Goal: Task Accomplishment & Management: Complete application form

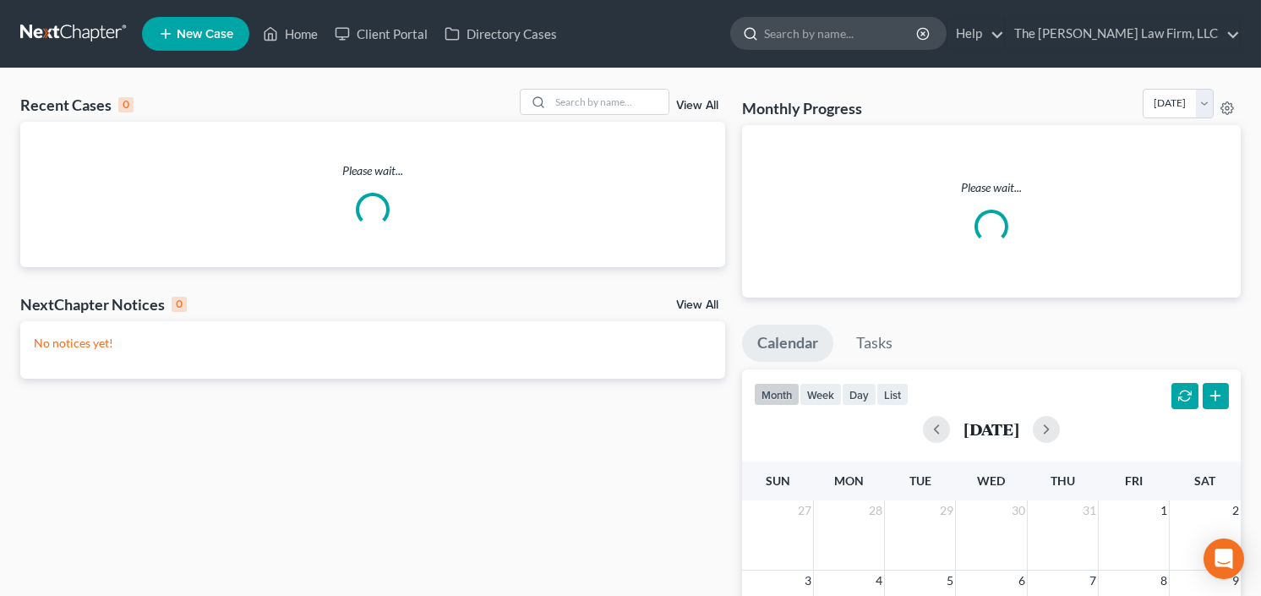
click at [851, 41] on input "search" at bounding box center [841, 33] width 155 height 31
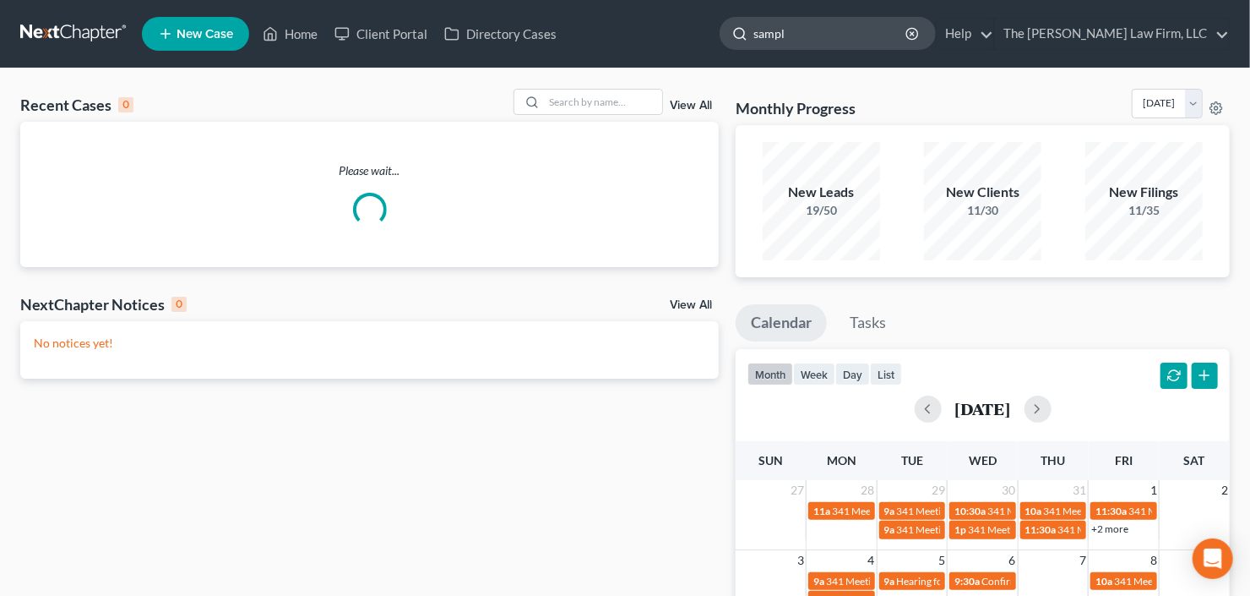
type input "sample"
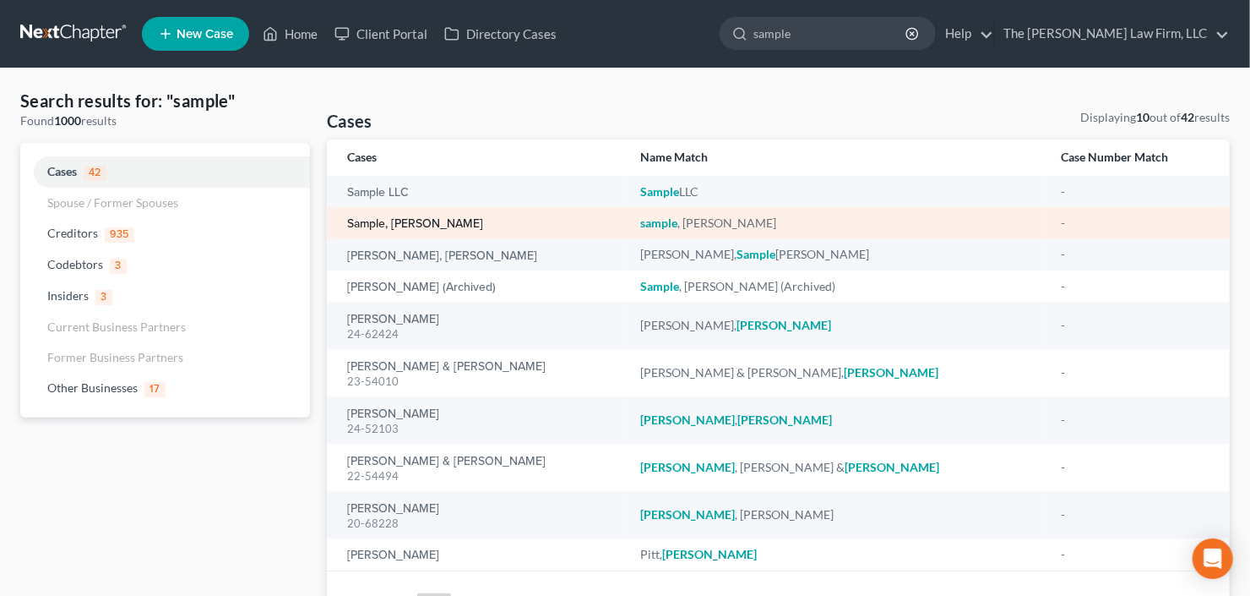
click at [375, 229] on link "sample, [PERSON_NAME]" at bounding box center [415, 224] width 136 height 12
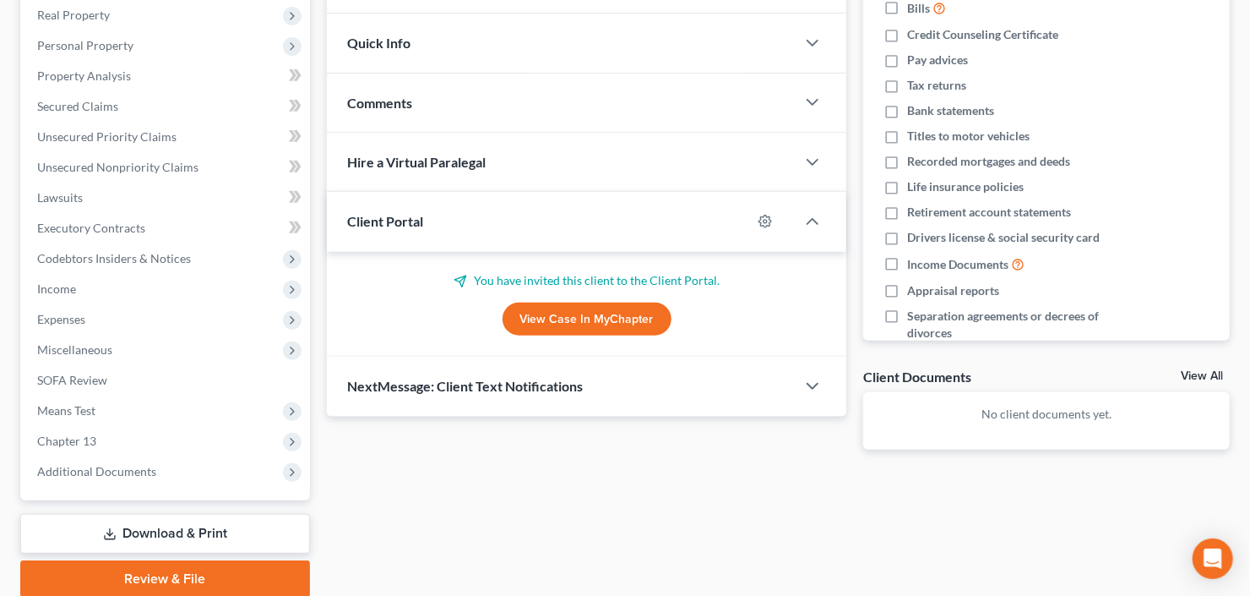
scroll to position [329, 0]
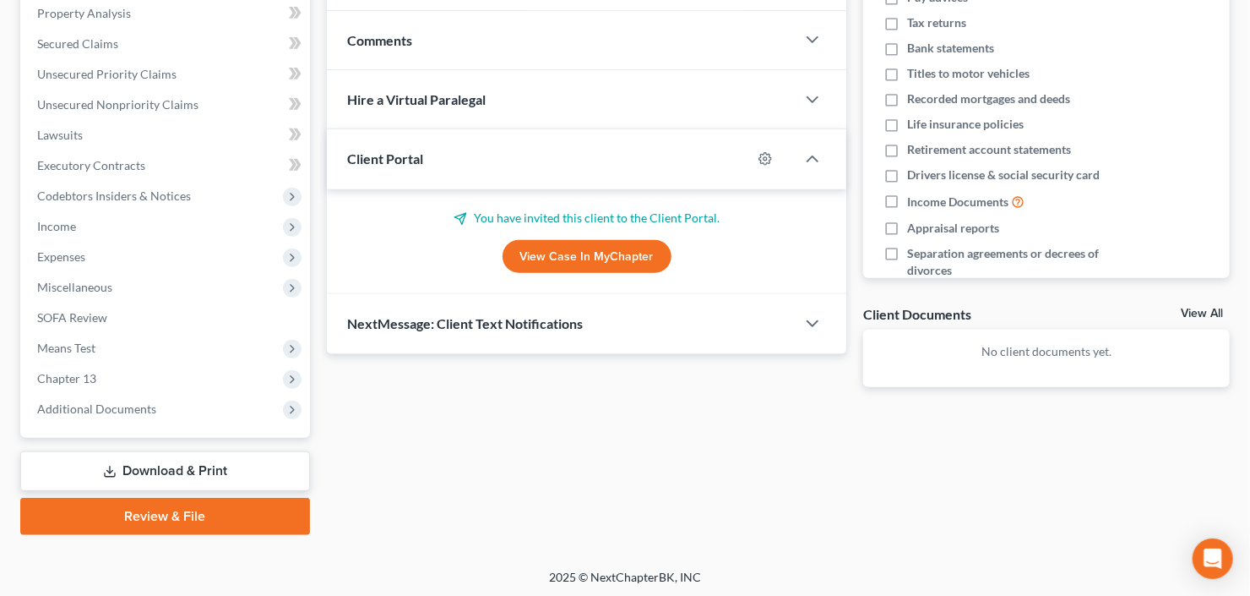
click at [108, 424] on div "Case Dashboard Payments Invoices Payments Payments Credit Report Client Profile…" at bounding box center [165, 135] width 290 height 605
click at [130, 409] on span "Additional Documents" at bounding box center [96, 408] width 119 height 14
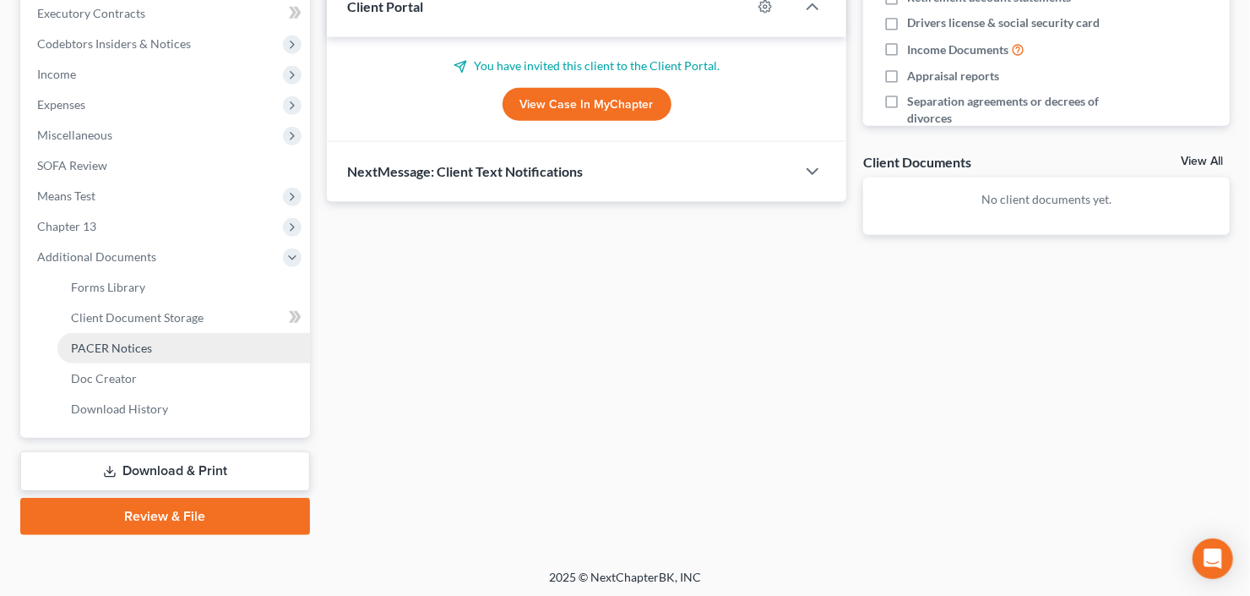
click at [152, 358] on link "PACER Notices" at bounding box center [183, 348] width 253 height 30
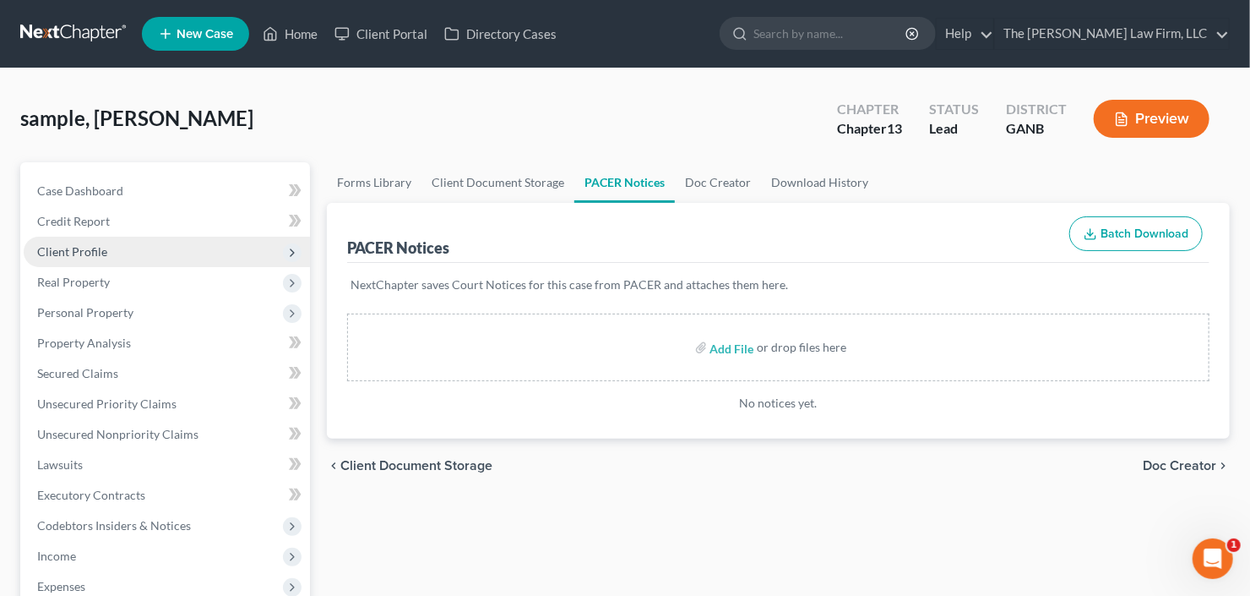
click at [114, 253] on span "Client Profile" at bounding box center [167, 252] width 286 height 30
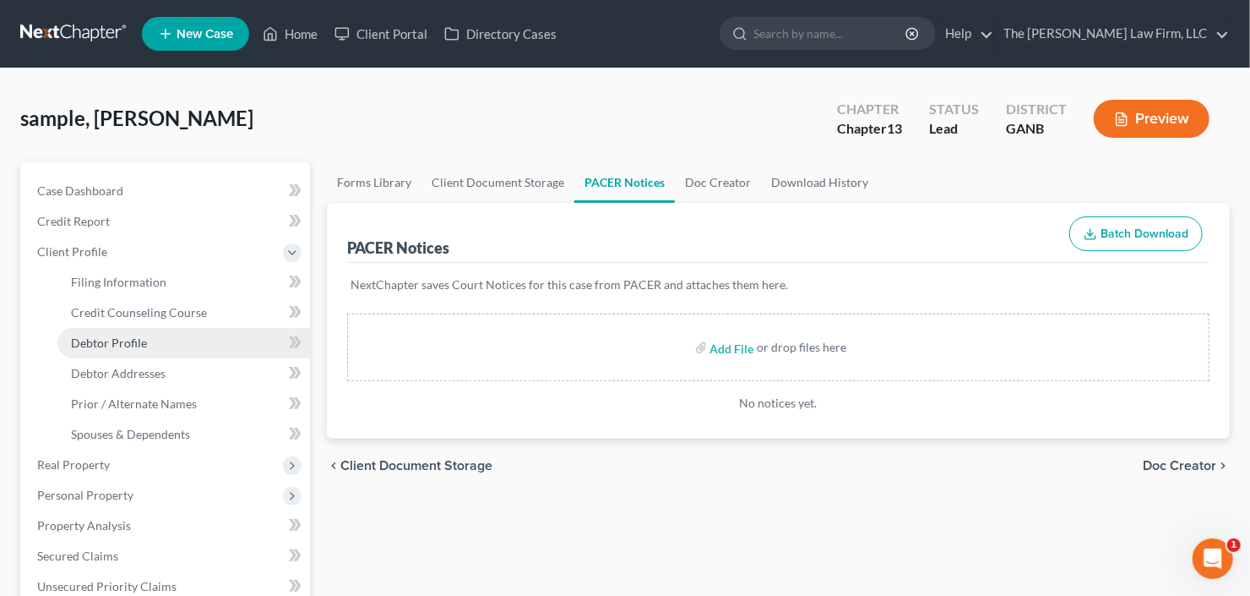
click at [122, 350] on link "Debtor Profile" at bounding box center [183, 343] width 253 height 30
select select "2"
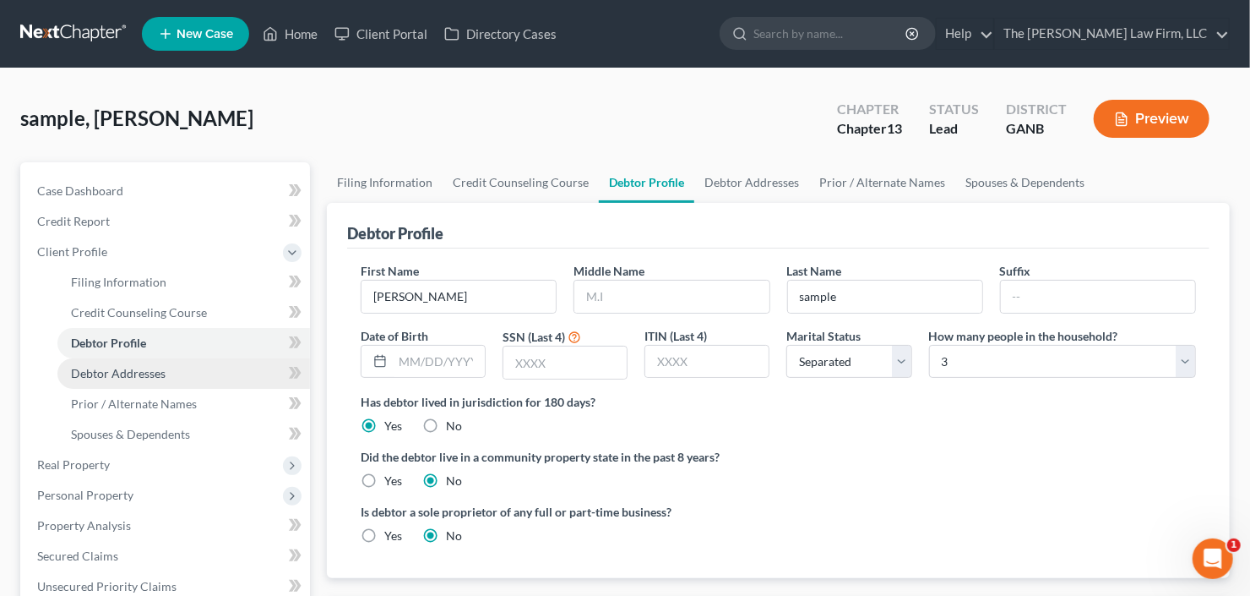
click at [132, 378] on link "Debtor Addresses" at bounding box center [183, 373] width 253 height 30
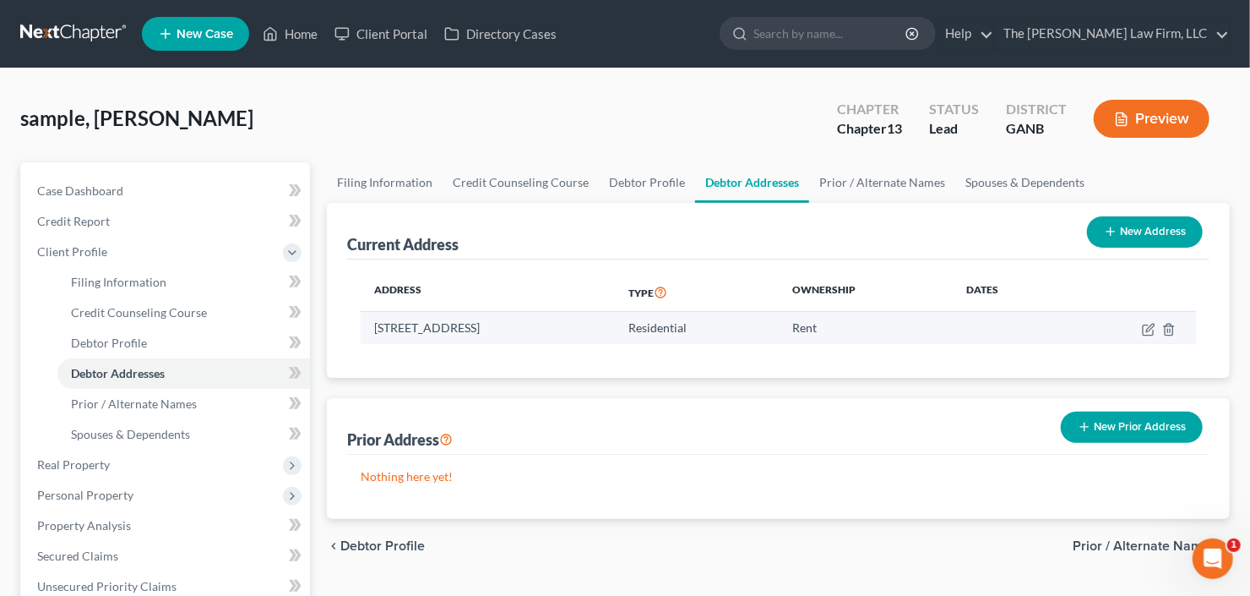
click at [1141, 328] on td at bounding box center [1131, 328] width 130 height 32
click at [1146, 329] on icon "button" at bounding box center [1149, 330] width 14 height 14
select select "10"
select select "0"
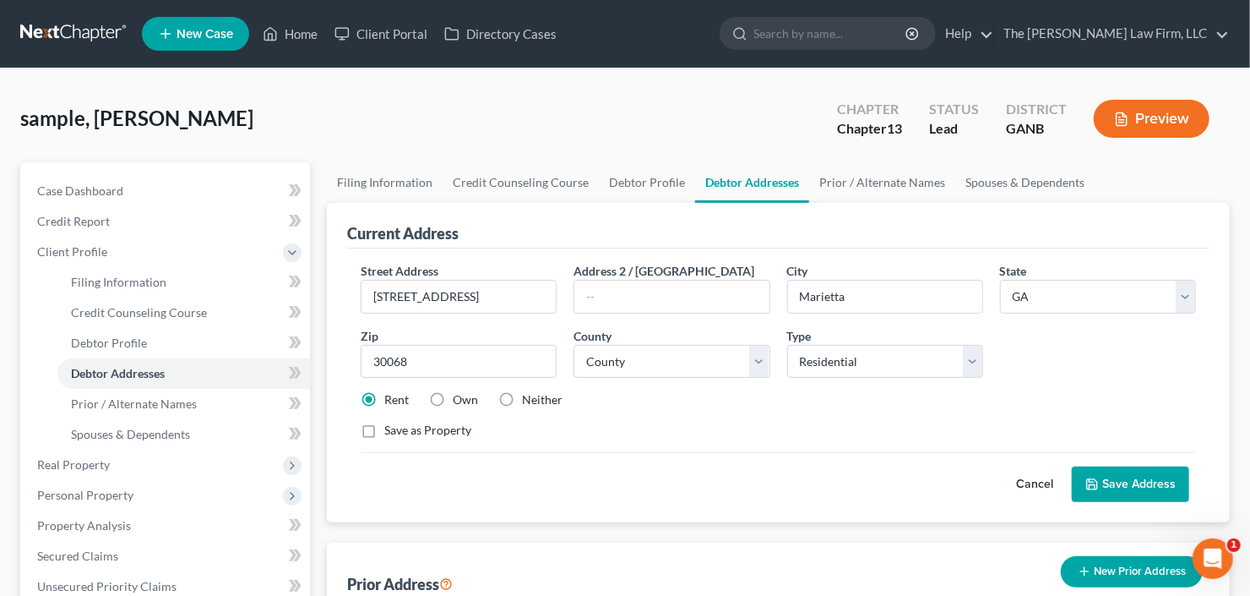
click at [1125, 477] on button "Save Address" at bounding box center [1130, 483] width 117 height 35
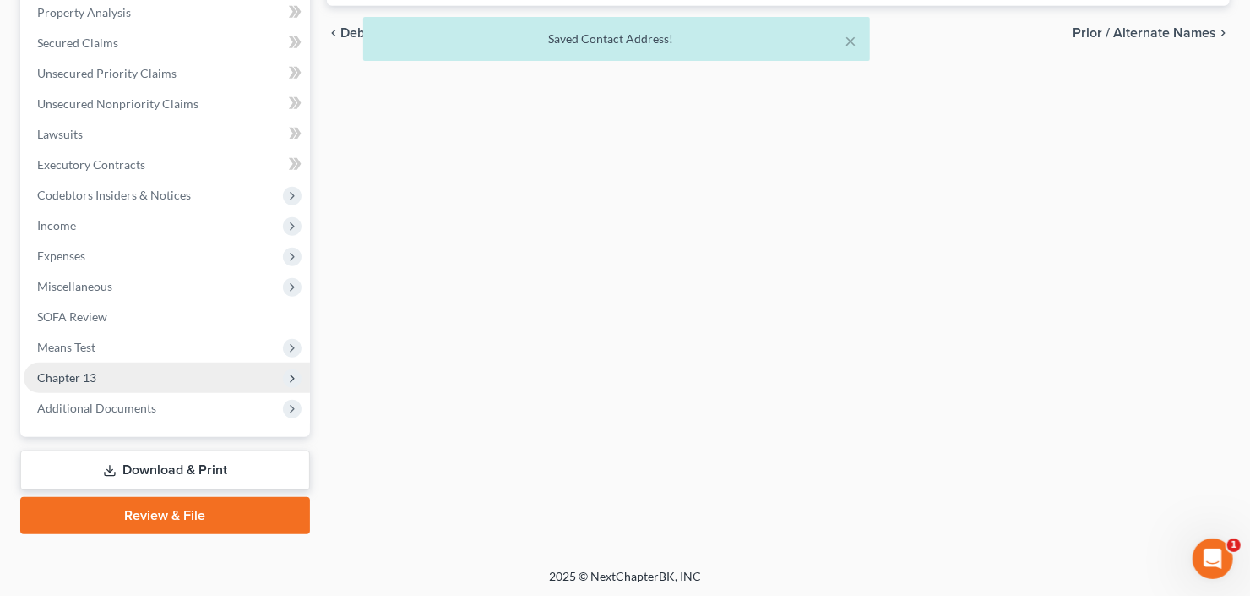
click at [135, 374] on span "Chapter 13" at bounding box center [167, 377] width 286 height 30
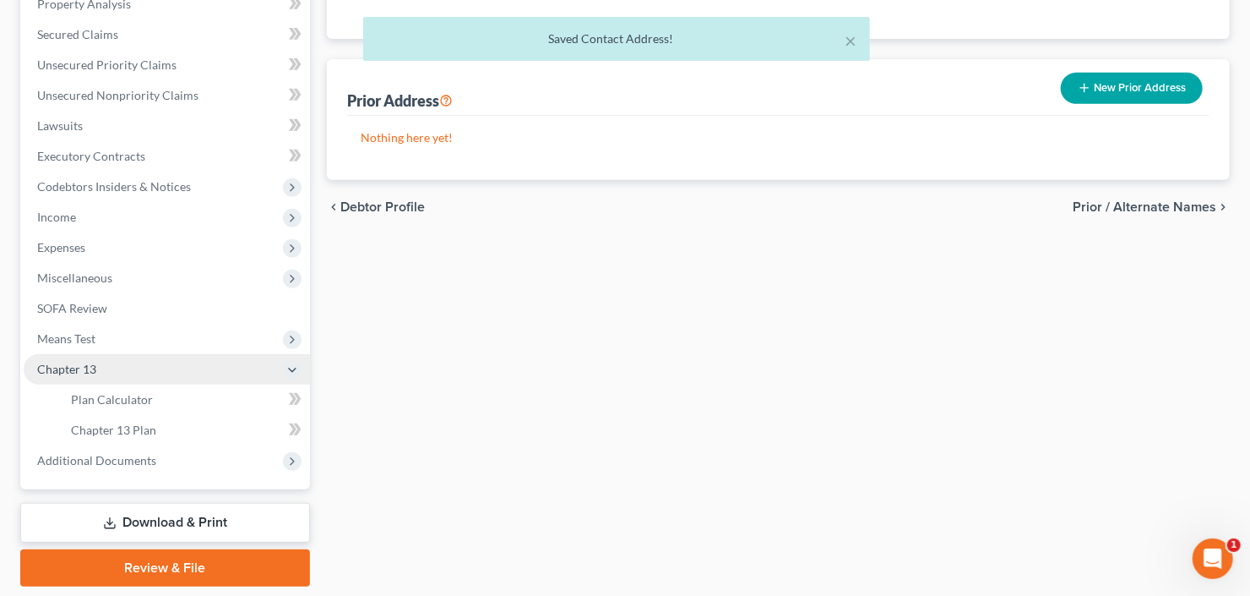
scroll to position [330, 0]
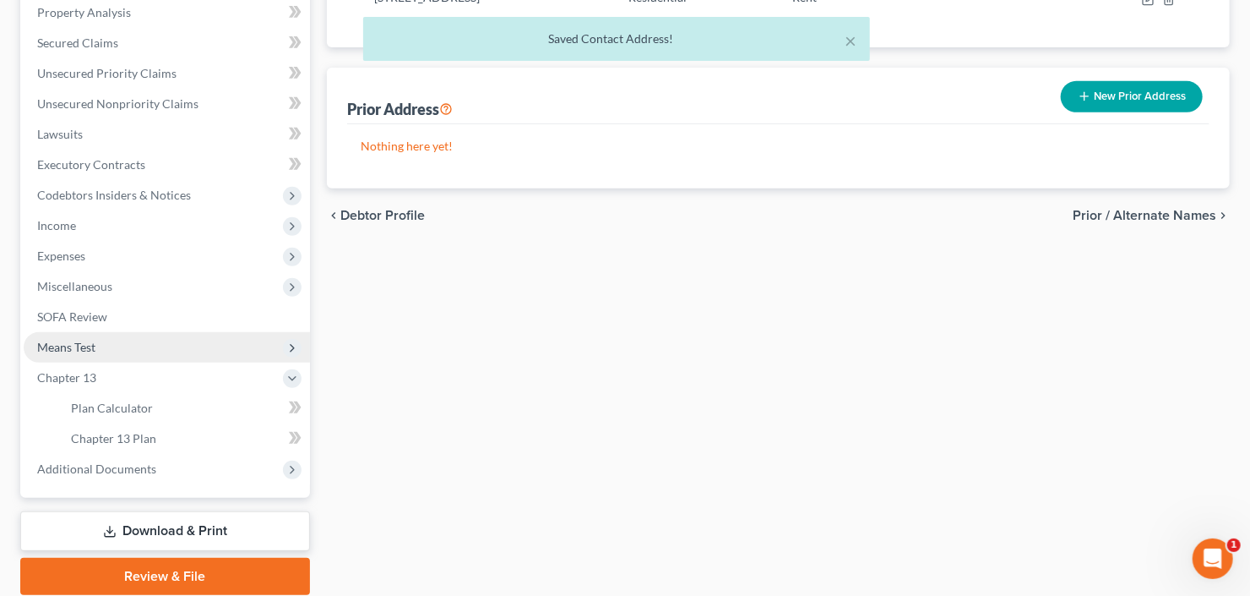
click at [121, 347] on span "Means Test" at bounding box center [167, 347] width 286 height 30
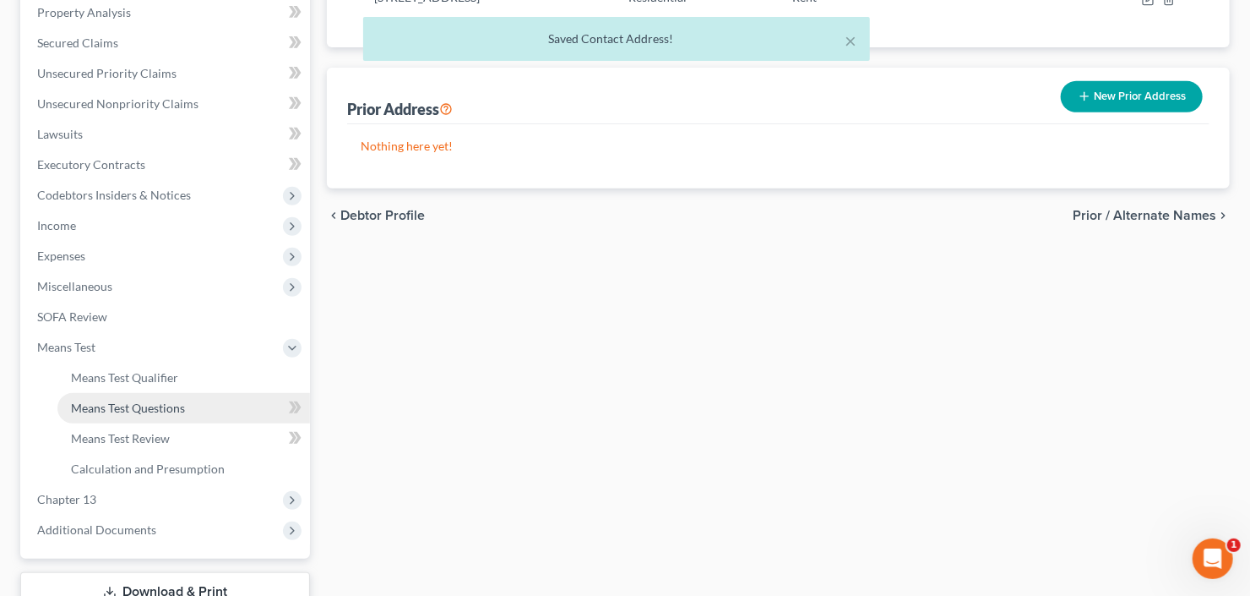
click at [128, 405] on span "Means Test Questions" at bounding box center [128, 407] width 114 height 14
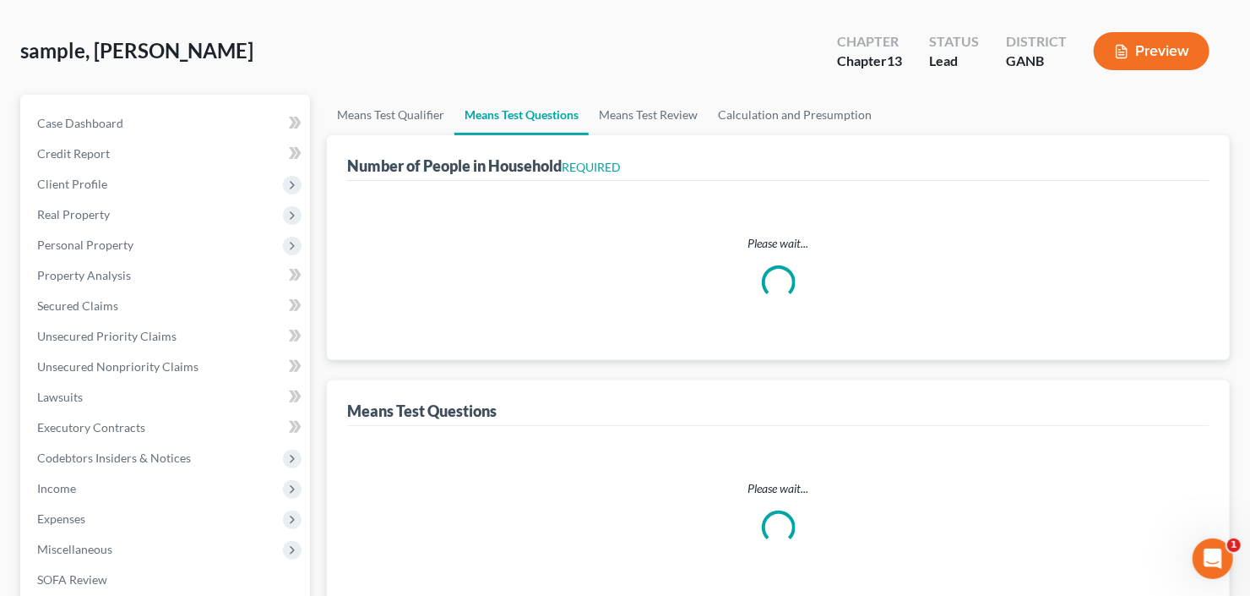
select select "1"
select select "60"
select select "1"
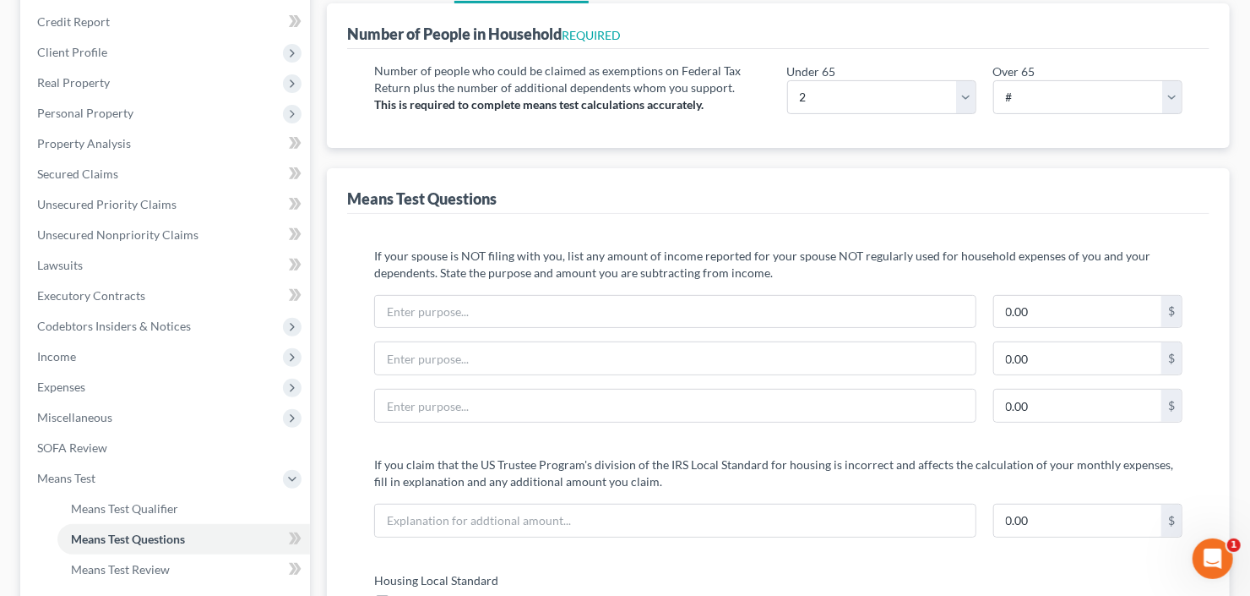
scroll to position [135, 0]
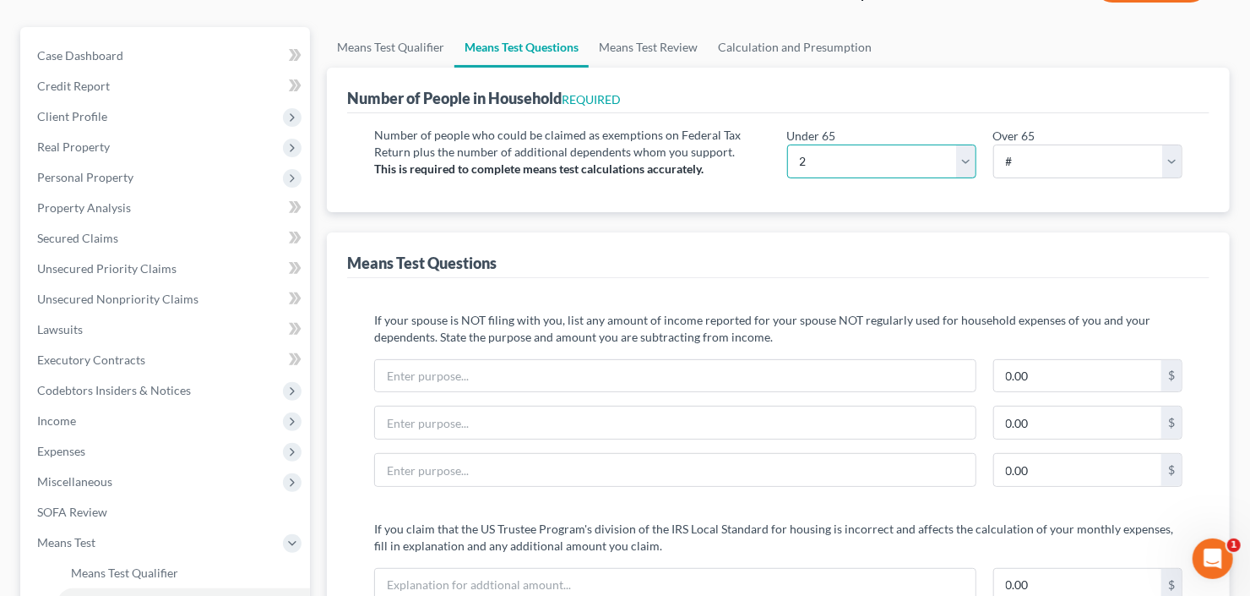
click at [907, 155] on select "# 0 1 2 3 4 5 6 7 8 9 10" at bounding box center [881, 161] width 189 height 34
select select "3"
click at [787, 144] on select "# 0 1 2 3 4 5 6 7 8 9 10" at bounding box center [881, 161] width 189 height 34
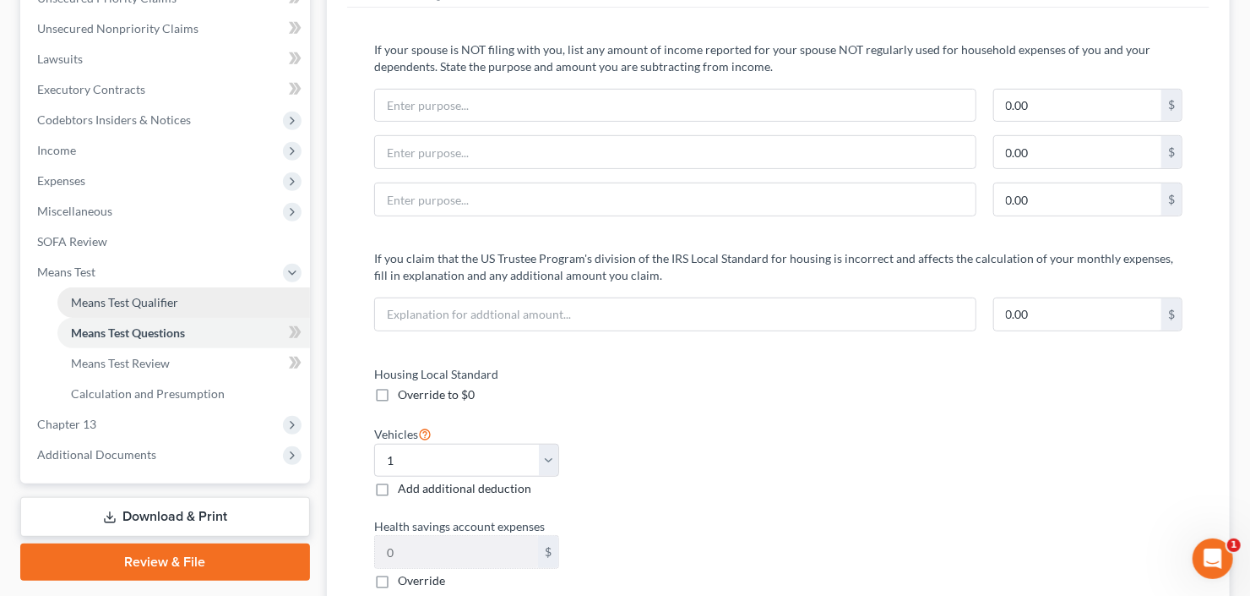
click at [144, 288] on link "Means Test Qualifier" at bounding box center [183, 302] width 253 height 30
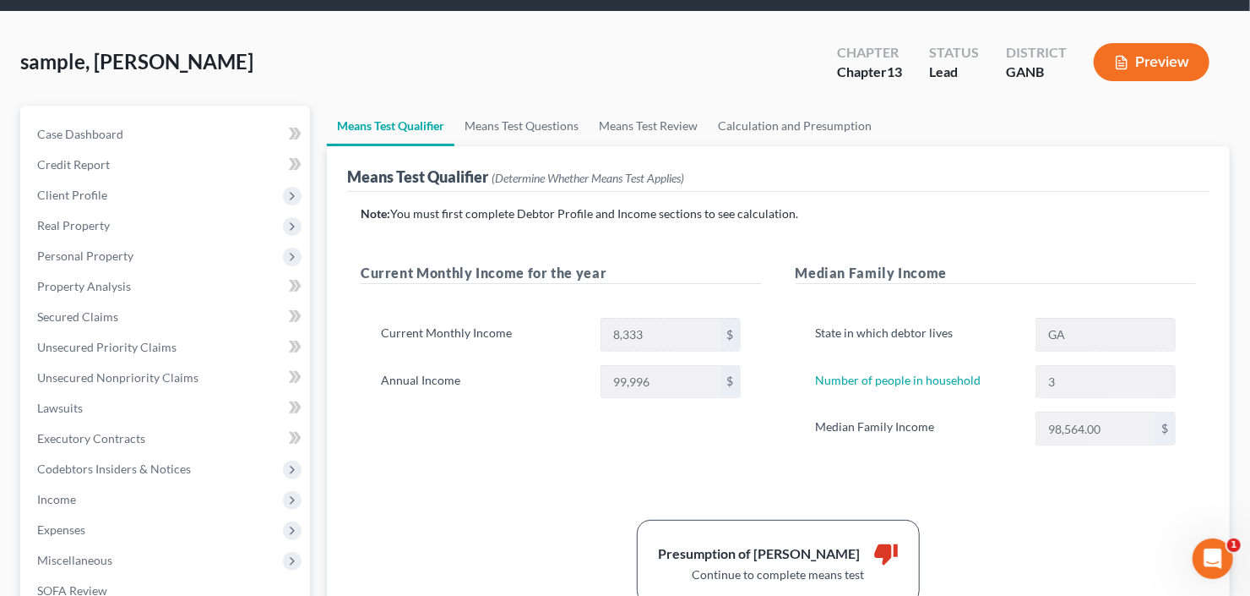
scroll to position [135, 0]
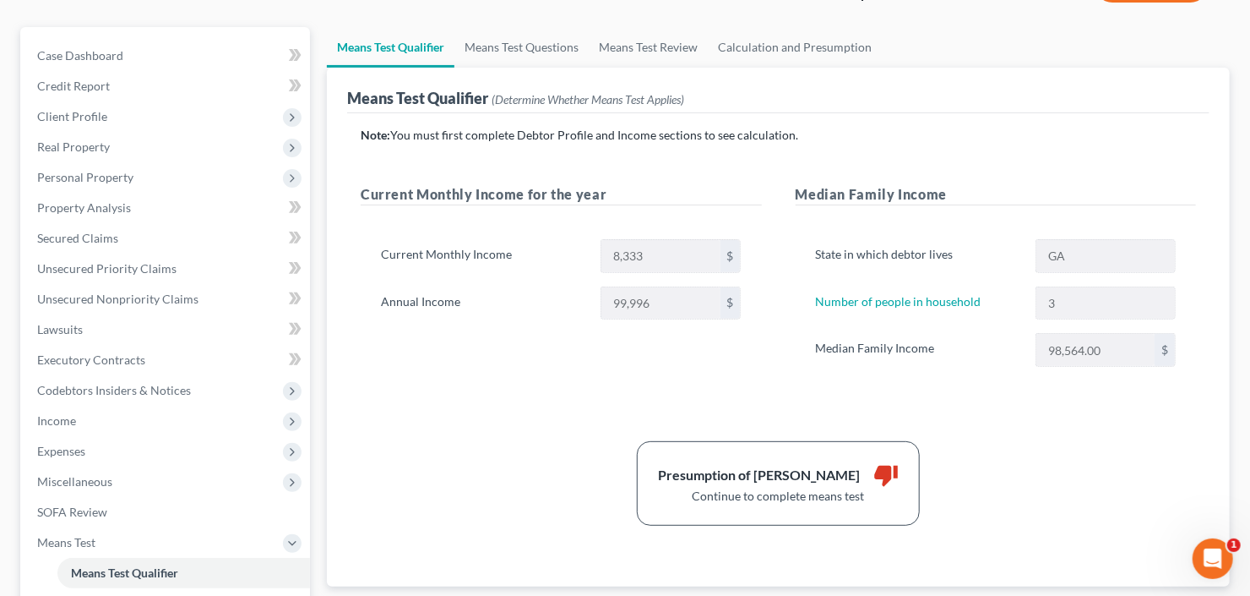
click at [57, 558] on link "Means Test Qualifier" at bounding box center [183, 573] width 253 height 30
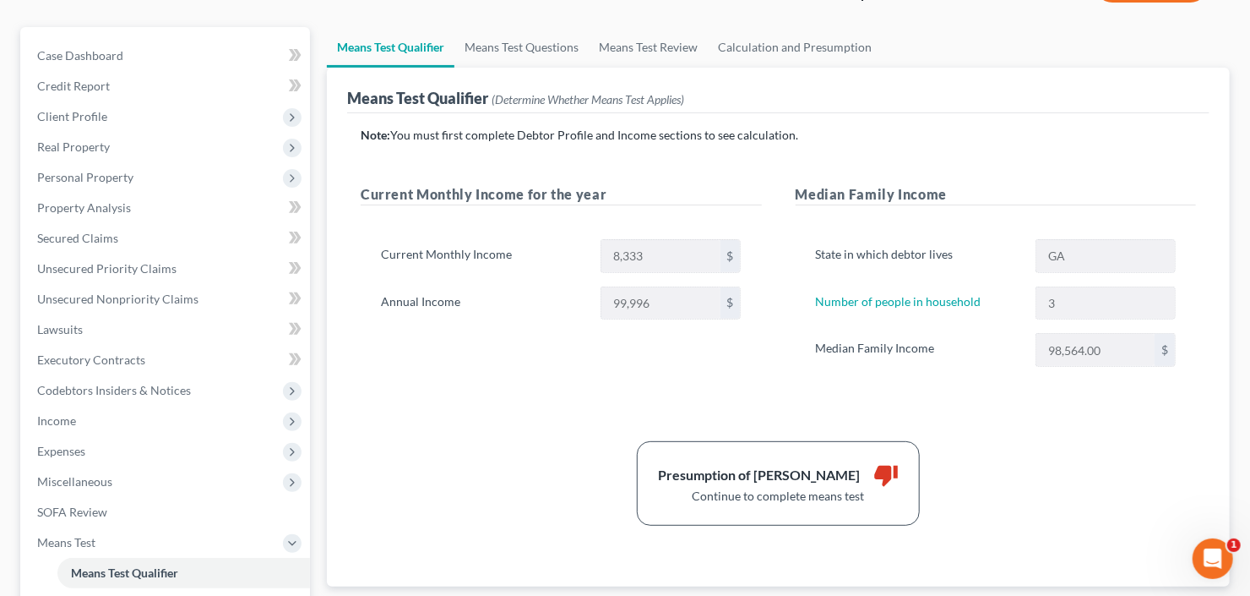
click at [57, 558] on link "Means Test Qualifier" at bounding box center [183, 573] width 253 height 30
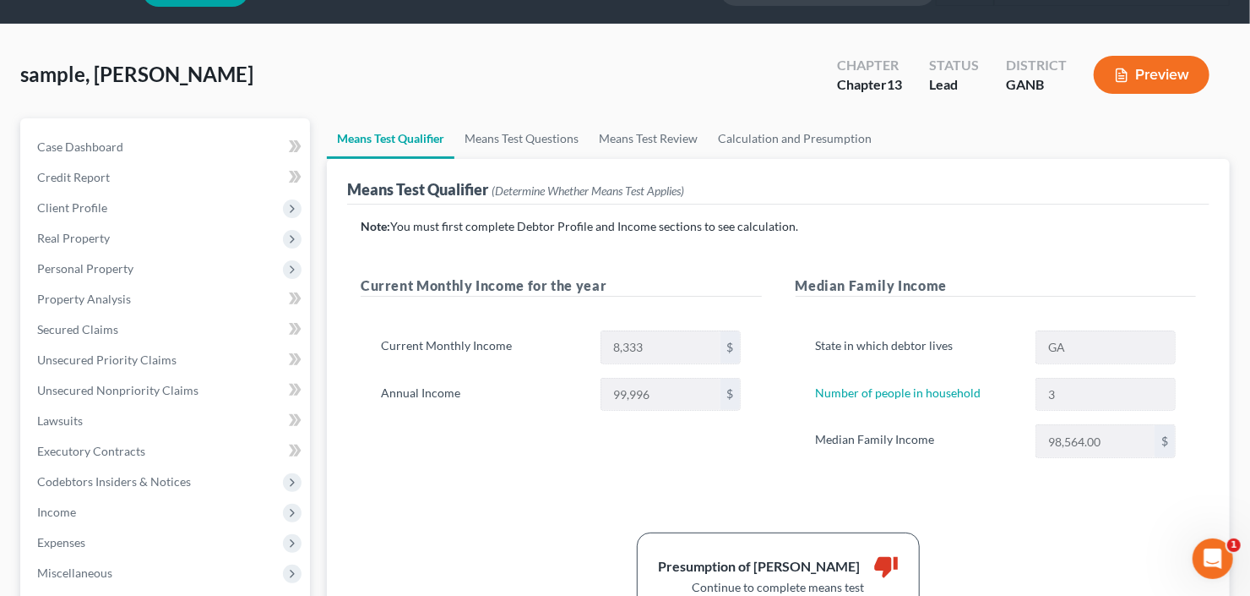
scroll to position [0, 0]
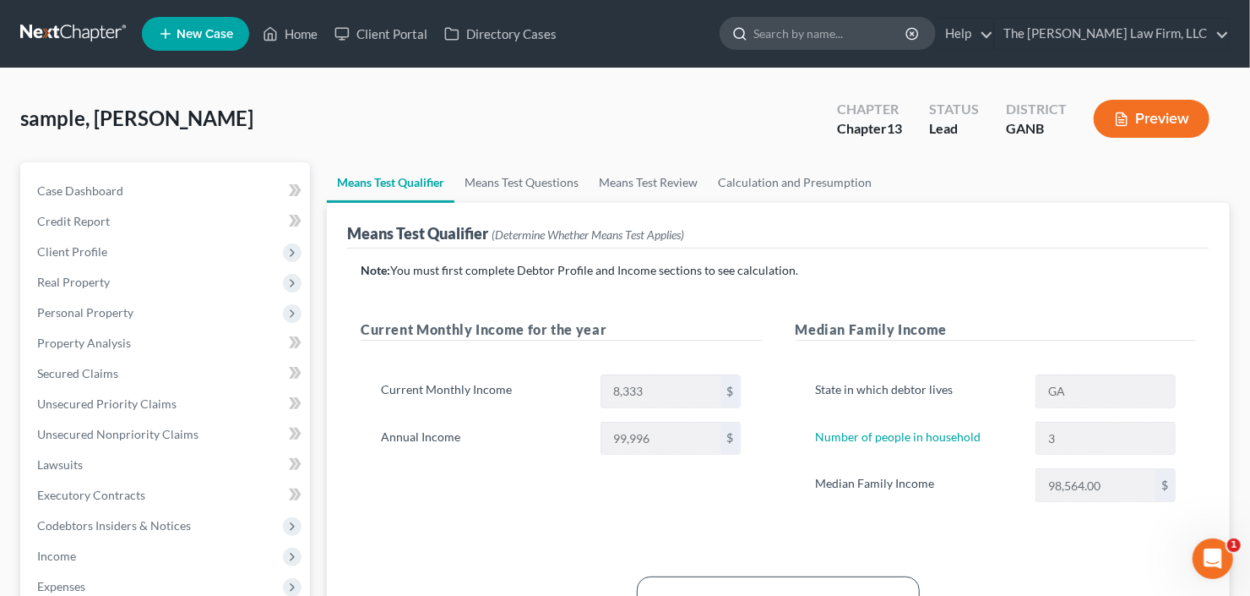
click at [855, 26] on input "search" at bounding box center [831, 33] width 155 height 31
type input "andrews"
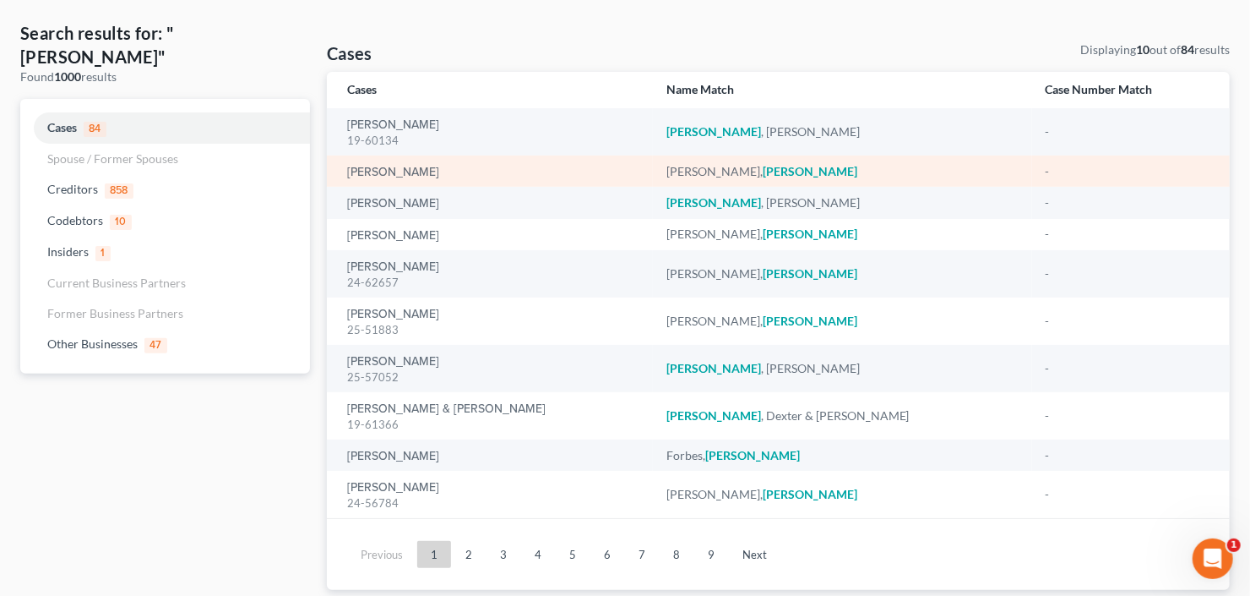
scroll to position [112, 0]
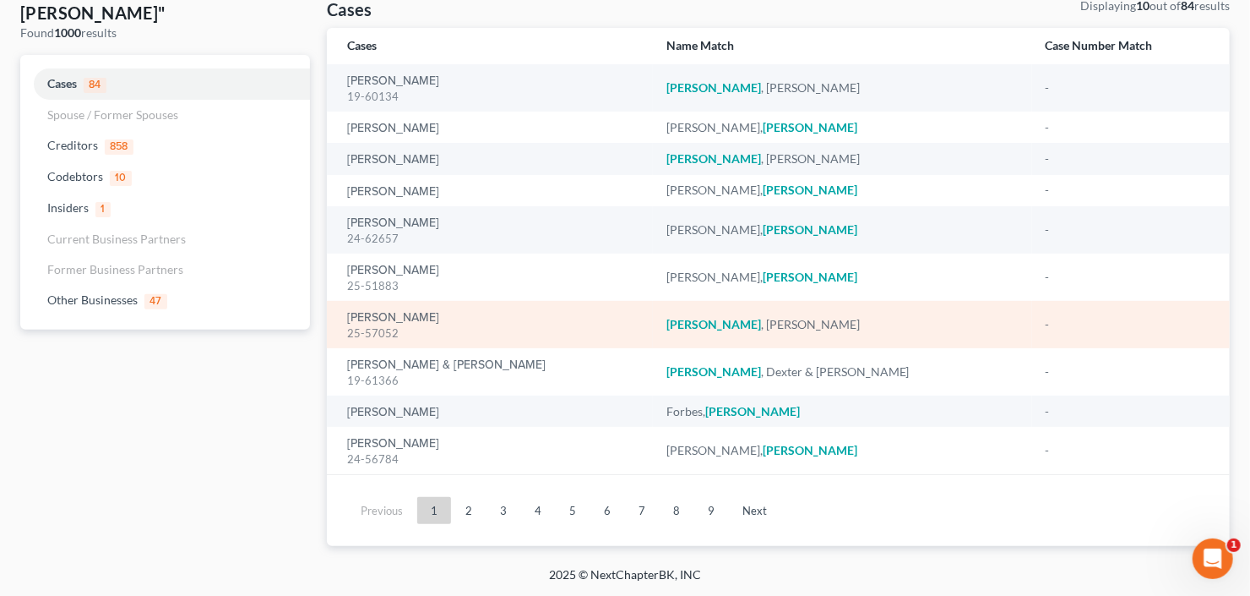
click at [347, 325] on div "25-57052" at bounding box center [493, 333] width 292 height 16
click at [365, 318] on link "Andrews, Noah" at bounding box center [393, 318] width 92 height 12
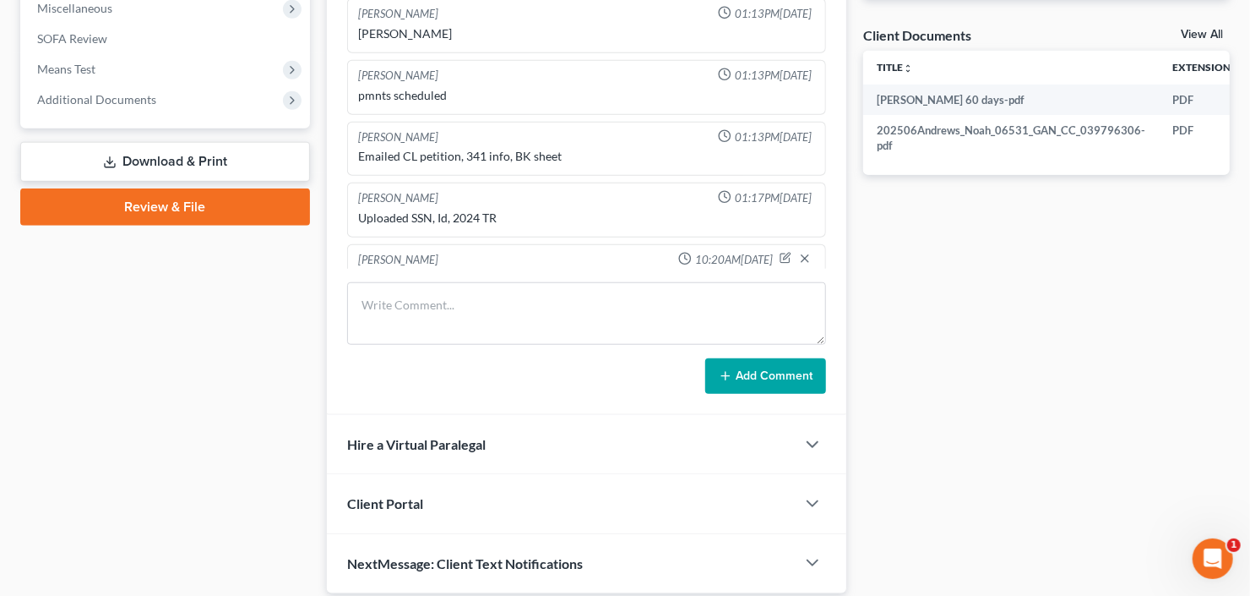
scroll to position [29, 0]
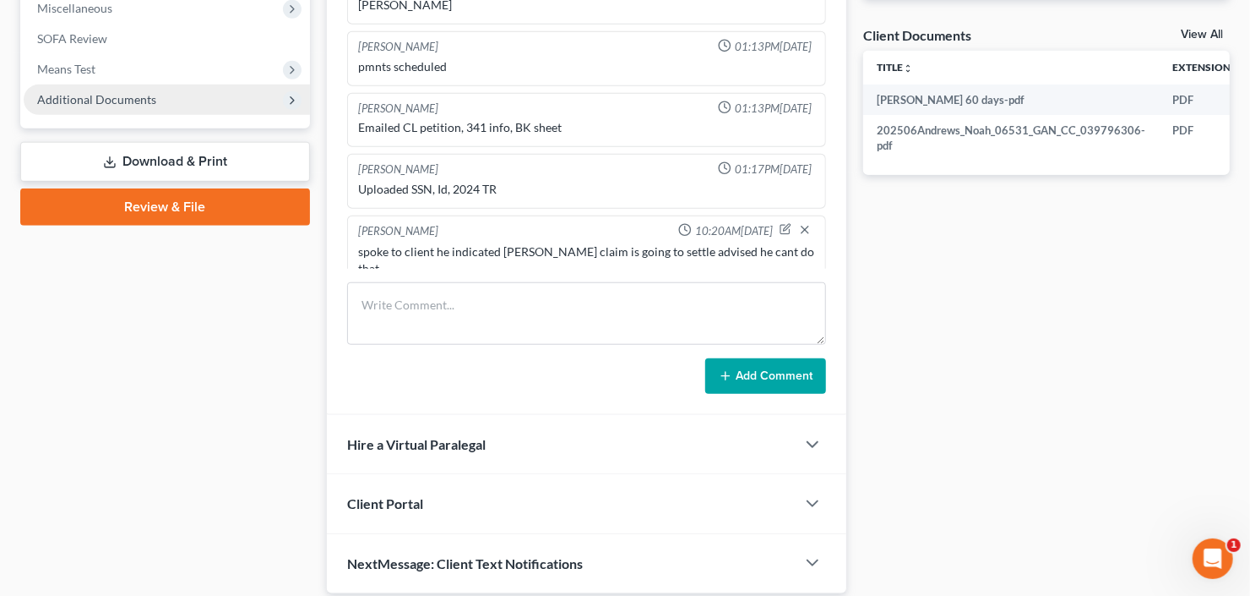
click at [99, 102] on span "Additional Documents" at bounding box center [96, 99] width 119 height 14
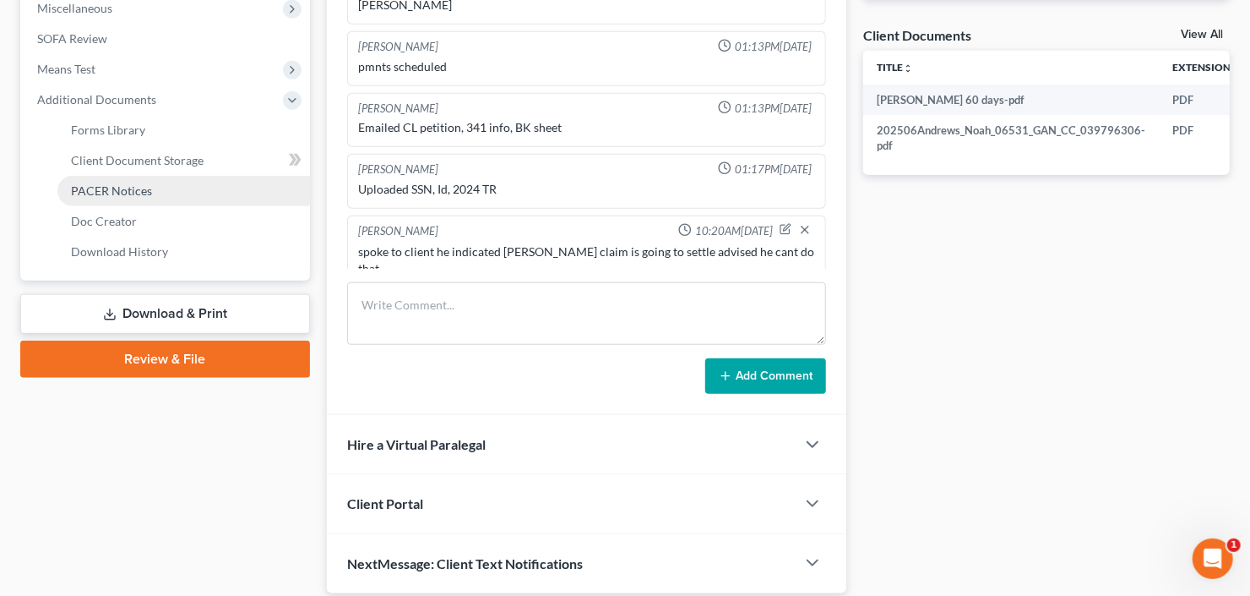
click at [121, 191] on span "PACER Notices" at bounding box center [111, 190] width 81 height 14
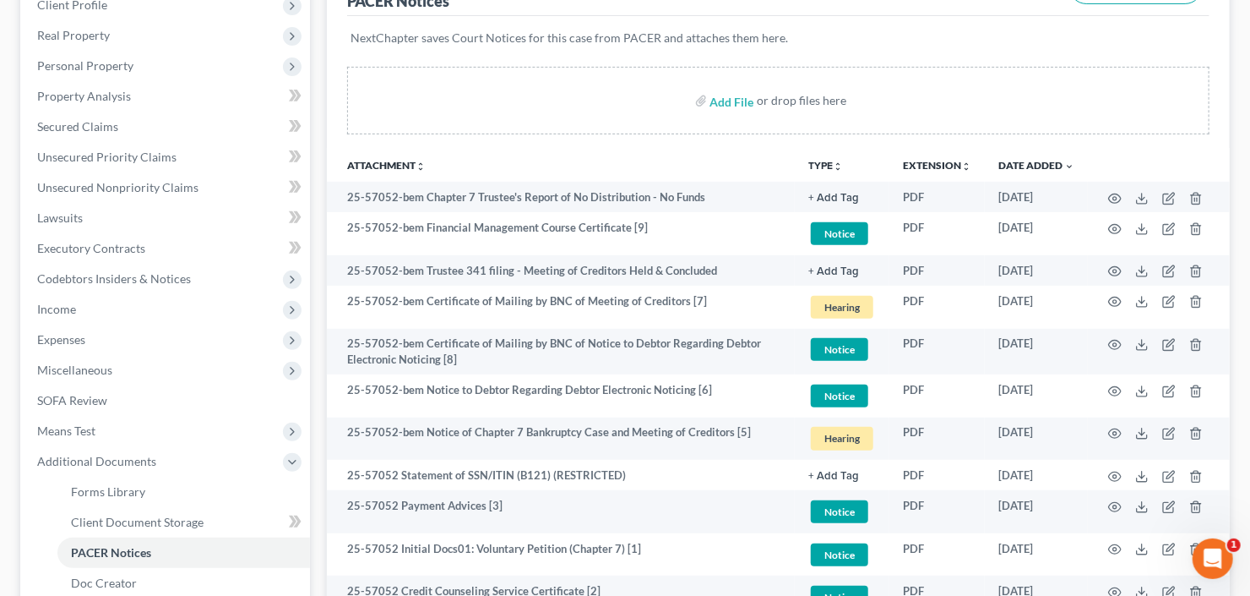
scroll to position [270, 0]
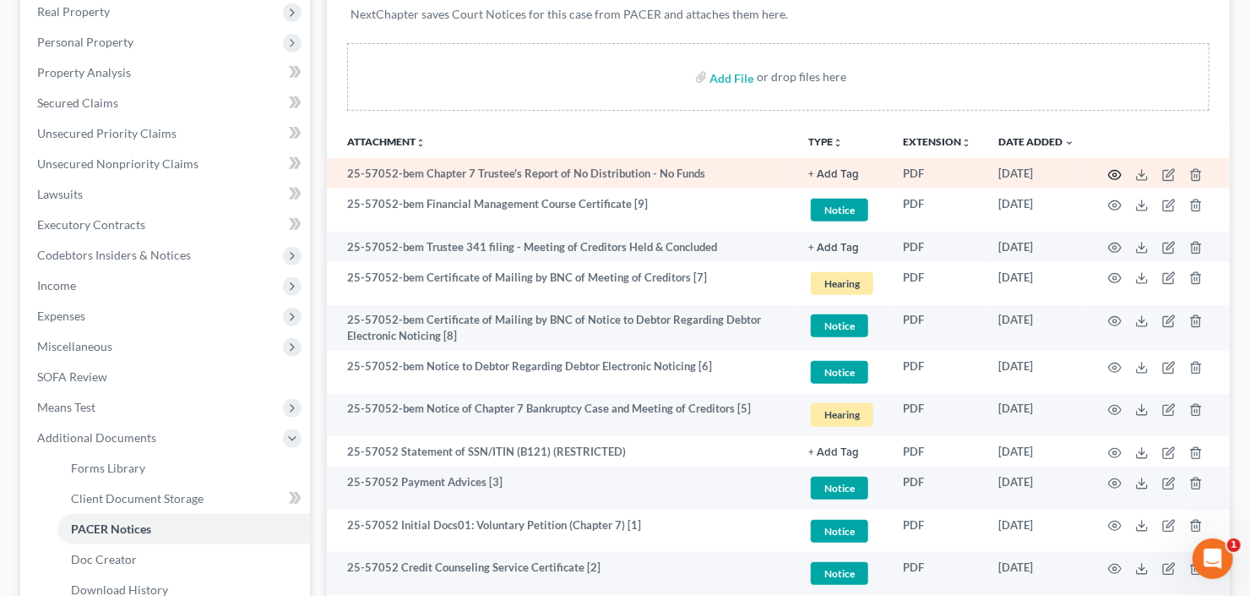
click at [1116, 174] on circle "button" at bounding box center [1115, 174] width 3 height 3
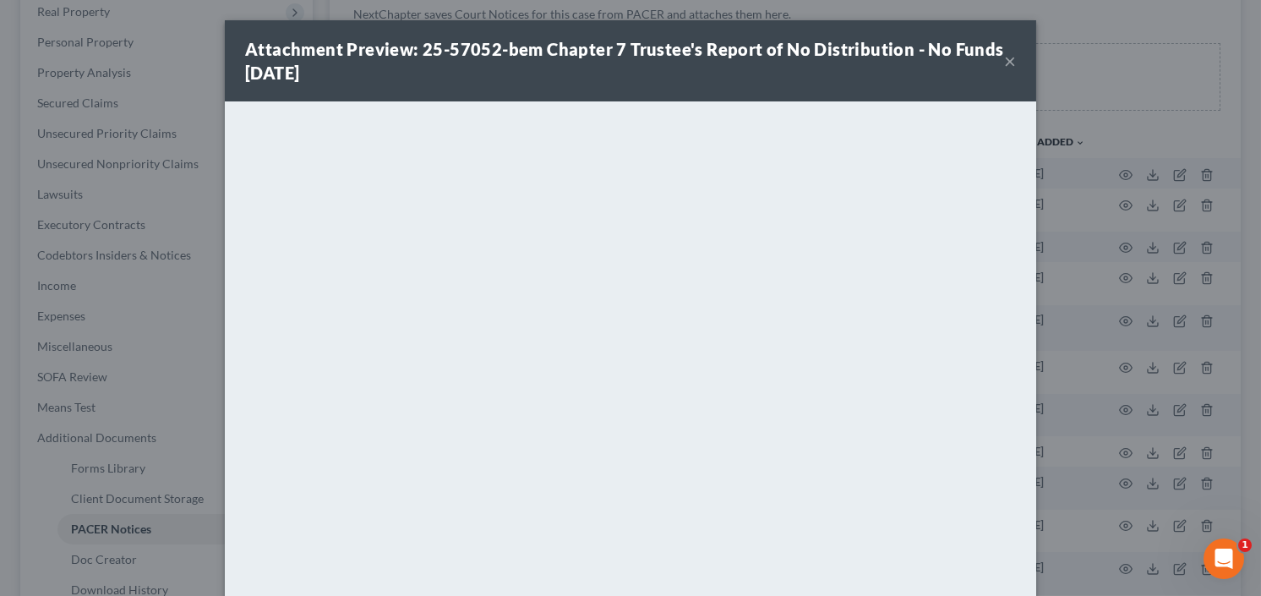
click at [1004, 57] on button "×" at bounding box center [1010, 61] width 12 height 20
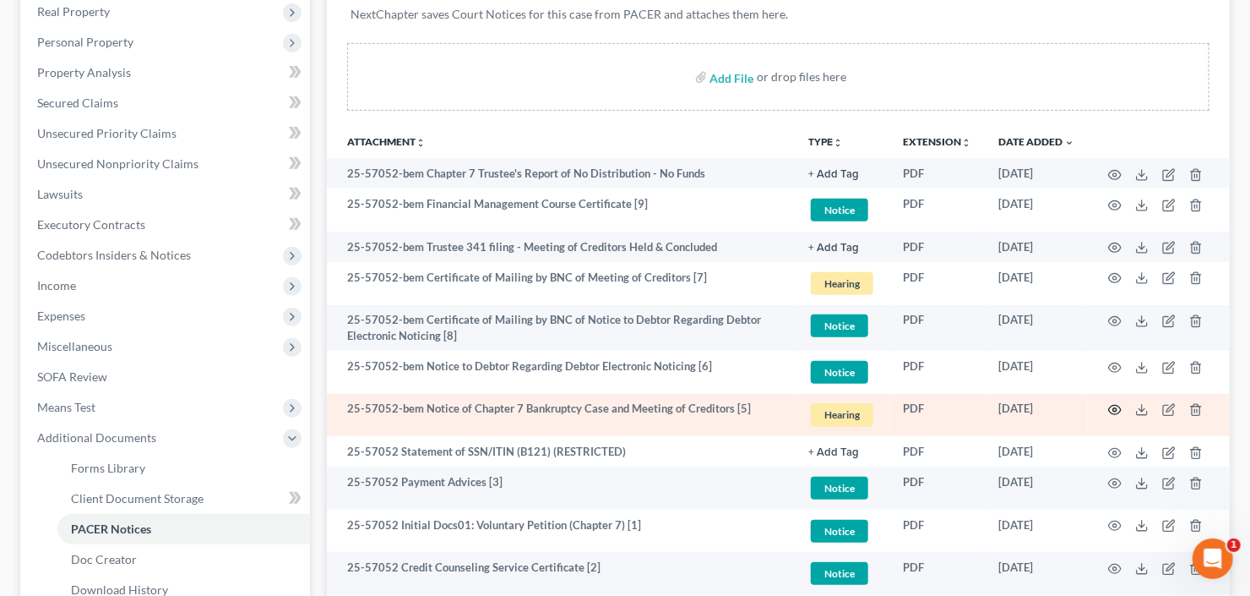
click at [1118, 406] on icon "button" at bounding box center [1115, 410] width 14 height 14
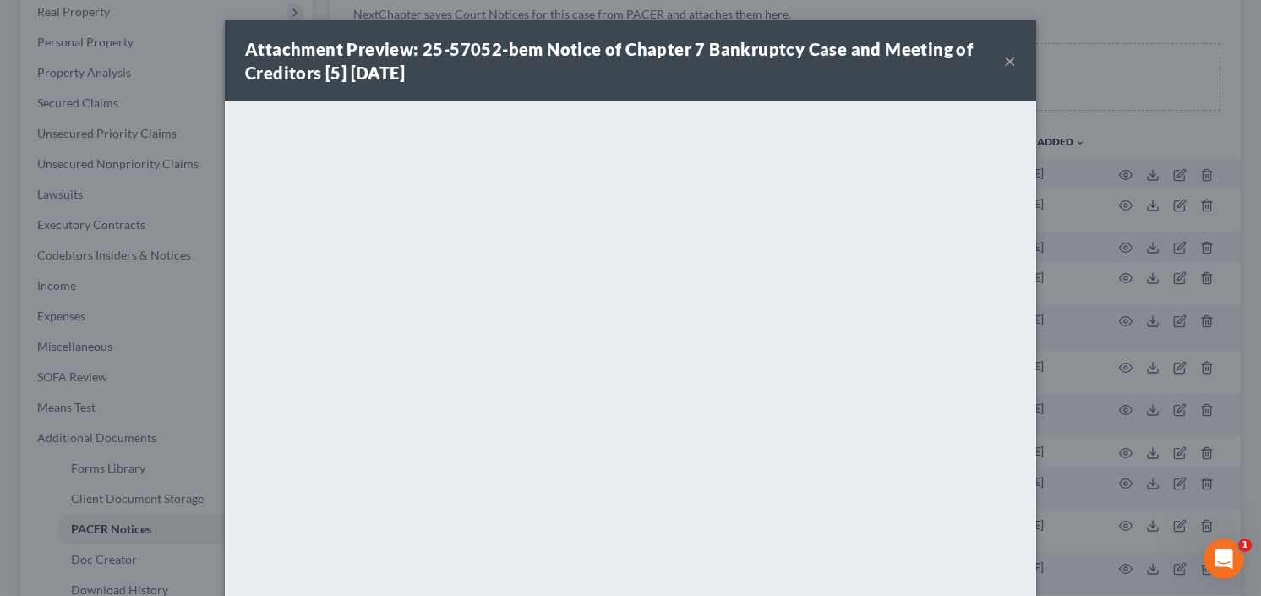
click at [1004, 57] on button "×" at bounding box center [1010, 61] width 12 height 20
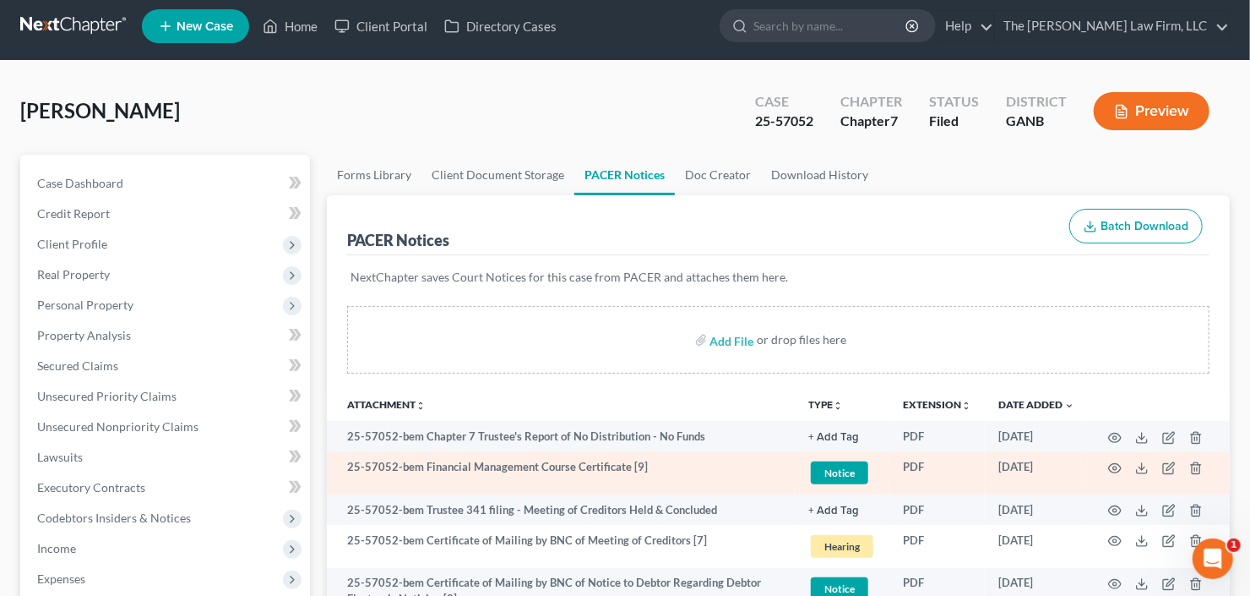
scroll to position [0, 0]
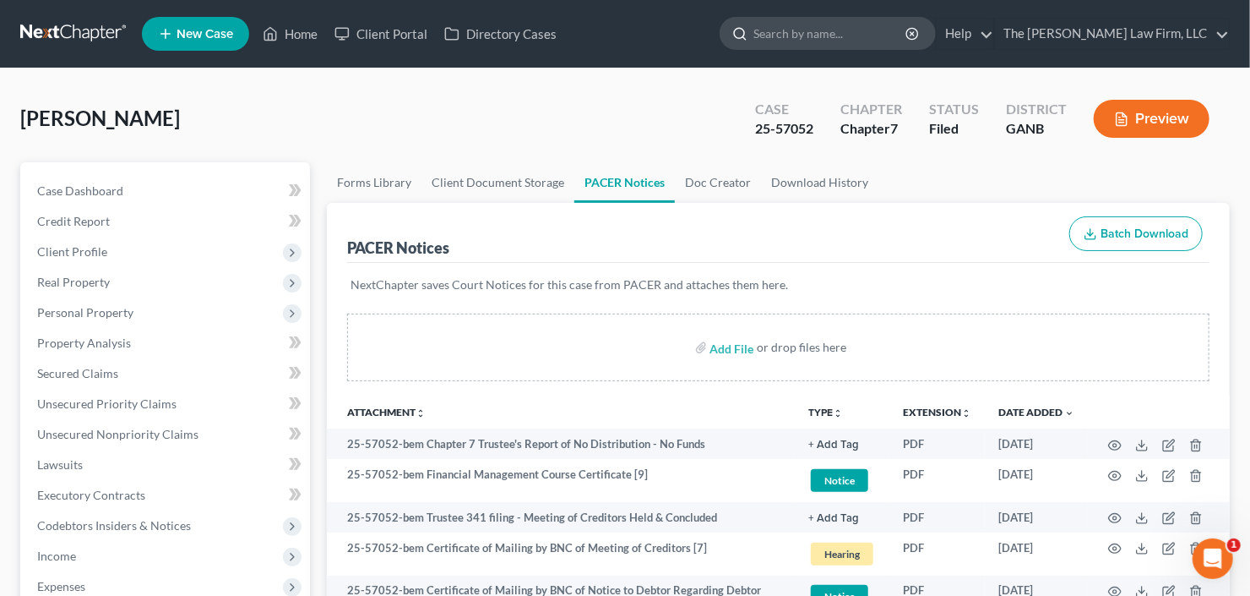
click at [849, 41] on input "search" at bounding box center [831, 33] width 155 height 31
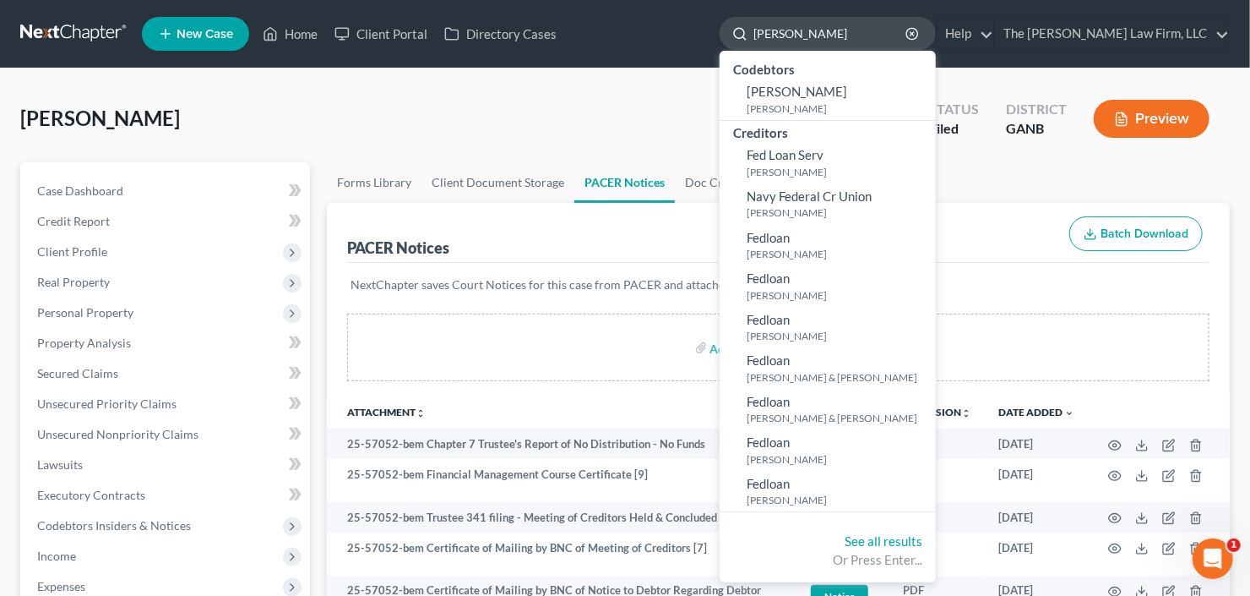
type input "felicia"
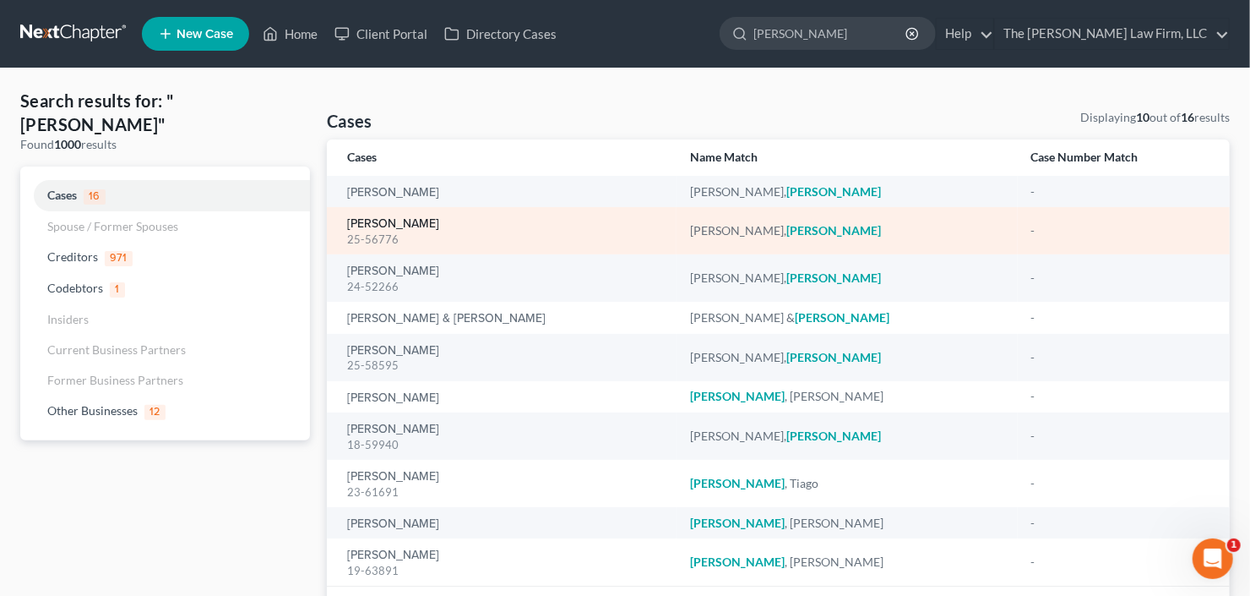
click at [395, 224] on link "Ussery, Felicia" at bounding box center [393, 224] width 92 height 12
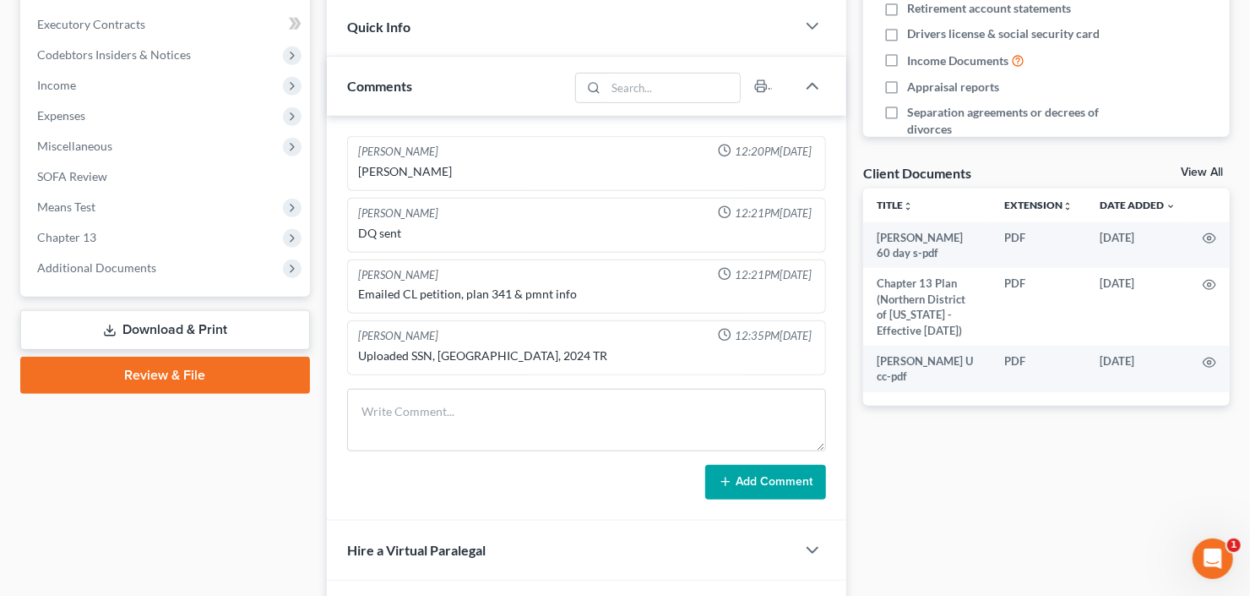
scroll to position [473, 0]
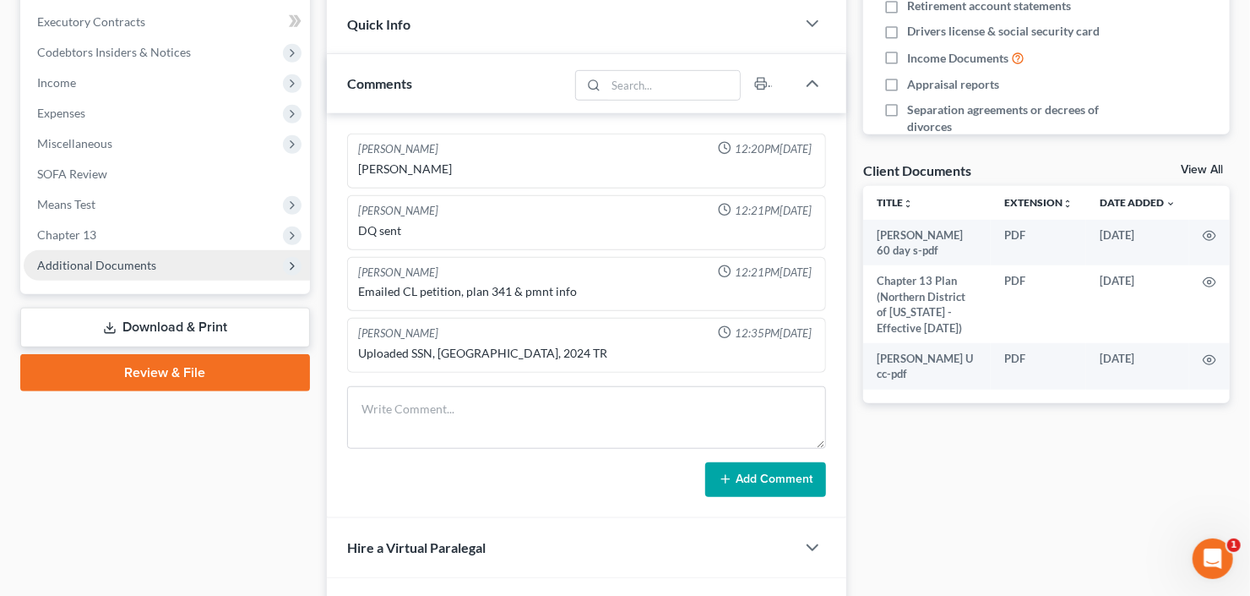
click at [127, 269] on span "Additional Documents" at bounding box center [96, 265] width 119 height 14
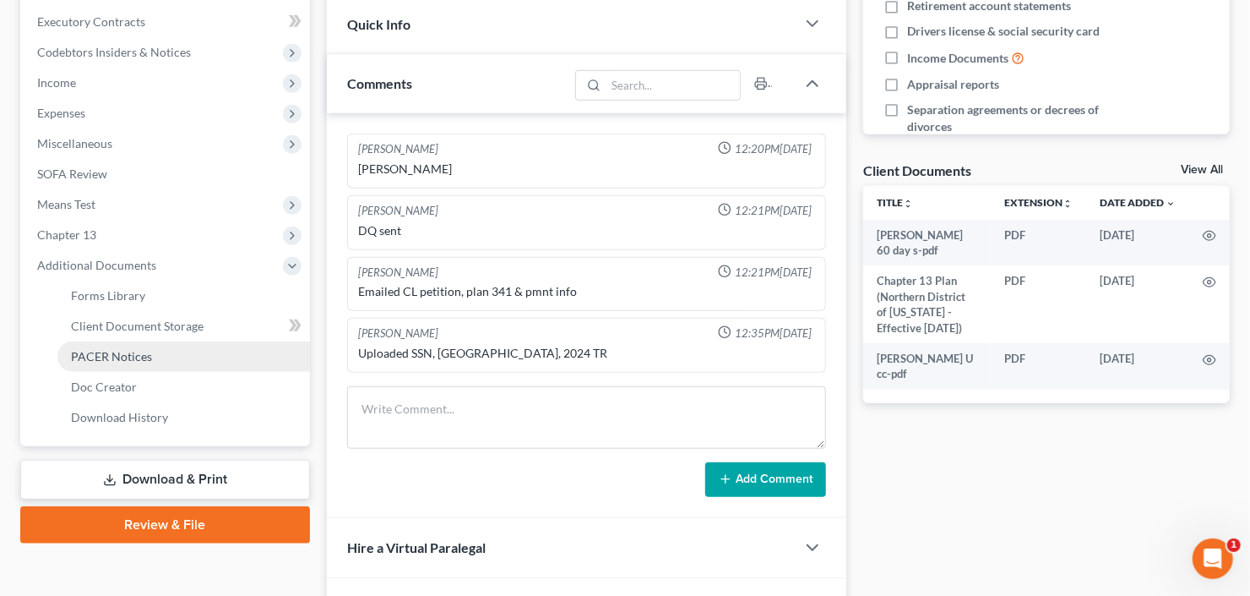
click at [170, 352] on link "PACER Notices" at bounding box center [183, 356] width 253 height 30
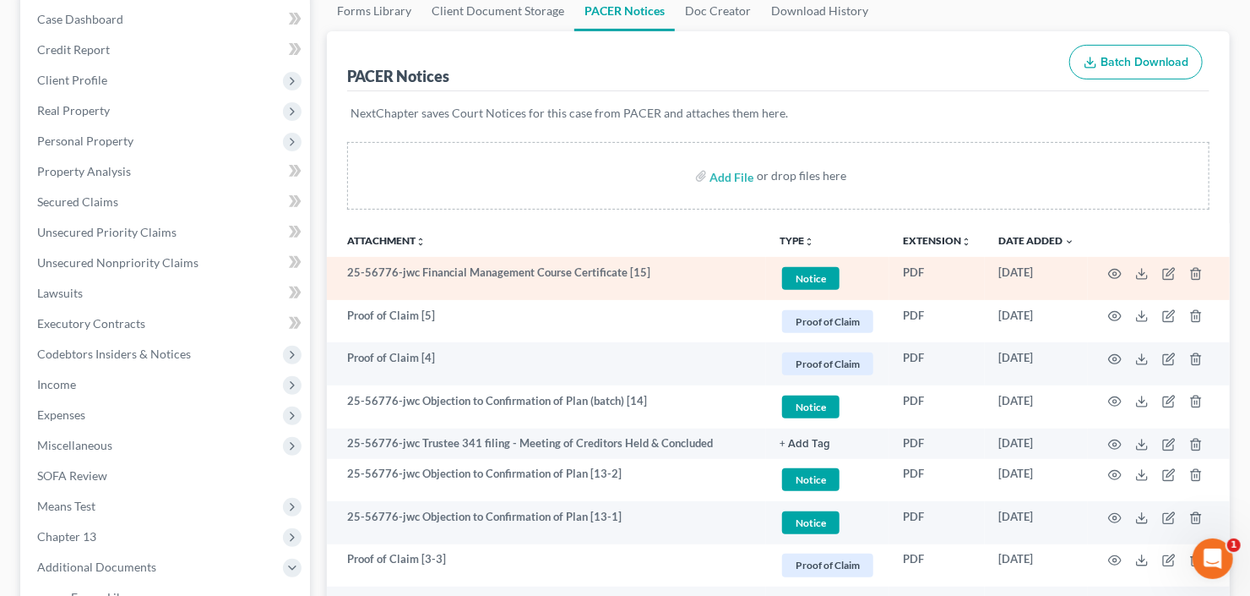
scroll to position [203, 0]
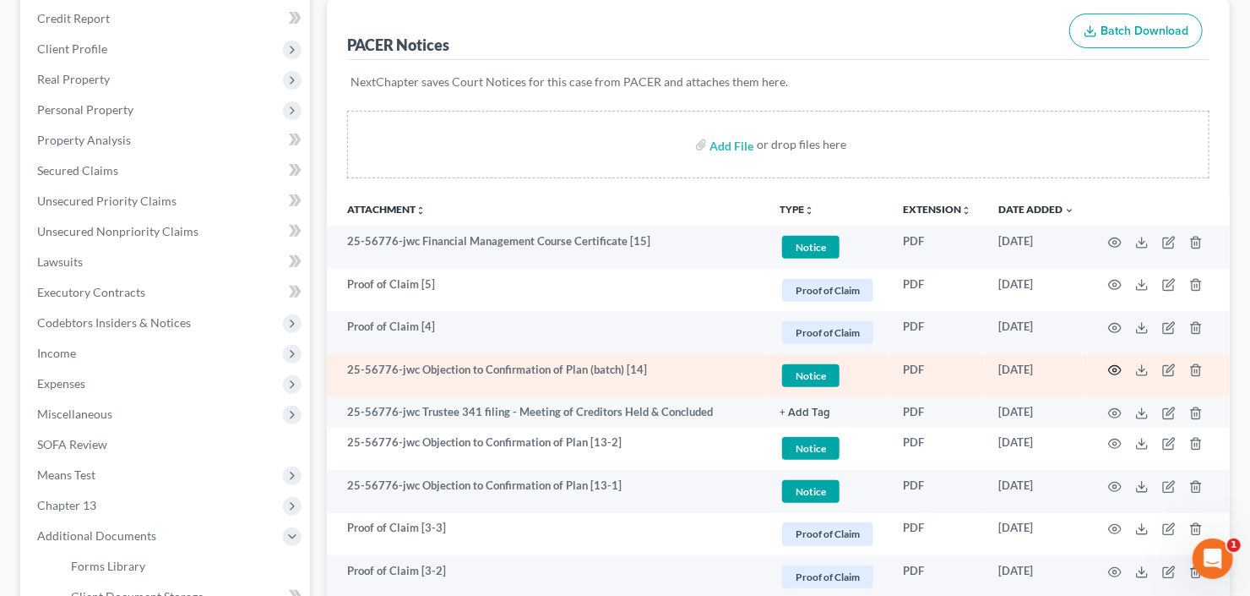
click at [1116, 371] on icon "button" at bounding box center [1115, 370] width 14 height 14
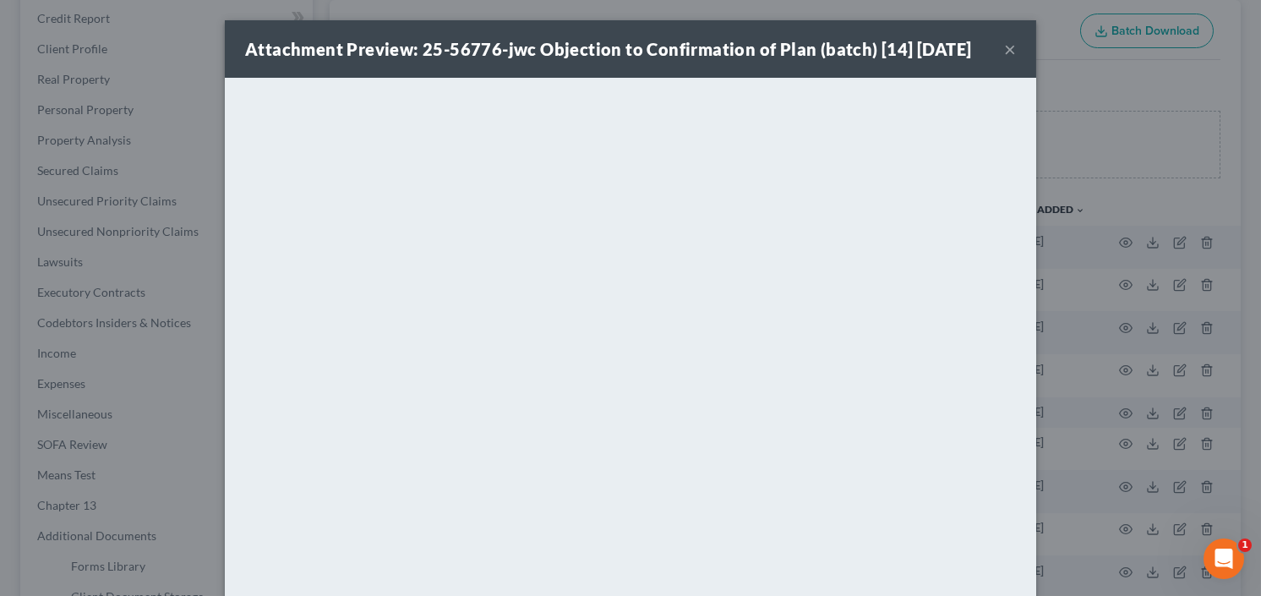
click at [1004, 43] on button "×" at bounding box center [1010, 49] width 12 height 20
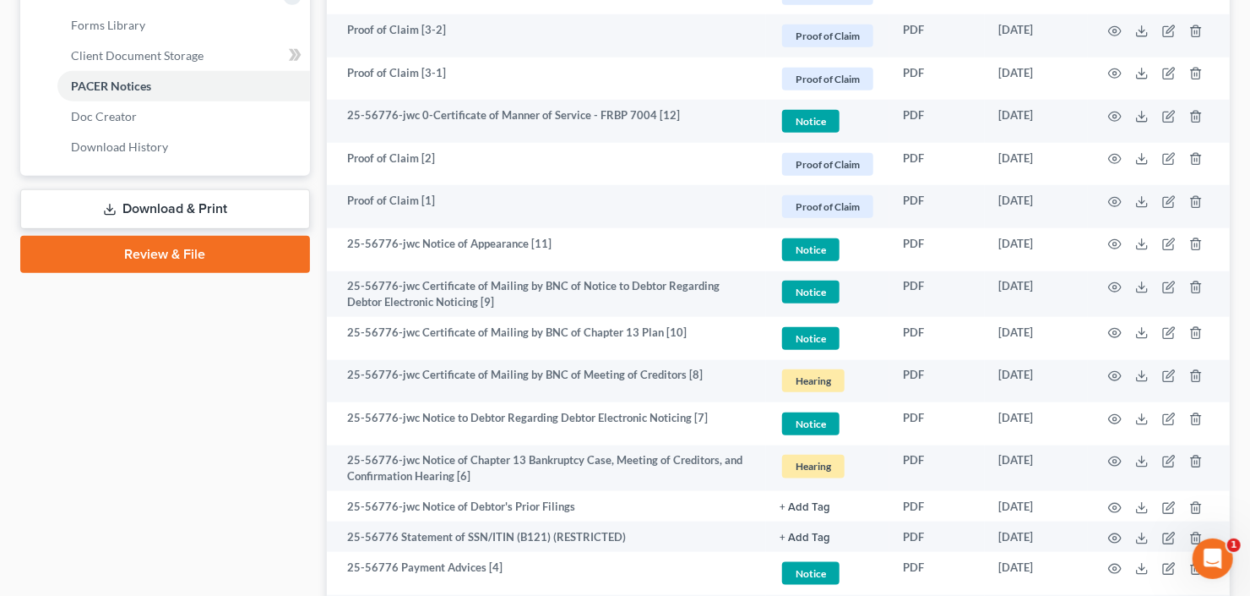
scroll to position [999, 0]
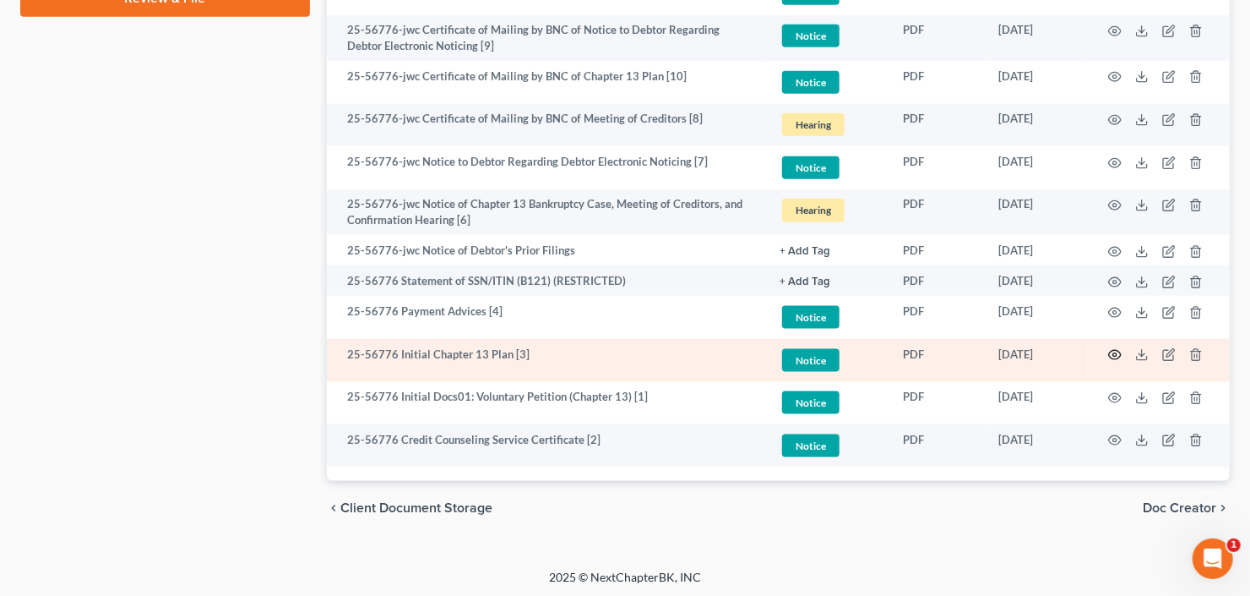
click at [1109, 351] on icon "button" at bounding box center [1115, 355] width 13 height 9
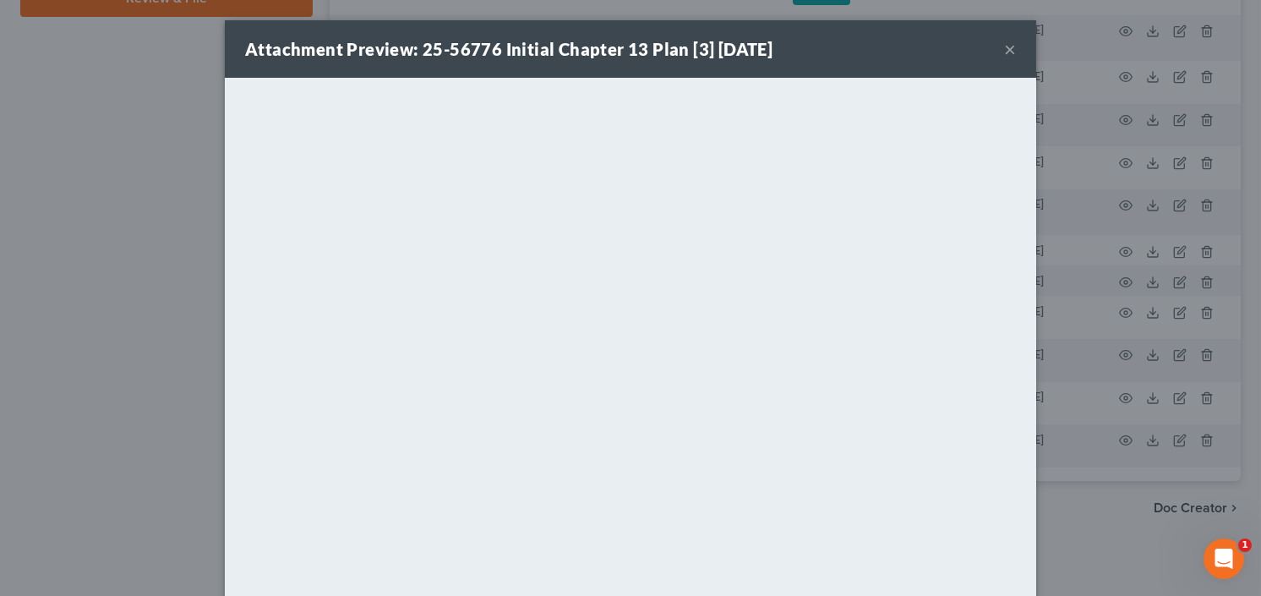
click at [998, 51] on div "Attachment Preview: 25-56776 Initial Chapter 13 Plan [3] 06/18/2025 ×" at bounding box center [630, 48] width 811 height 57
click at [1004, 48] on button "×" at bounding box center [1010, 49] width 12 height 20
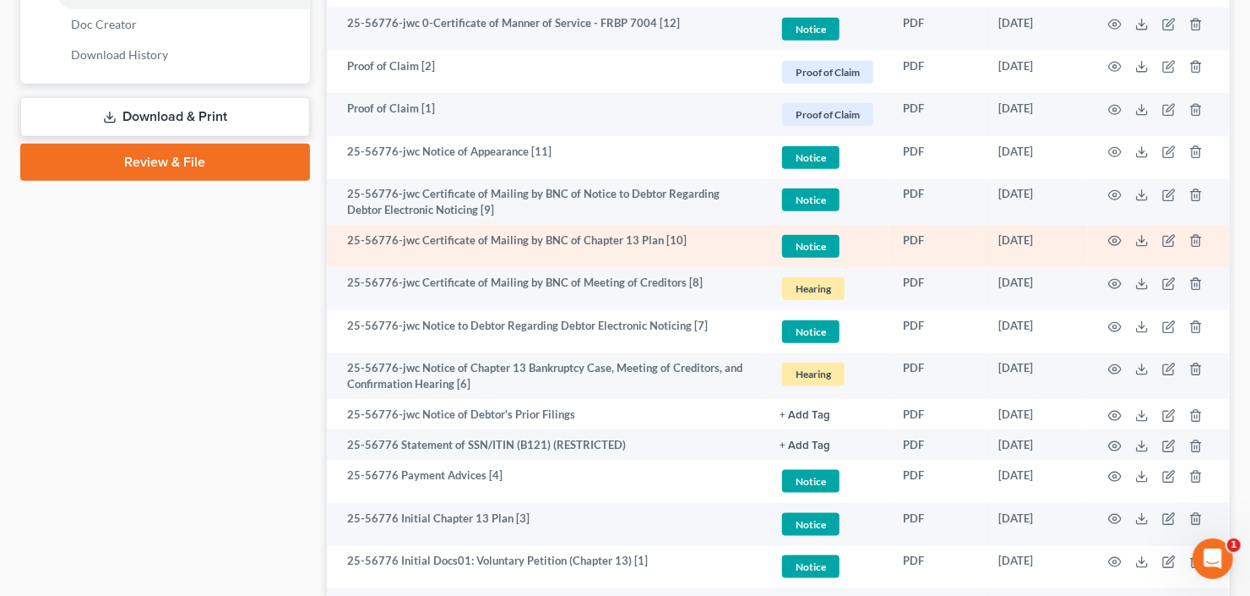
scroll to position [797, 0]
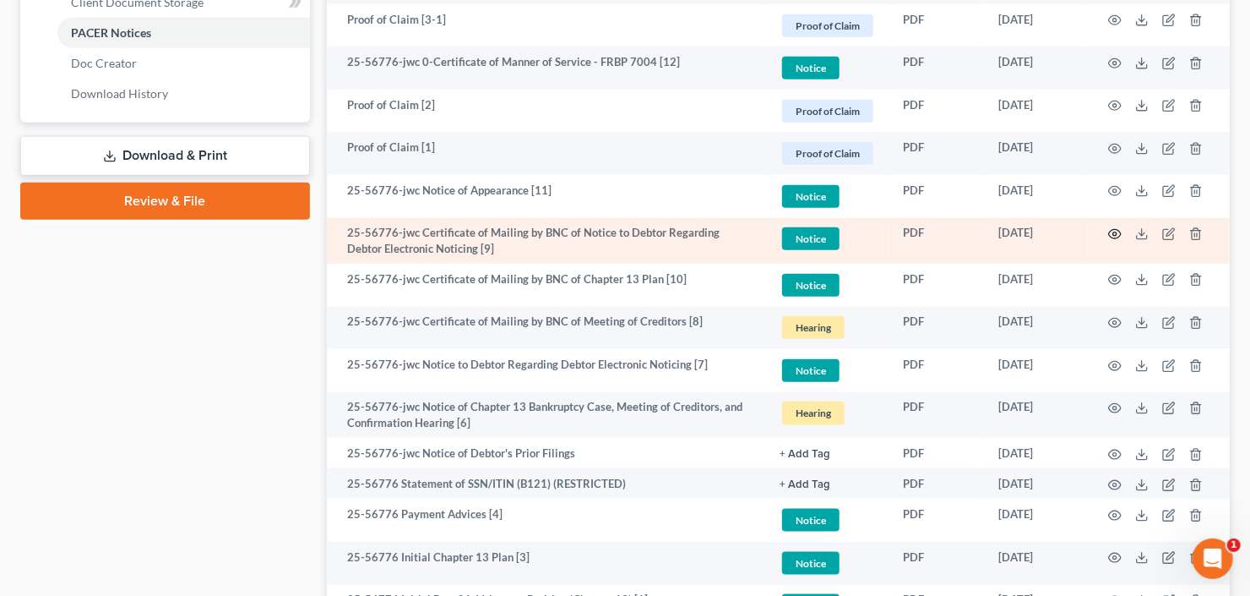
click at [1114, 236] on icon "button" at bounding box center [1115, 234] width 13 height 9
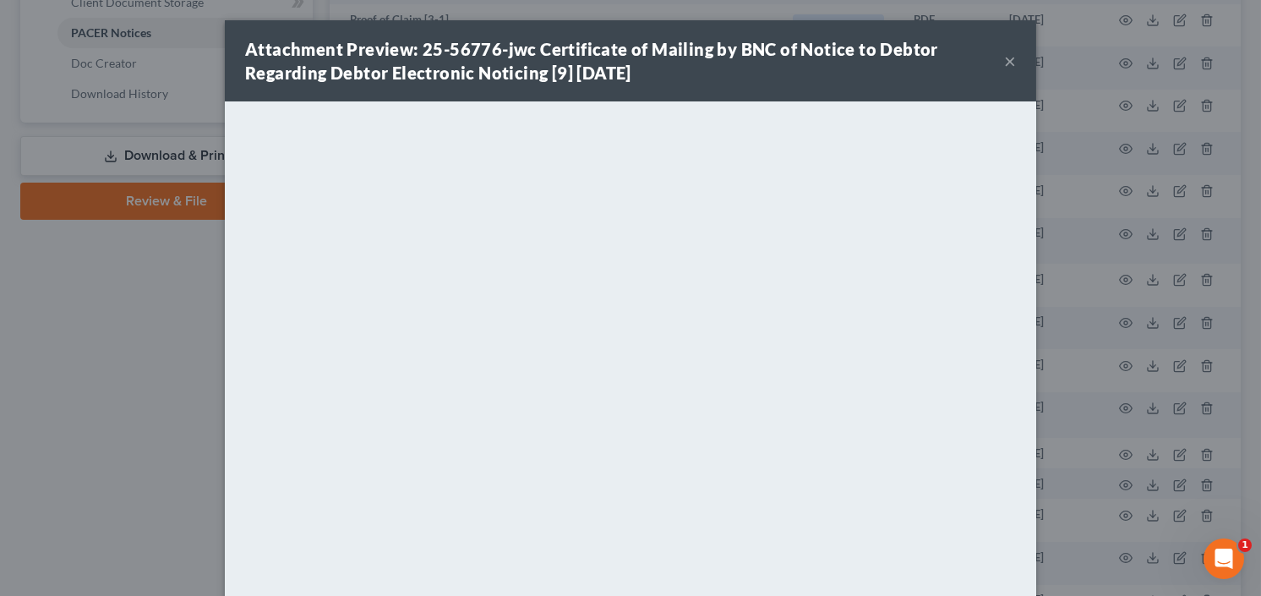
click at [1004, 63] on button "×" at bounding box center [1010, 61] width 12 height 20
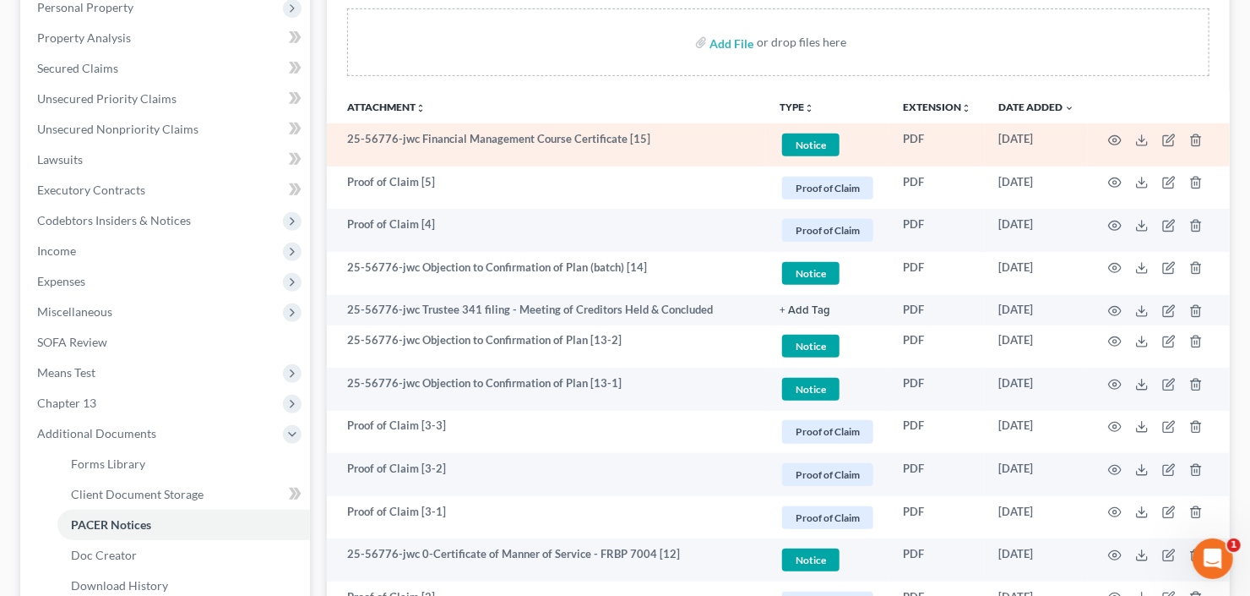
scroll to position [188, 0]
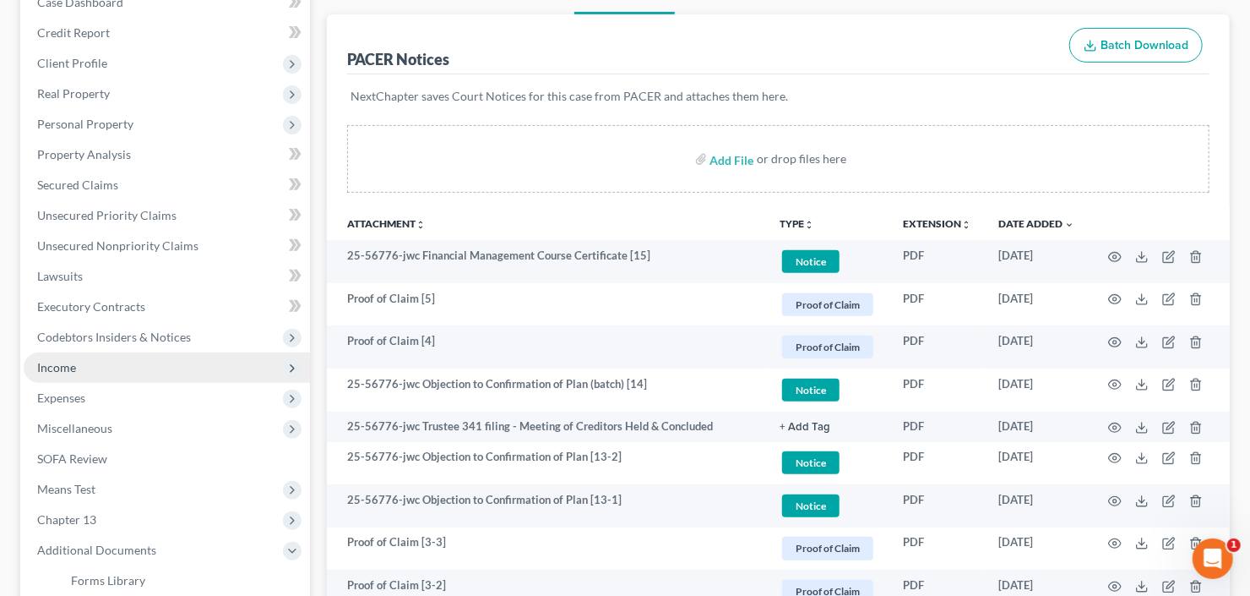
click at [92, 357] on span "Income" at bounding box center [167, 367] width 286 height 30
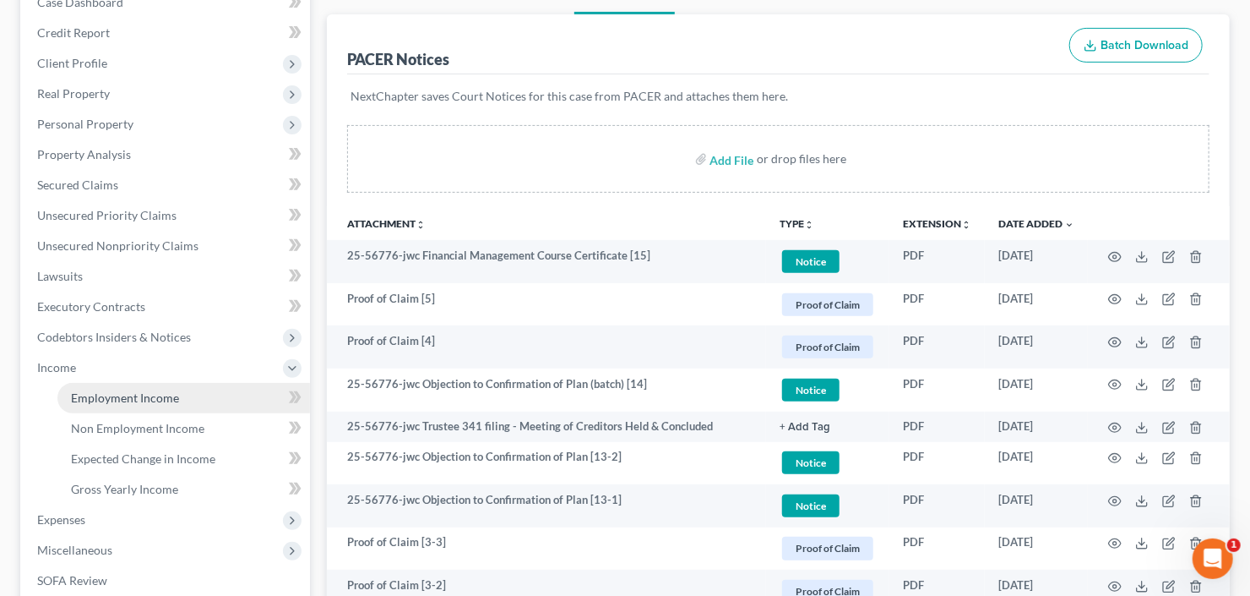
click at [139, 391] on span "Employment Income" at bounding box center [125, 397] width 108 height 14
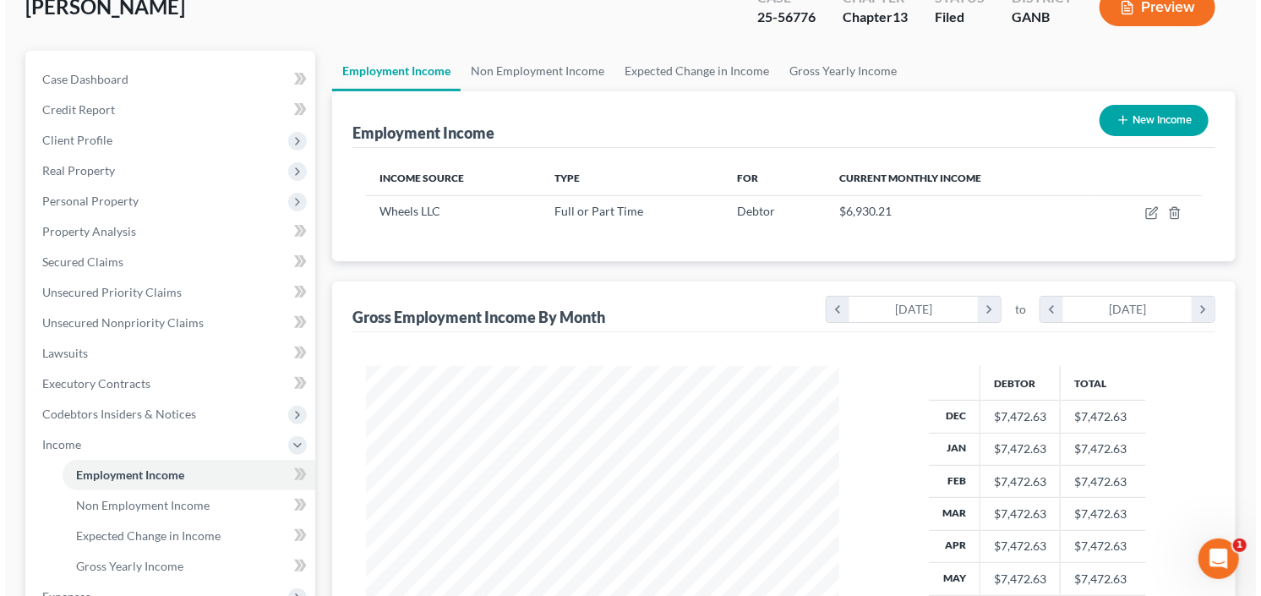
scroll to position [135, 0]
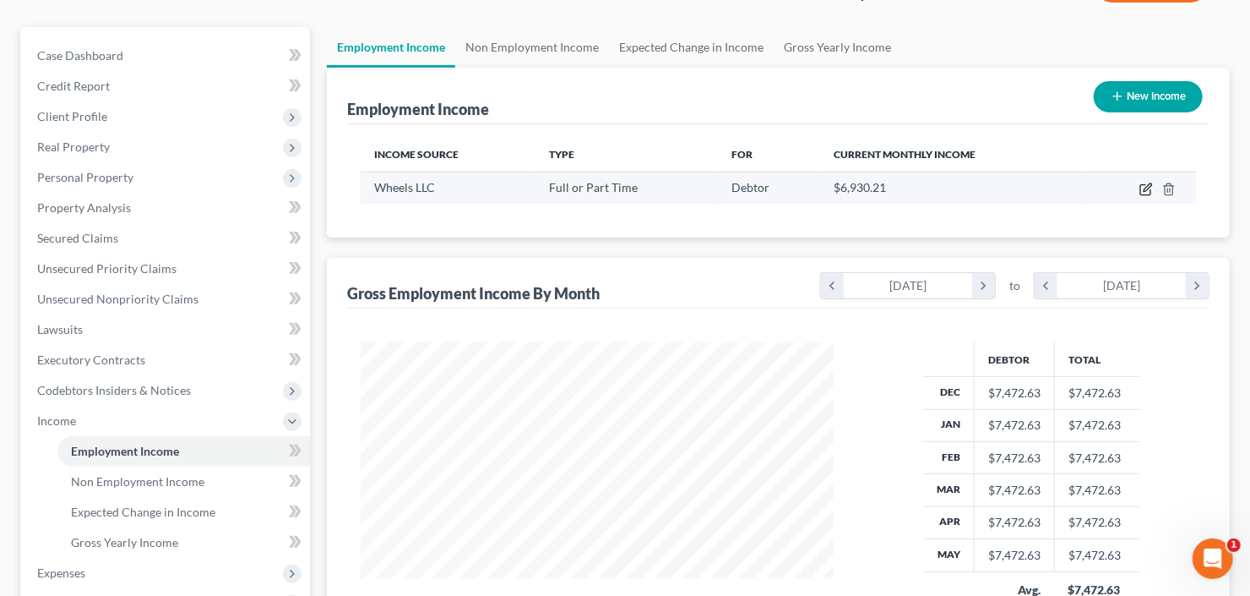
click at [1143, 185] on icon "button" at bounding box center [1146, 190] width 10 height 10
select select "0"
select select "14"
select select "2"
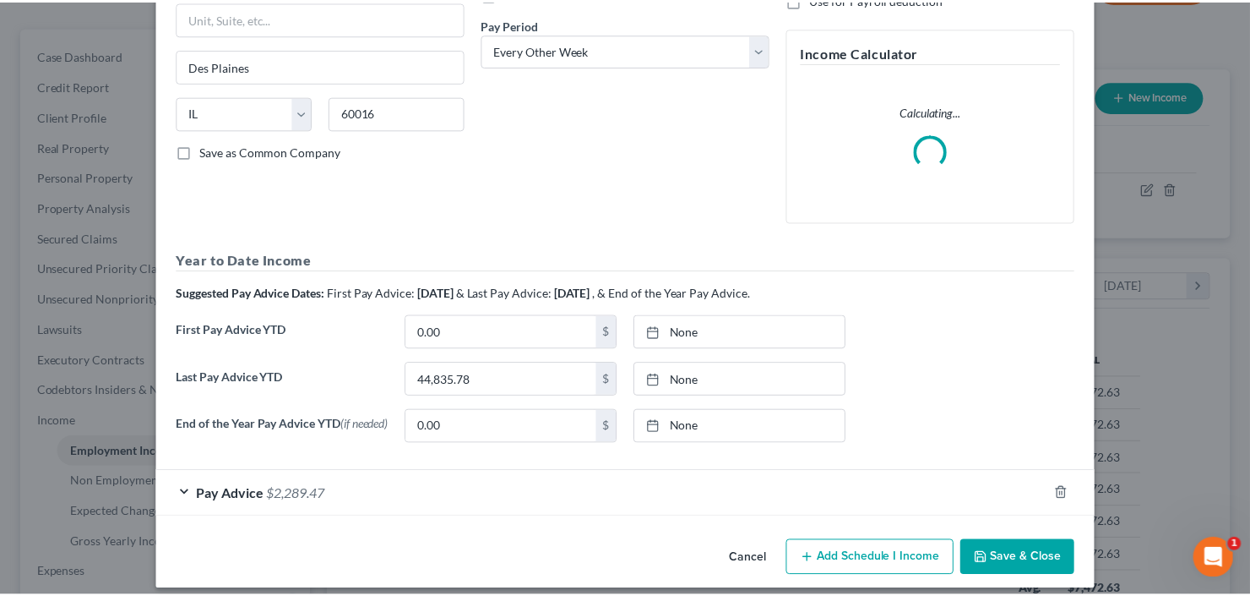
scroll to position [267, 0]
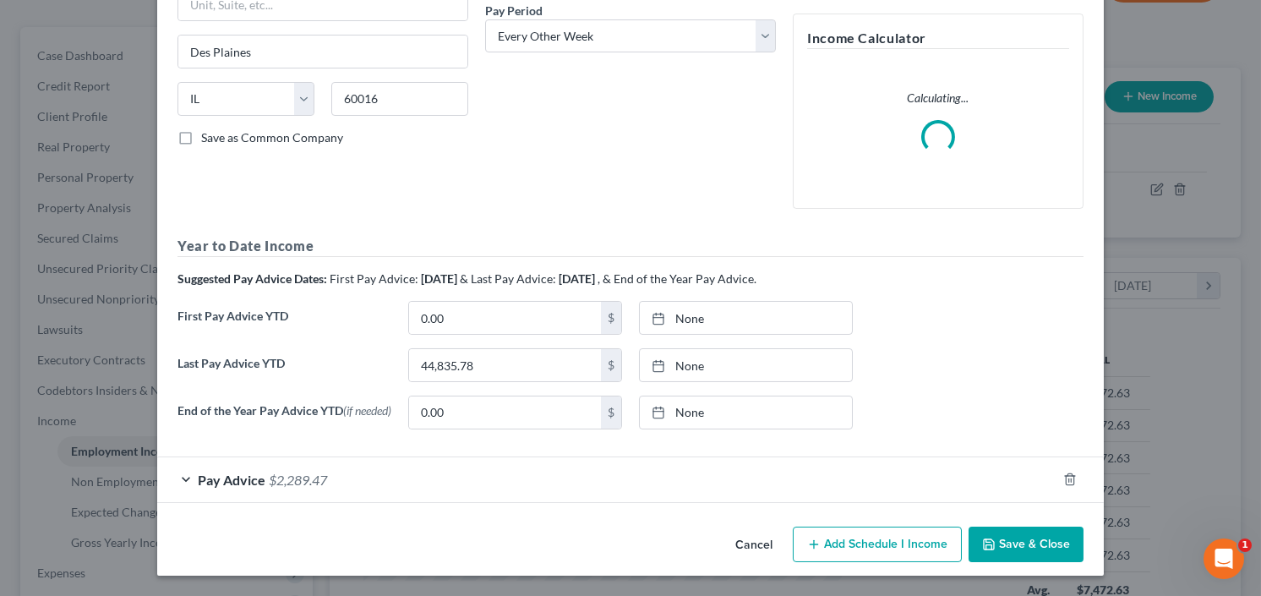
click at [1028, 551] on button "Save & Close" at bounding box center [1025, 543] width 115 height 35
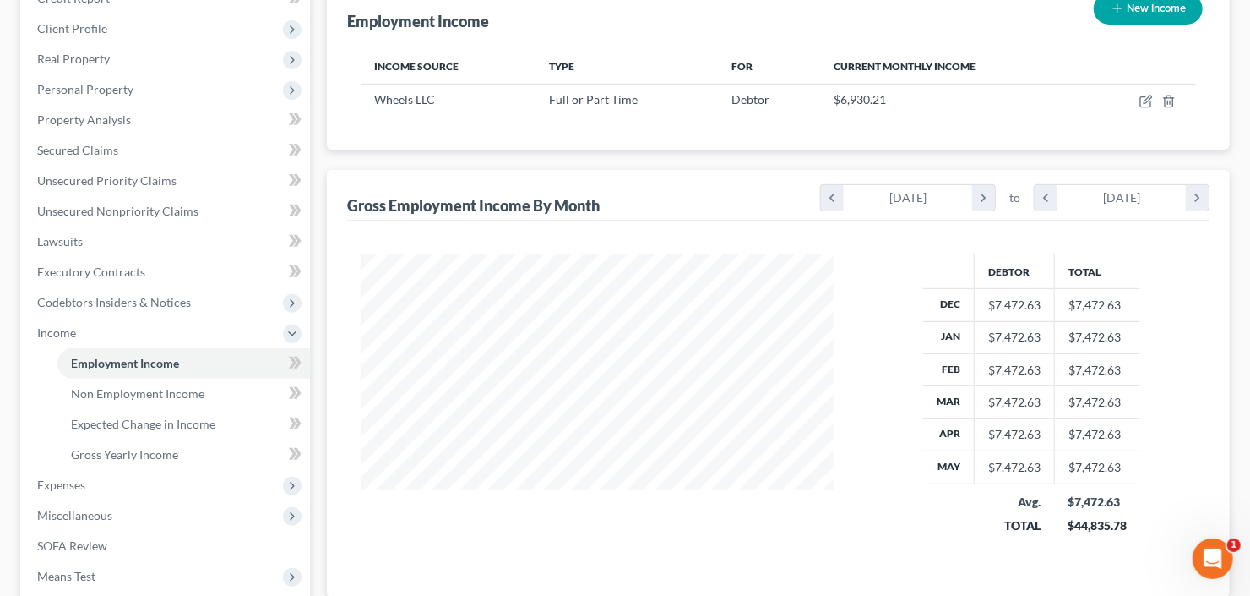
scroll to position [338, 0]
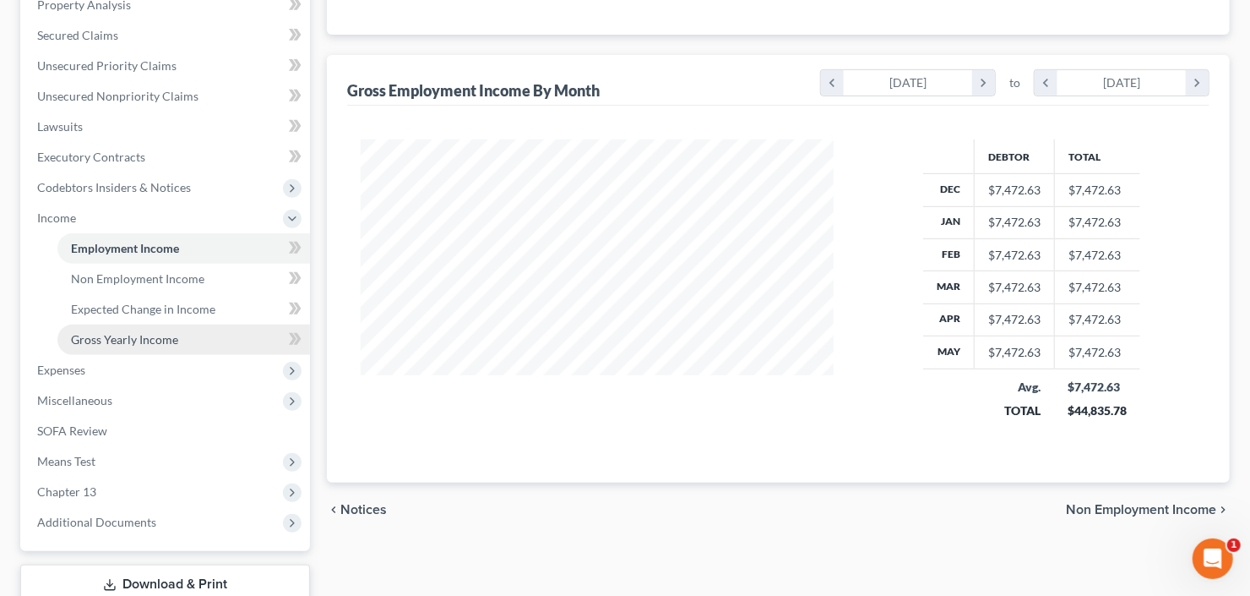
click at [140, 337] on span "Gross Yearly Income" at bounding box center [124, 339] width 107 height 14
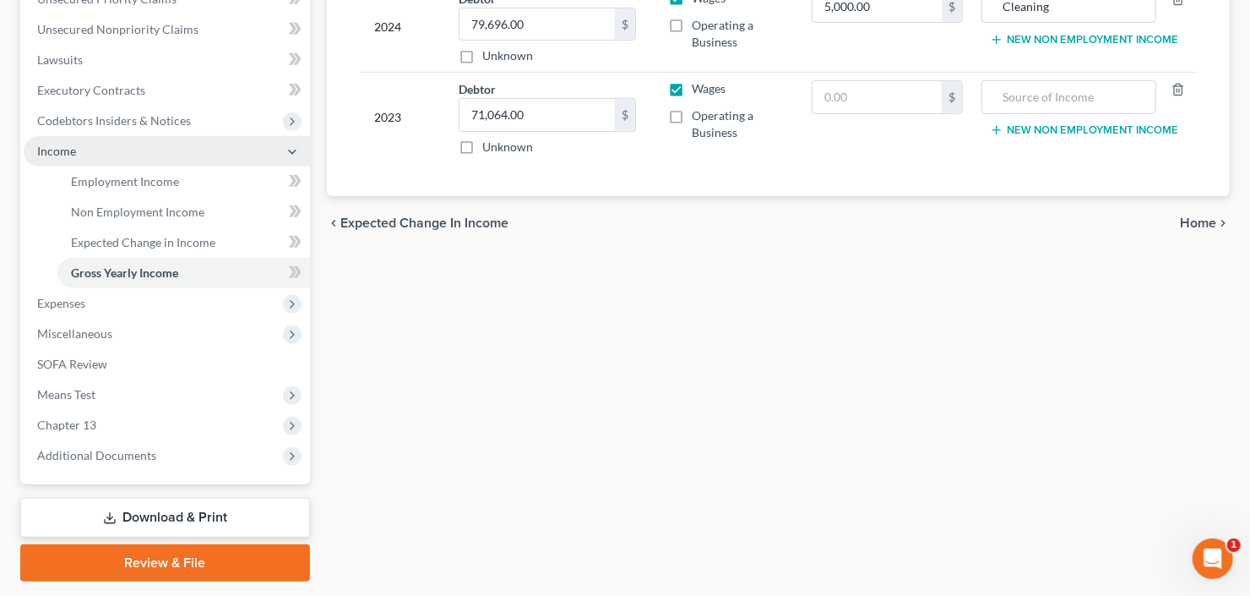
scroll to position [406, 0]
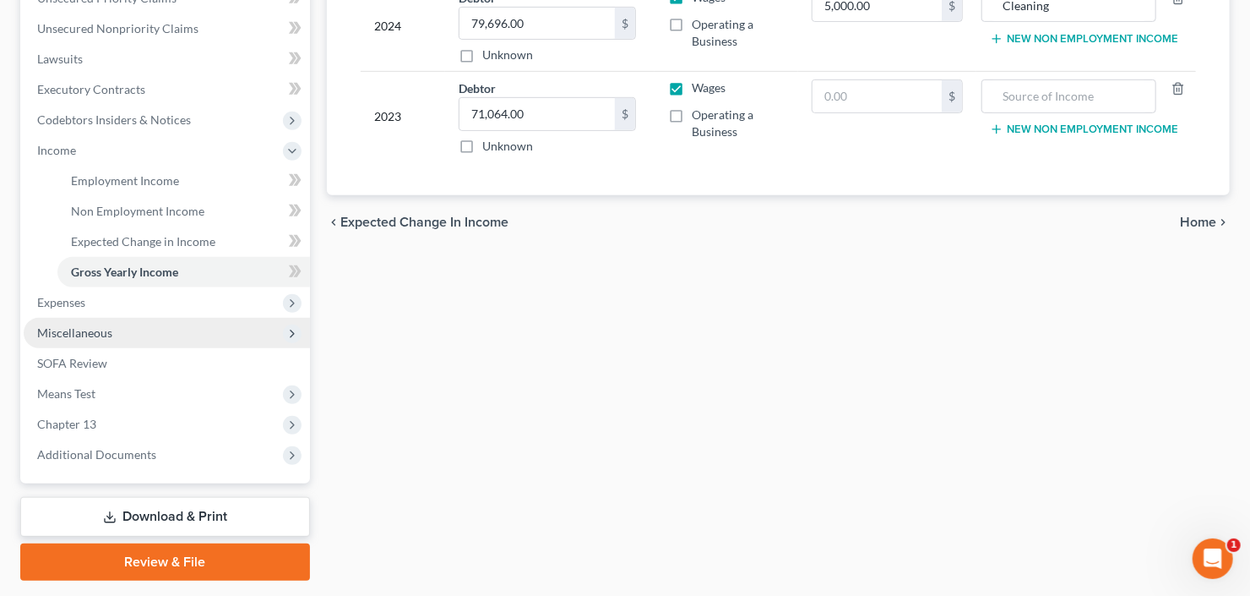
click at [124, 333] on span "Miscellaneous" at bounding box center [167, 333] width 286 height 30
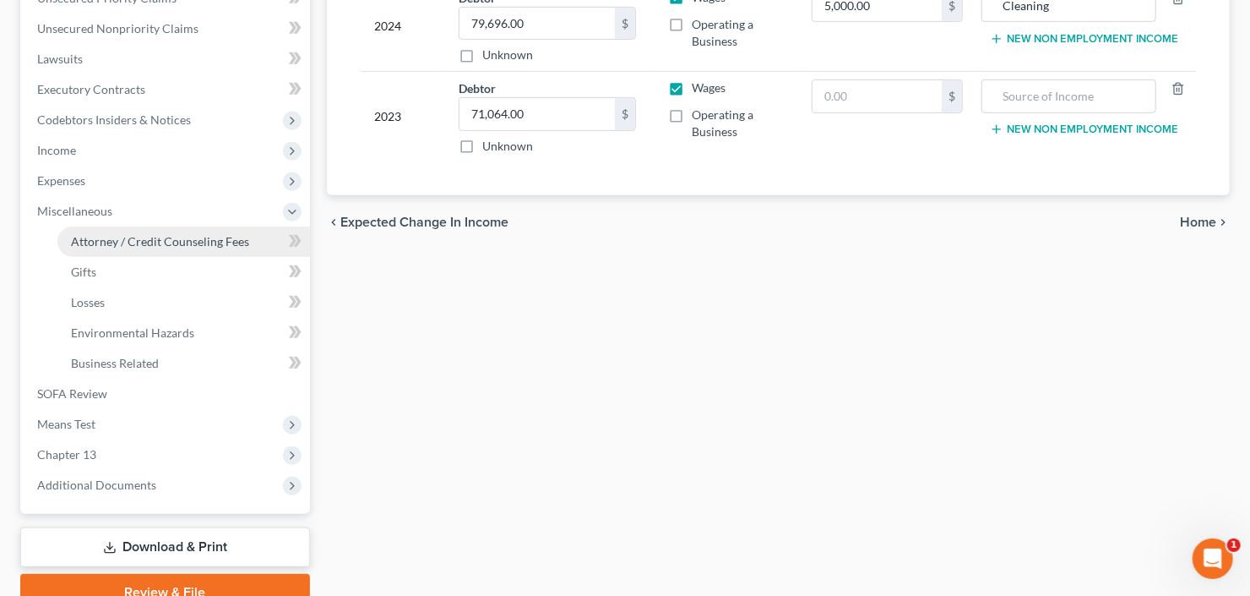
click at [154, 253] on link "Attorney / Credit Counseling Fees" at bounding box center [183, 241] width 253 height 30
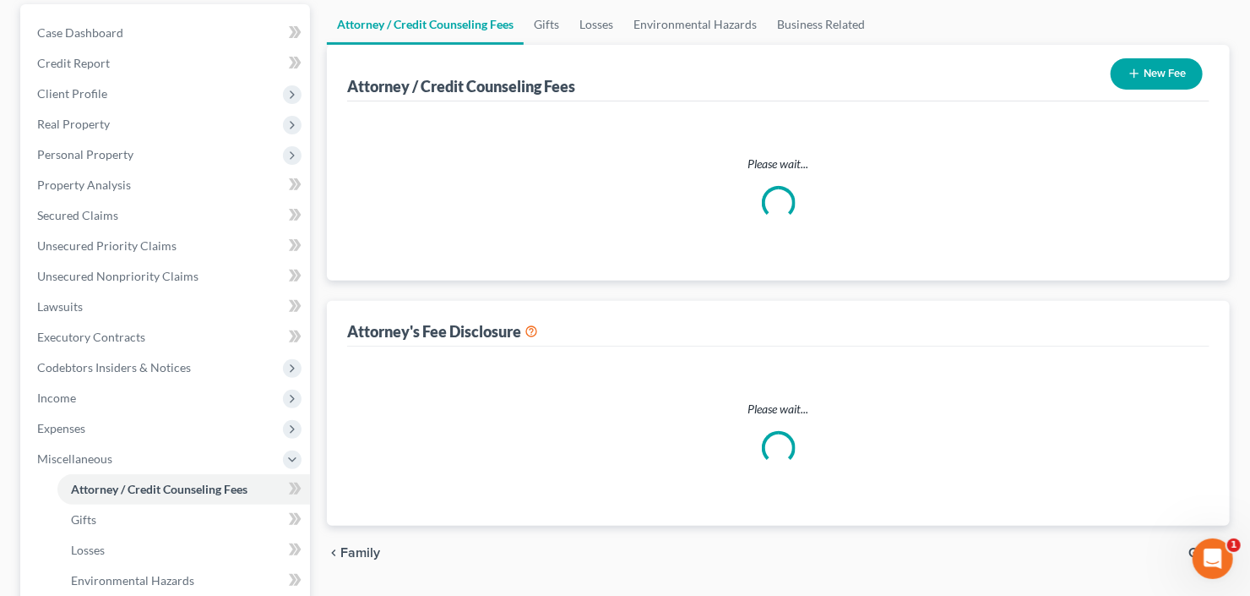
select select "2"
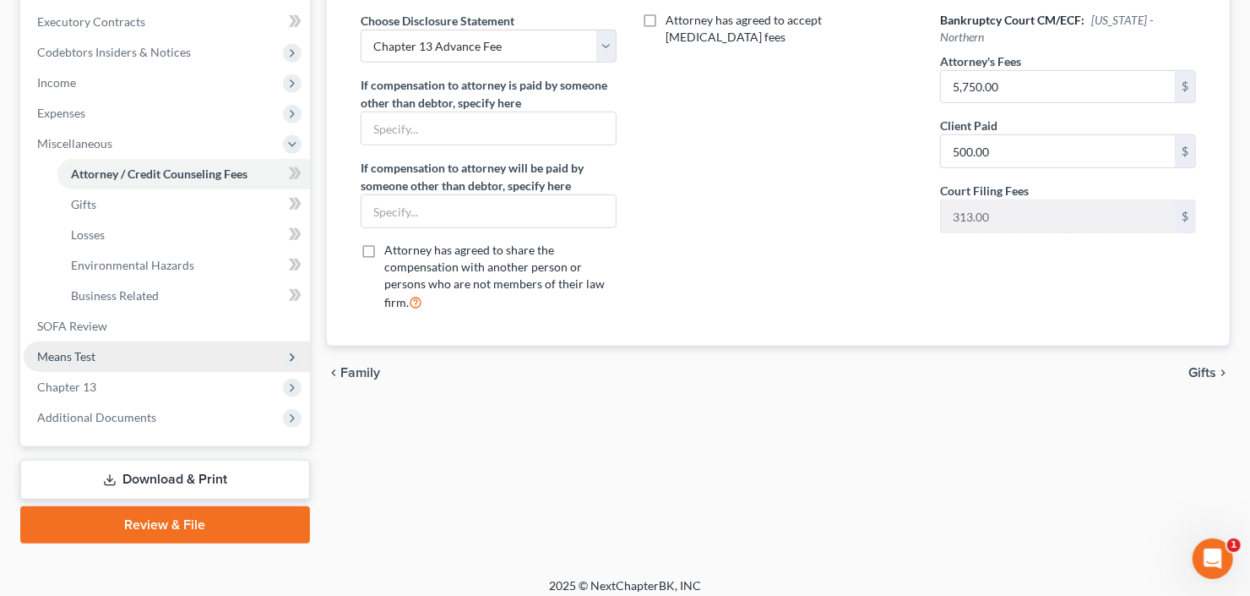
click at [122, 351] on span "Means Test" at bounding box center [167, 356] width 286 height 30
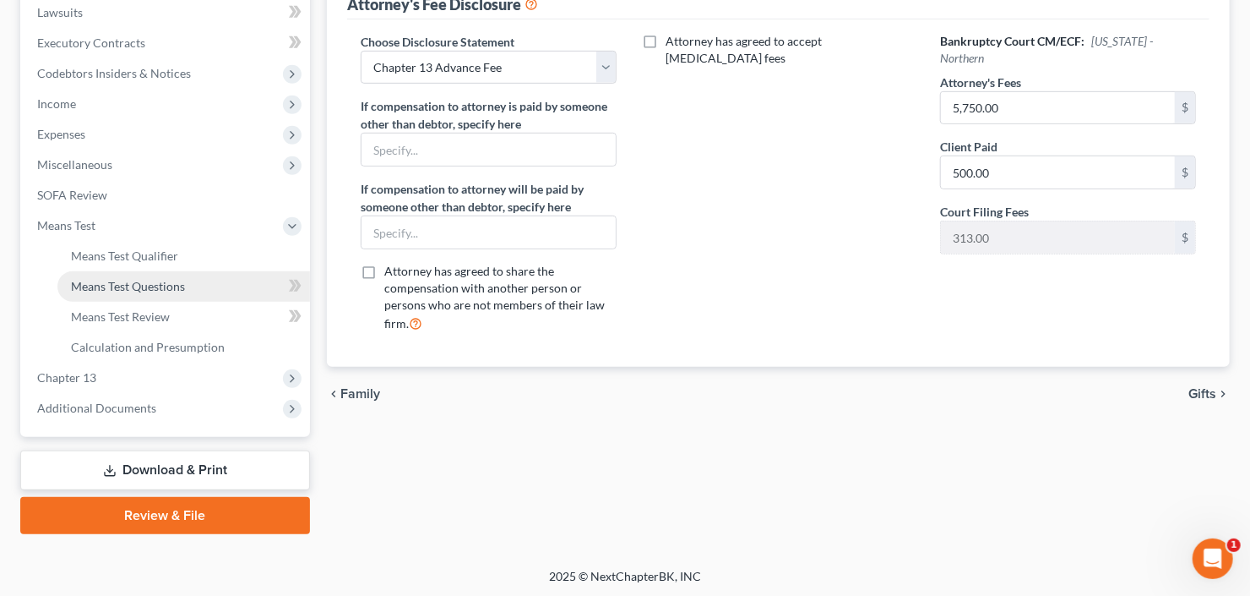
click at [127, 287] on span "Means Test Questions" at bounding box center [128, 286] width 114 height 14
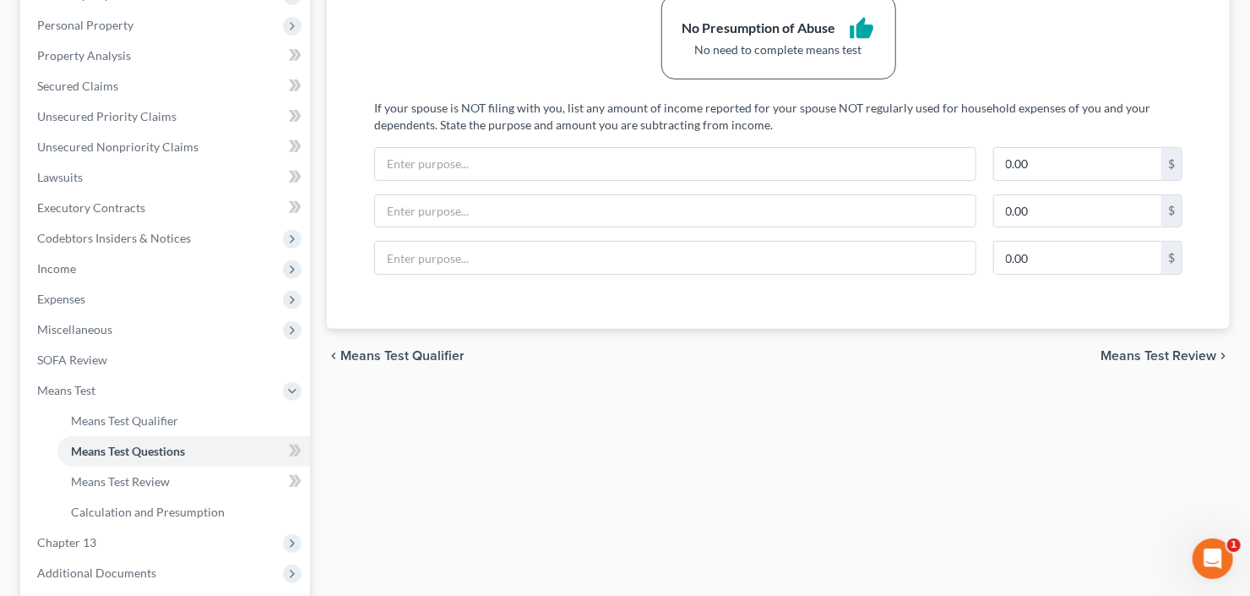
scroll to position [406, 0]
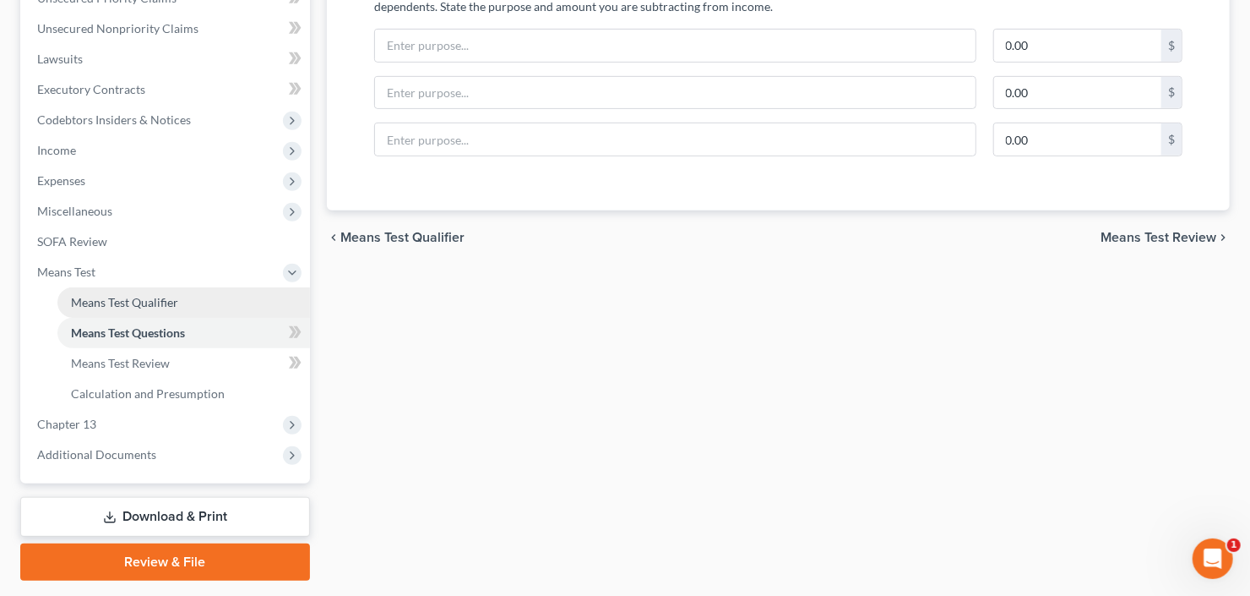
drag, startPoint x: 117, startPoint y: 301, endPoint x: 315, endPoint y: 271, distance: 199.9
click at [118, 301] on span "Means Test Qualifier" at bounding box center [124, 302] width 107 height 14
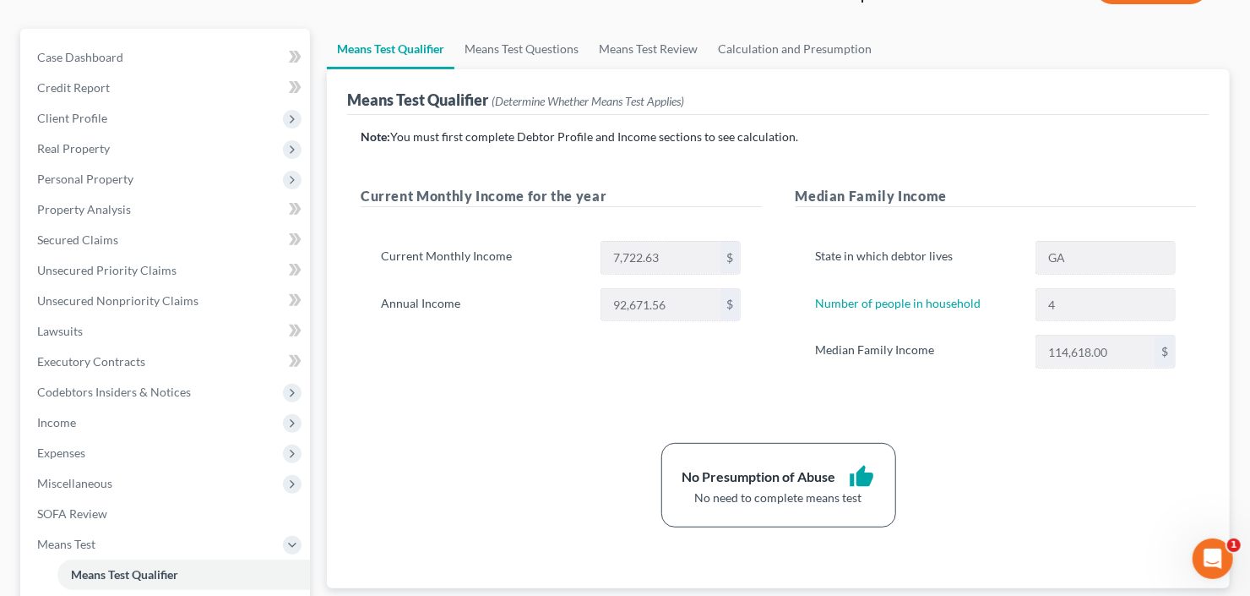
scroll to position [135, 0]
click at [75, 446] on span "Expenses" at bounding box center [61, 451] width 48 height 14
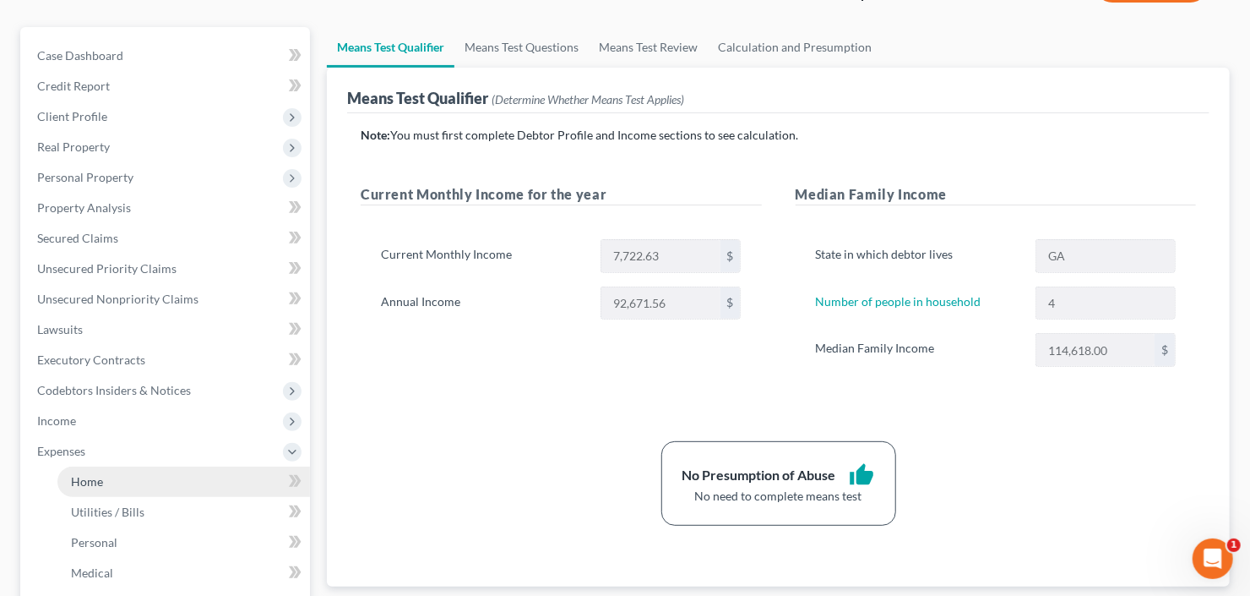
click at [89, 477] on span "Home" at bounding box center [87, 481] width 32 height 14
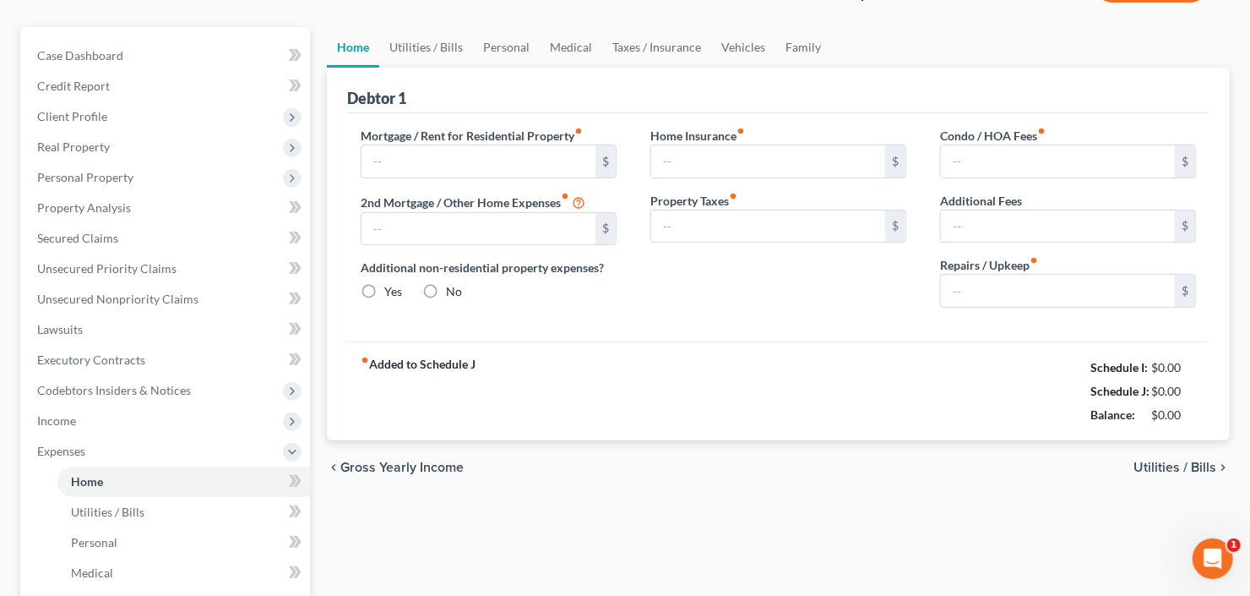
type input "1,676.01"
type input "0.00"
radio input "true"
type input "0.00"
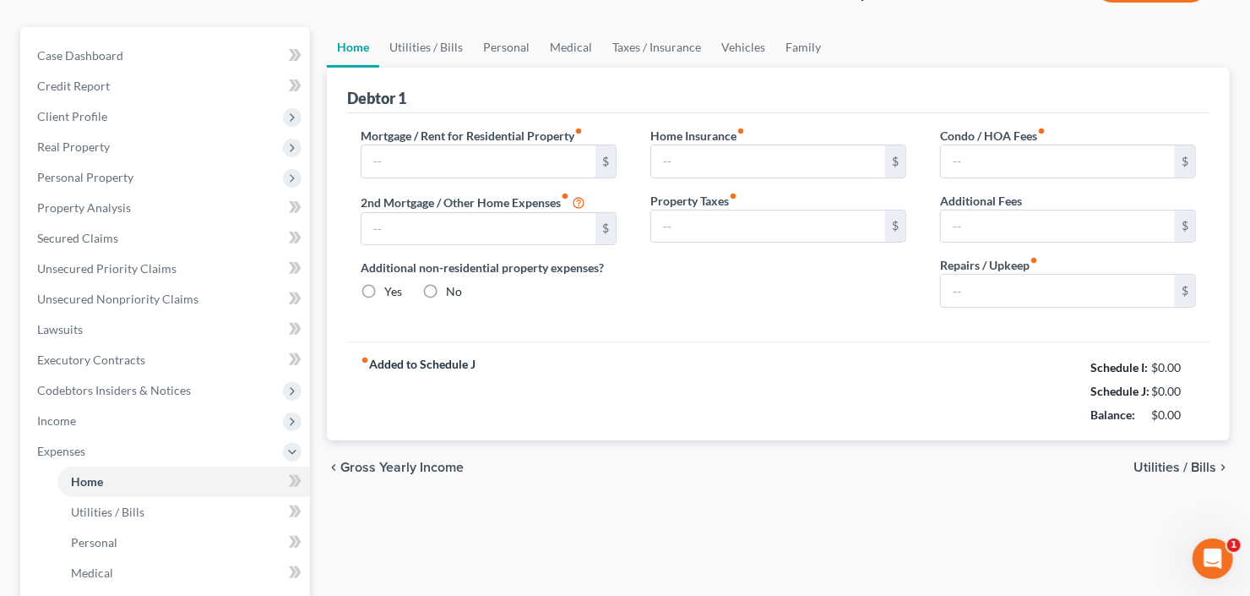
type input "175.00"
type input "0.00"
type input "50.00"
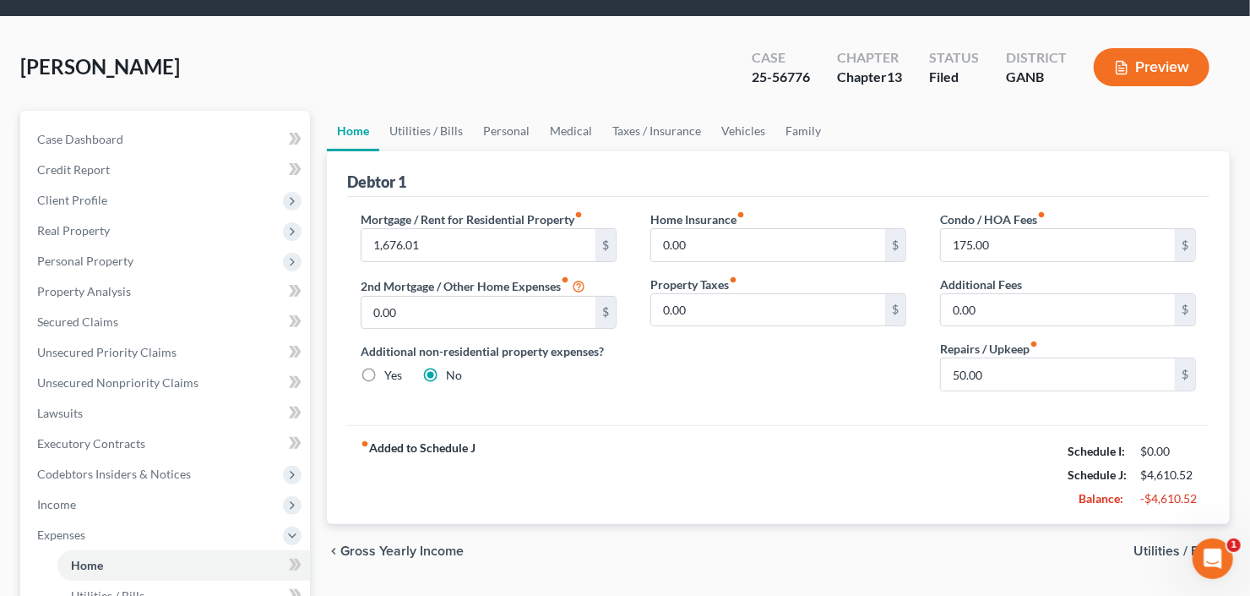
scroll to position [135, 0]
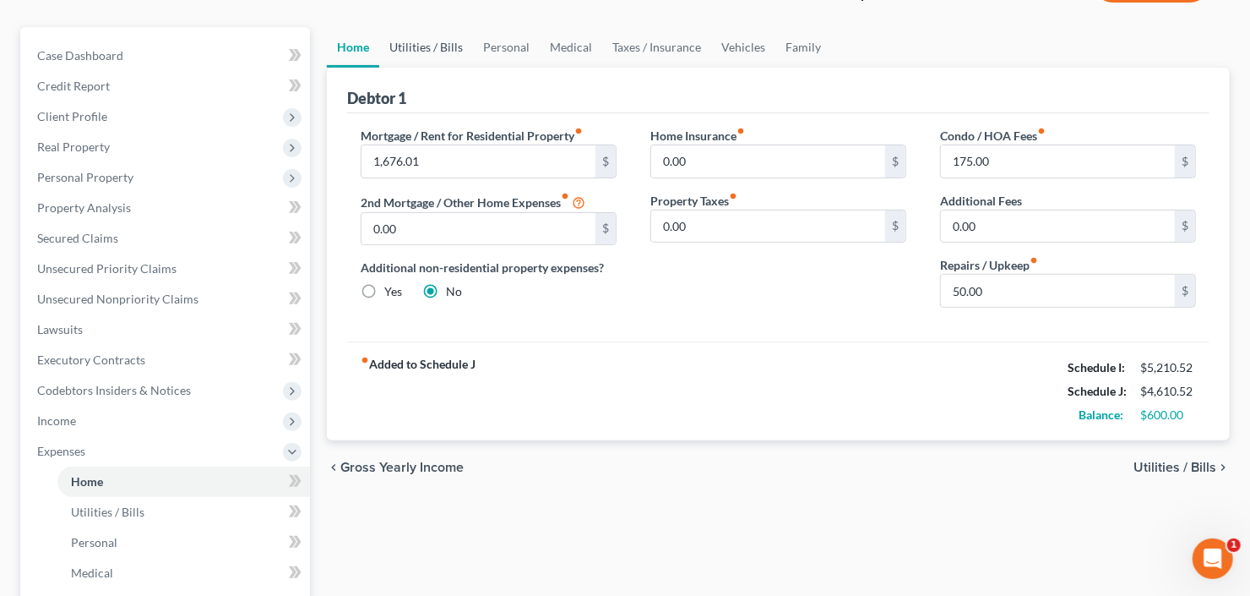
click at [425, 33] on link "Utilities / Bills" at bounding box center [426, 47] width 94 height 41
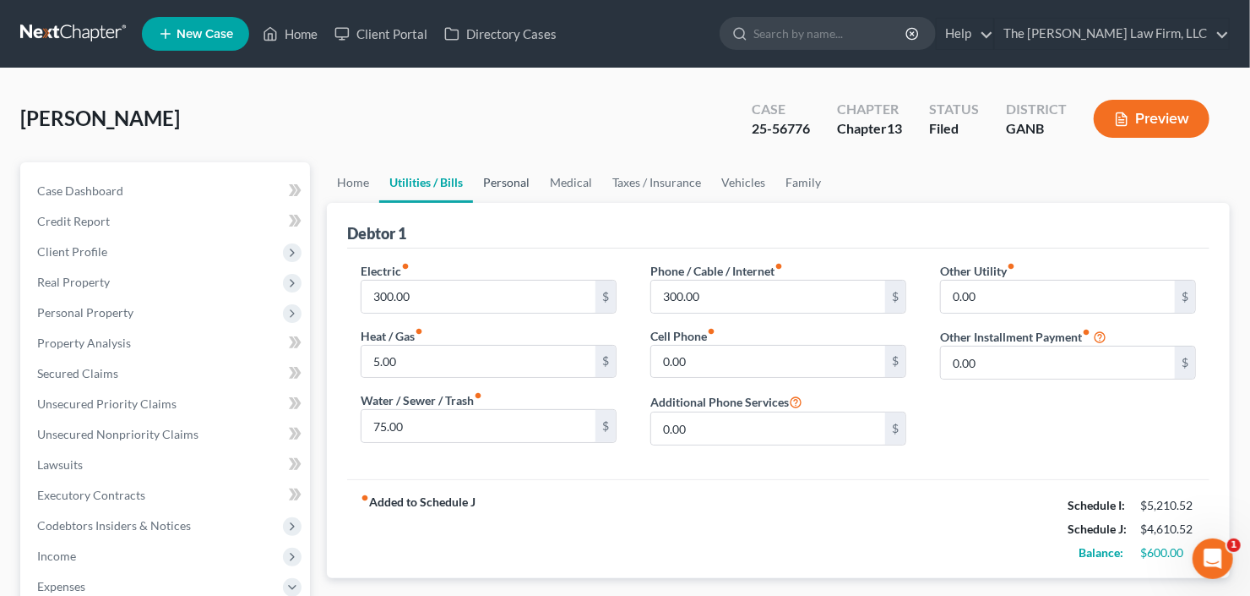
click at [490, 177] on link "Personal" at bounding box center [506, 182] width 67 height 41
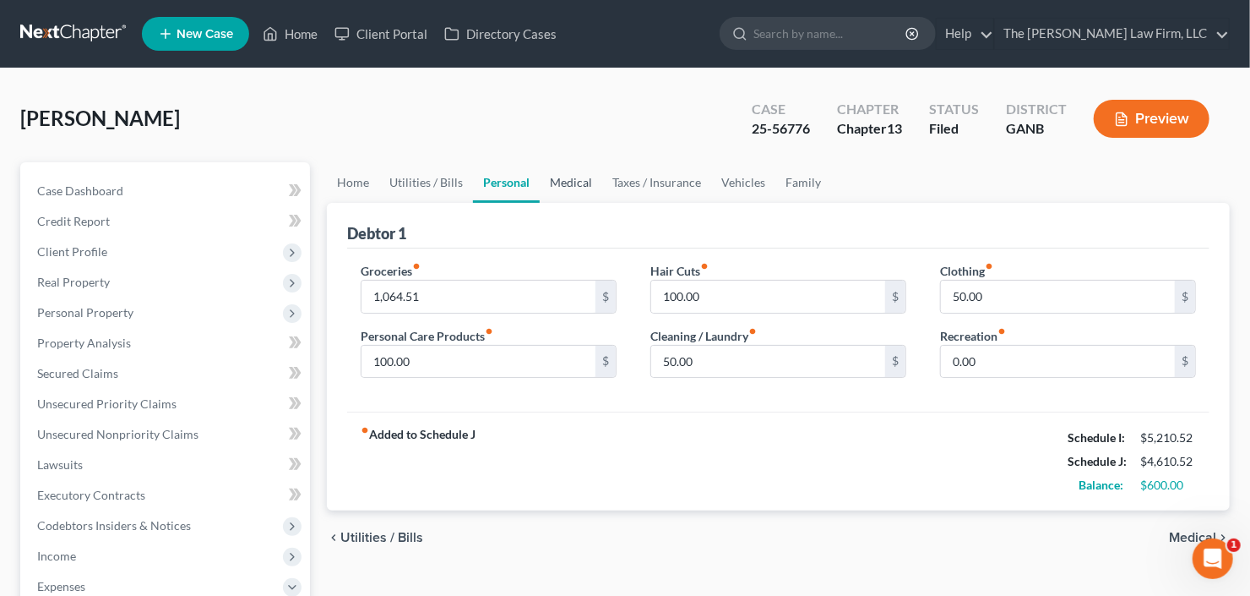
click at [577, 182] on link "Medical" at bounding box center [571, 182] width 63 height 41
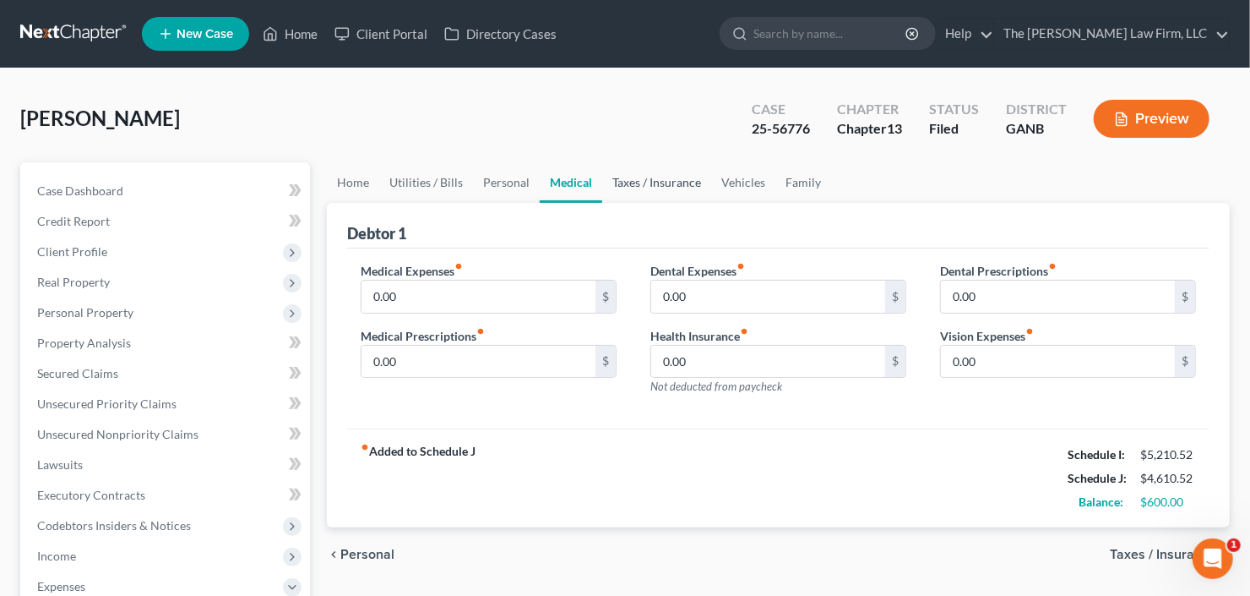
click at [631, 183] on link "Taxes / Insurance" at bounding box center [656, 182] width 109 height 41
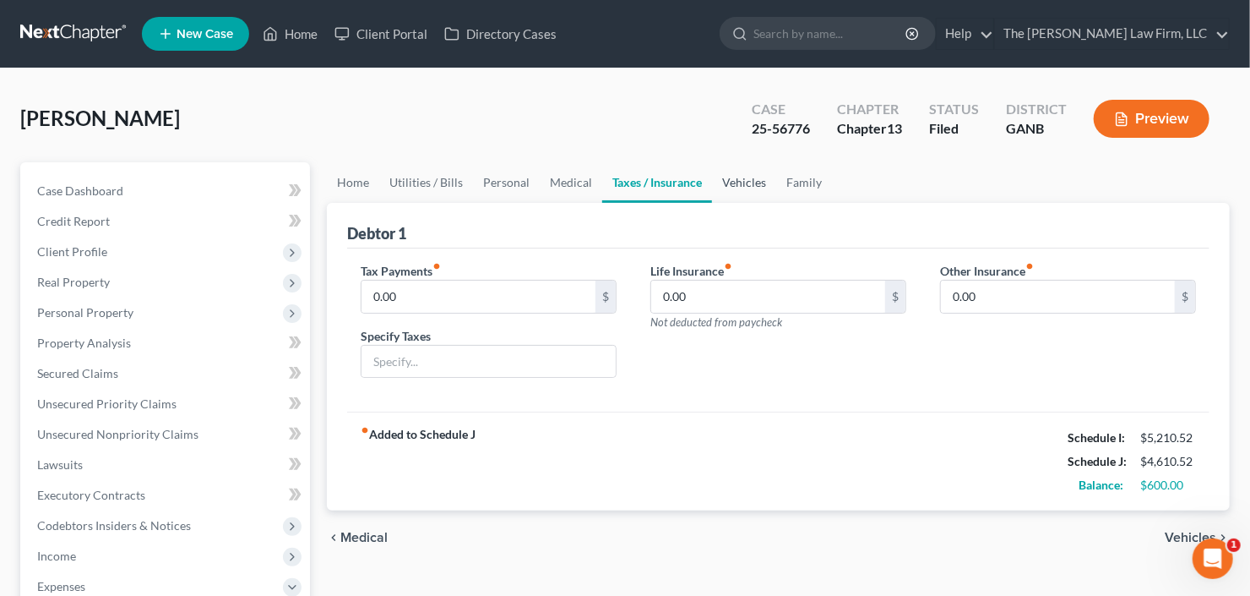
click at [727, 180] on link "Vehicles" at bounding box center [744, 182] width 64 height 41
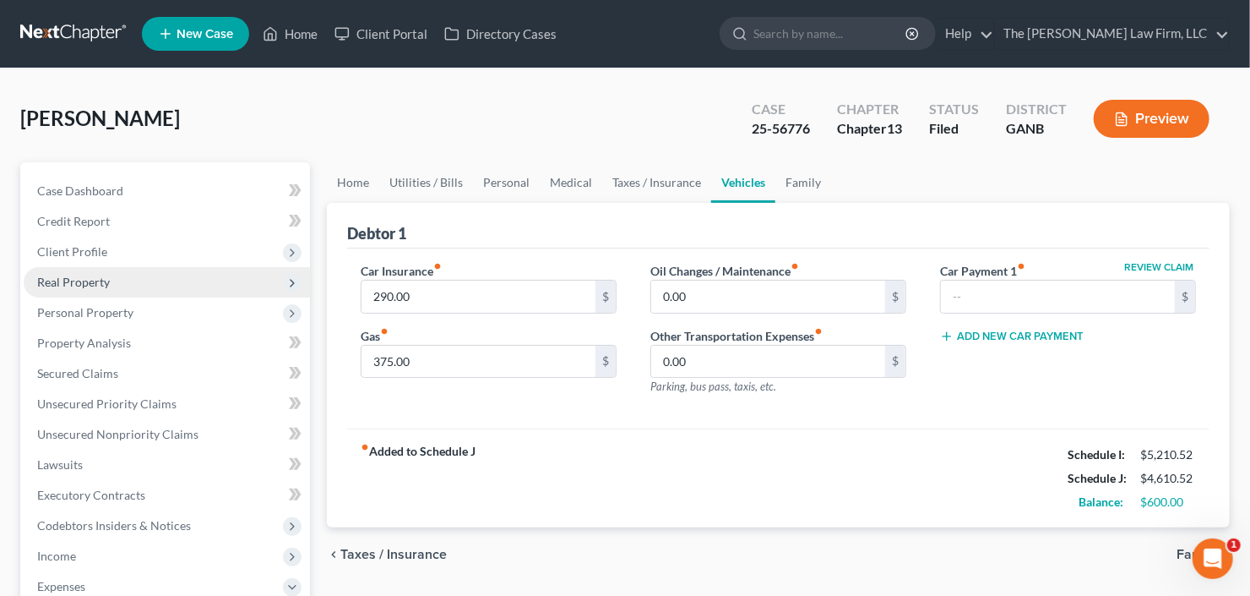
click at [90, 268] on span "Real Property" at bounding box center [167, 282] width 286 height 30
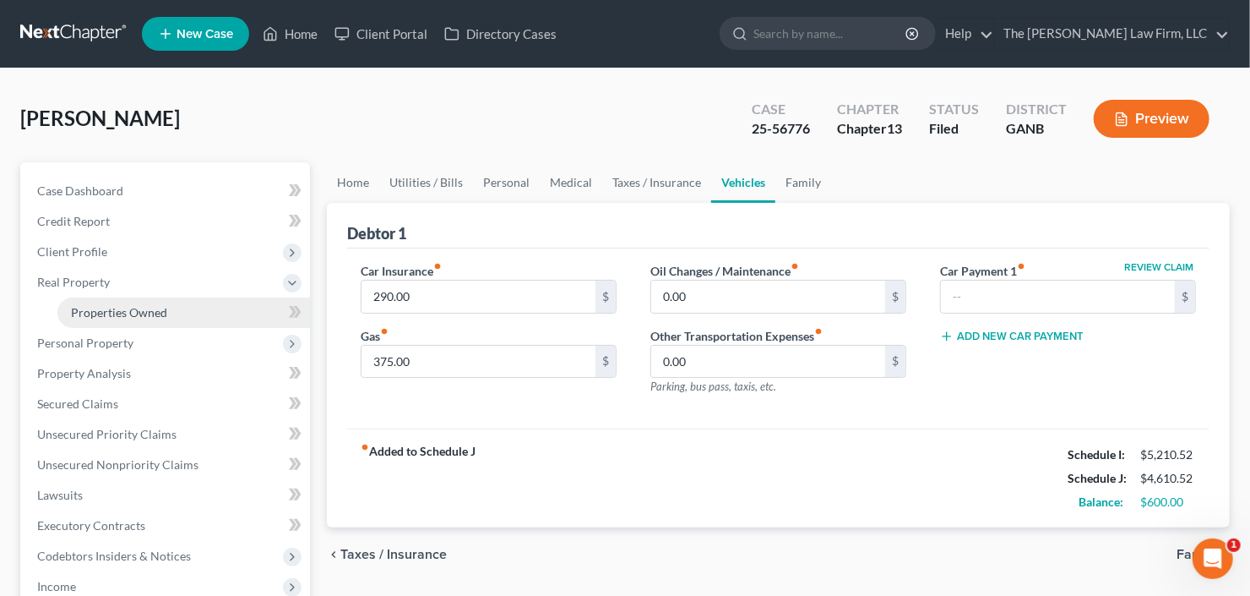
click at [117, 313] on span "Properties Owned" at bounding box center [119, 312] width 96 height 14
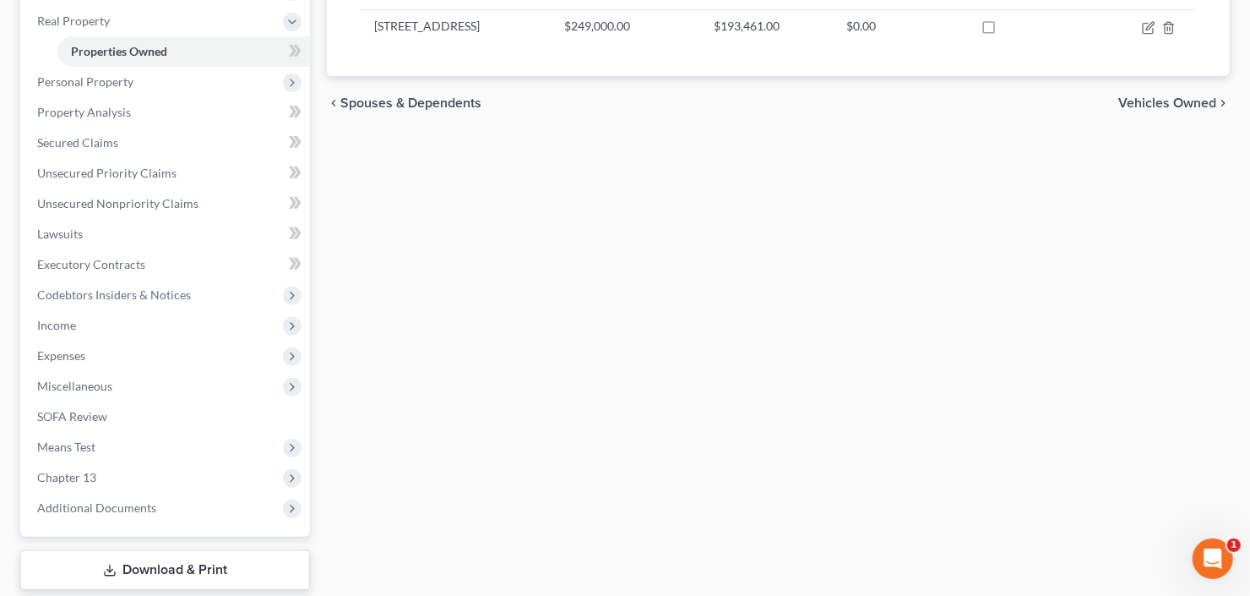
scroll to position [338, 0]
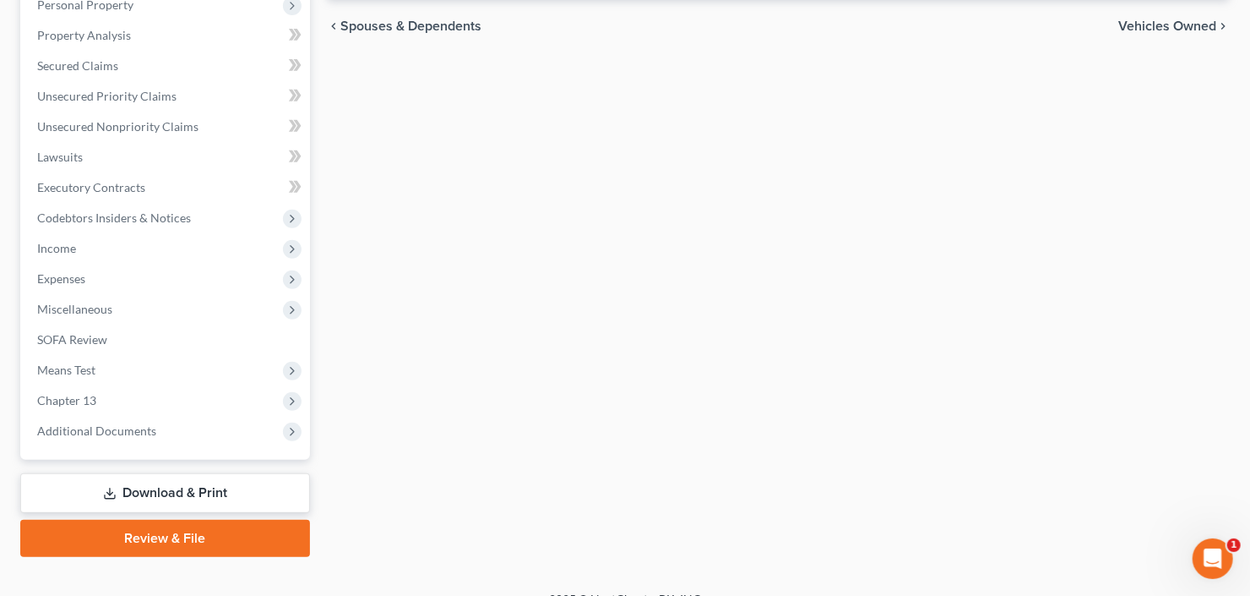
click at [152, 496] on link "Download & Print" at bounding box center [165, 493] width 290 height 40
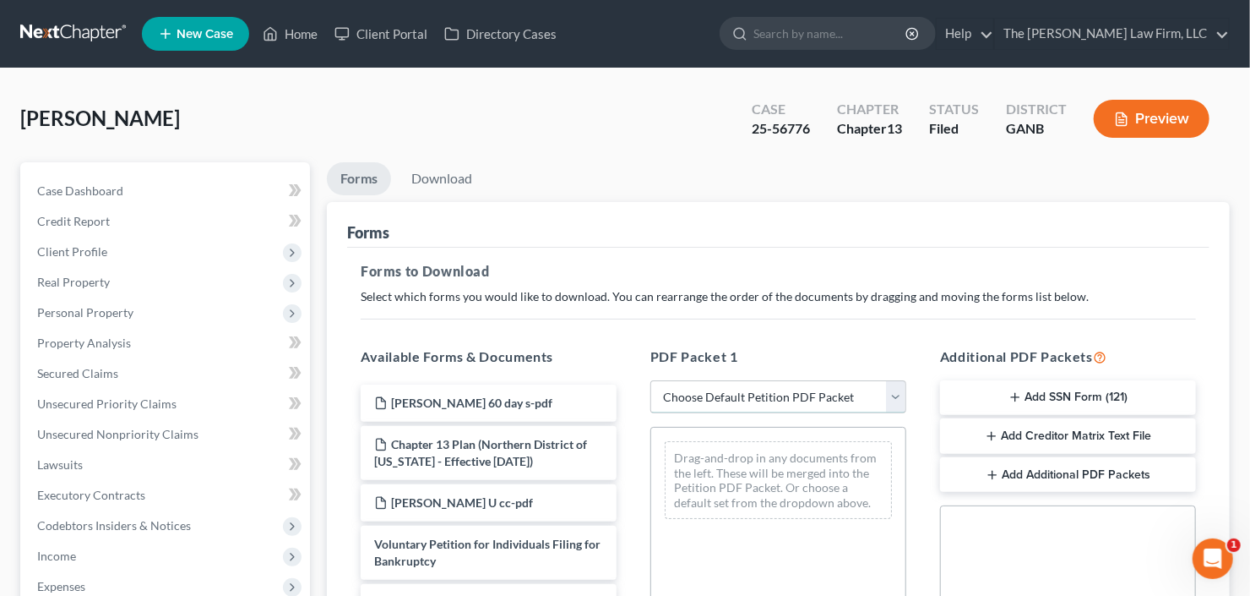
click at [707, 400] on select "Choose Default Petition PDF Packet Complete Bankruptcy Petition (all forms and …" at bounding box center [779, 397] width 256 height 34
click at [651, 380] on select "Choose Default Petition PDF Packet Complete Bankruptcy Petition (all forms and …" at bounding box center [779, 397] width 256 height 34
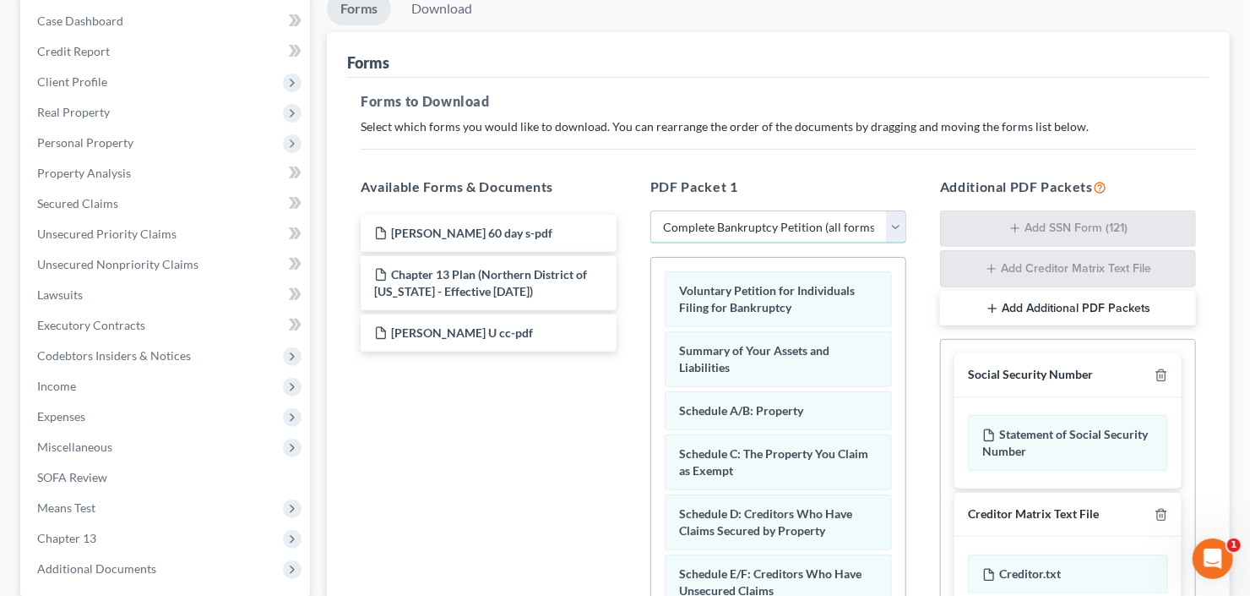
scroll to position [203, 0]
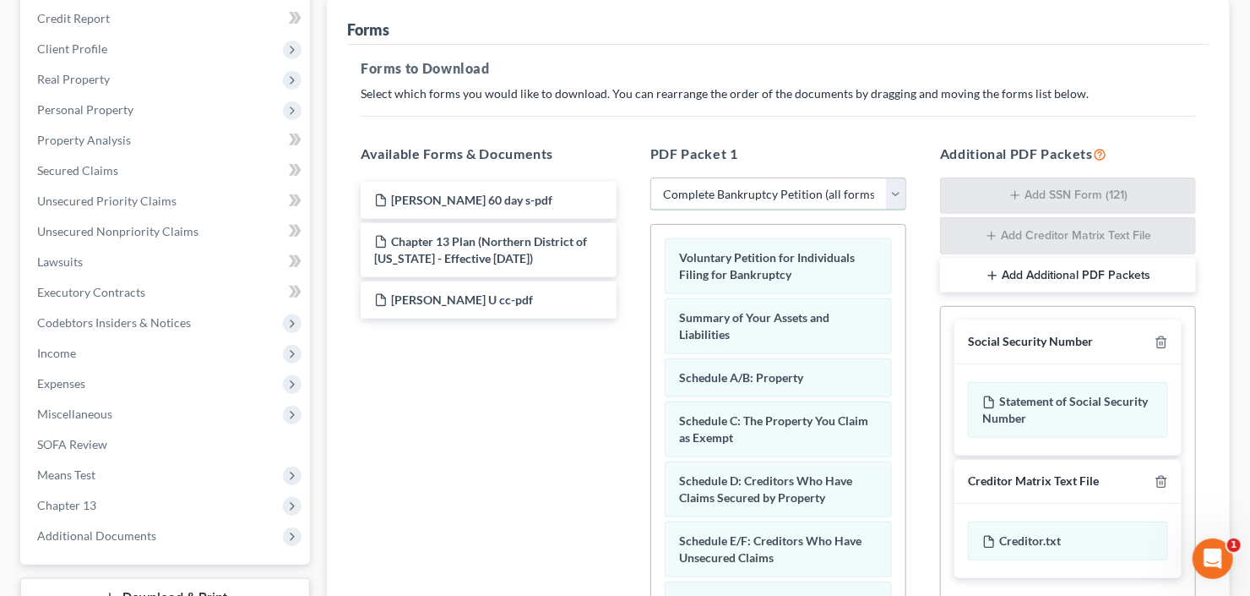
click at [771, 204] on select "Choose Default Petition PDF Packet Complete Bankruptcy Petition (all forms and …" at bounding box center [779, 194] width 256 height 34
select select "2"
click at [651, 177] on select "Choose Default Petition PDF Packet Complete Bankruptcy Petition (all forms and …" at bounding box center [779, 194] width 256 height 34
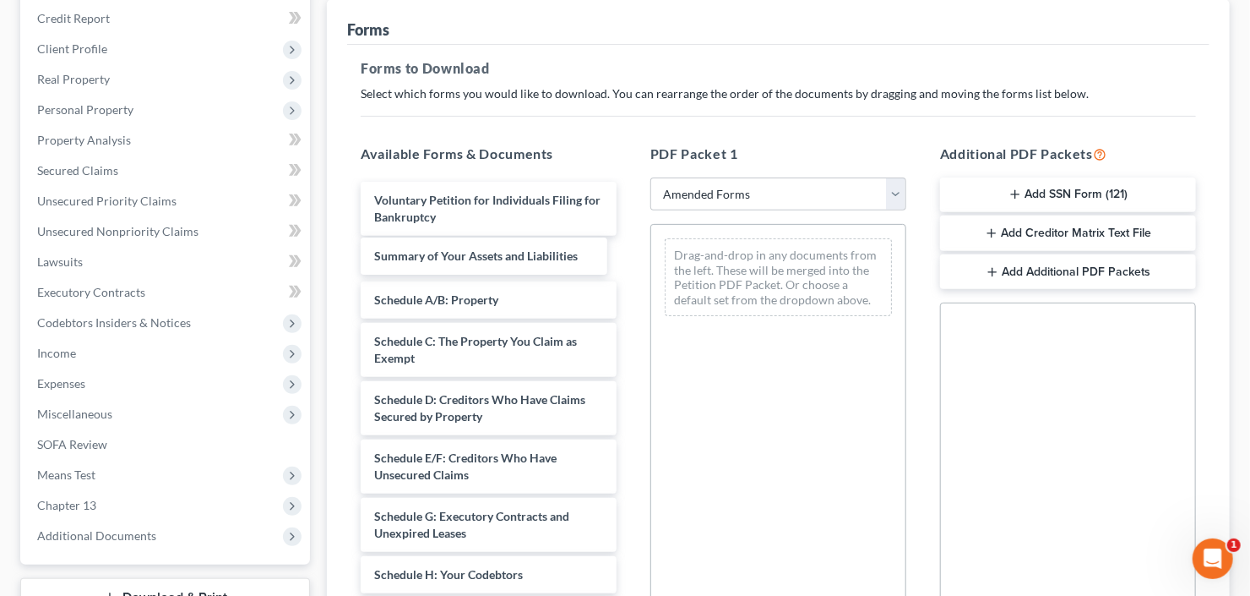
drag, startPoint x: 476, startPoint y: 263, endPoint x: 749, endPoint y: 248, distance: 273.3
click at [630, 262] on div "Summary of Your Assets and Liabilities Voluntary Petition for Individuals Filin…" at bounding box center [488, 608] width 283 height 852
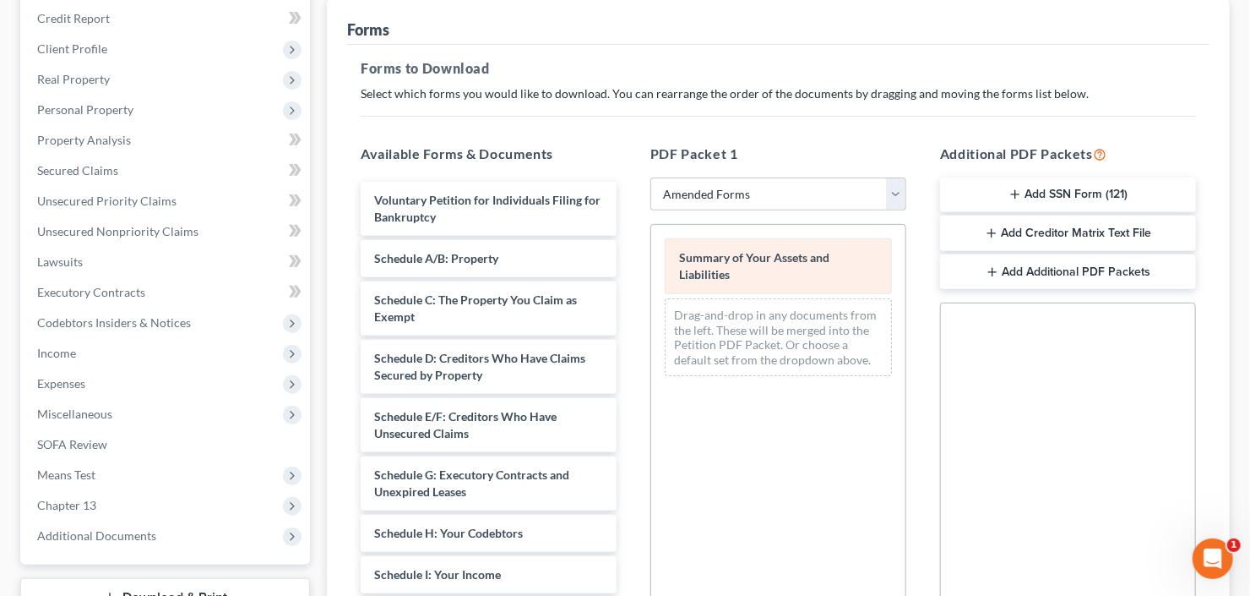
click at [651, 244] on div "Summary of Your Assets and Liabilities Drag-and-drop in any documents from the …" at bounding box center [778, 307] width 254 height 165
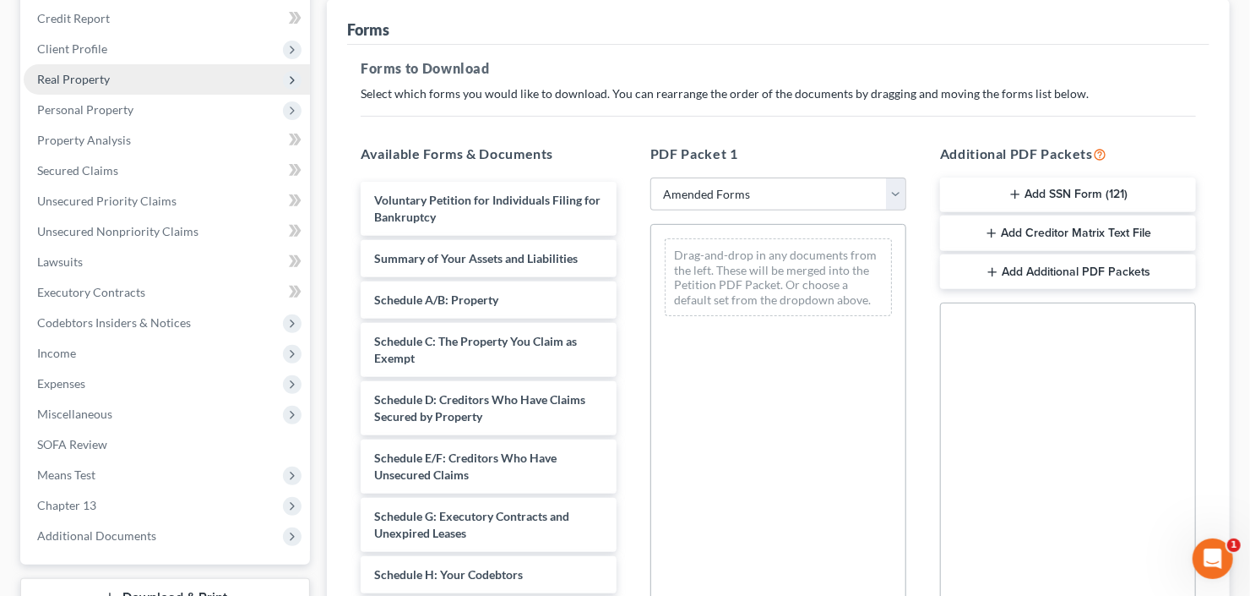
click at [125, 67] on span "Real Property" at bounding box center [167, 79] width 286 height 30
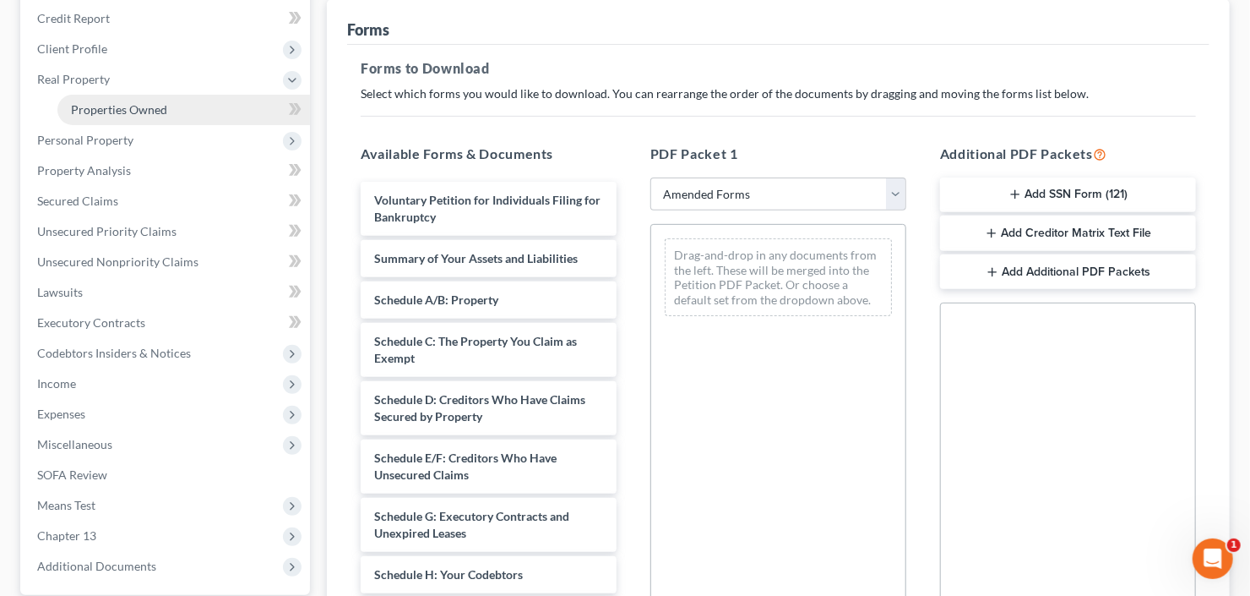
click at [152, 112] on span "Properties Owned" at bounding box center [119, 109] width 96 height 14
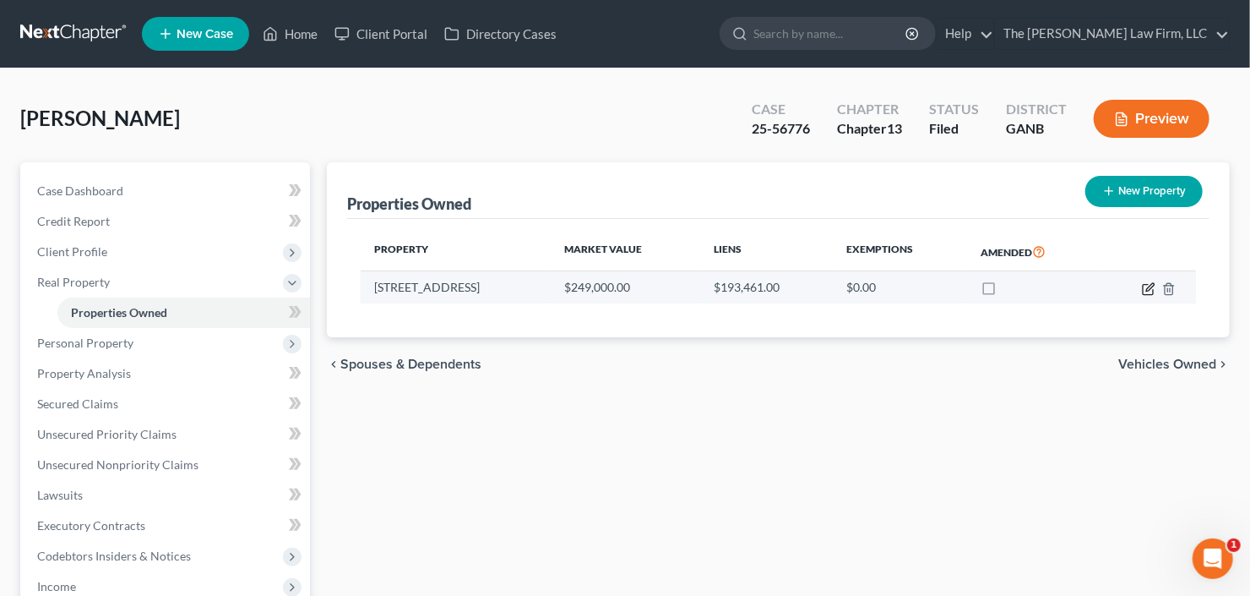
click at [1147, 285] on icon "button" at bounding box center [1149, 289] width 14 height 14
select select "10"
select select "59"
select select "0"
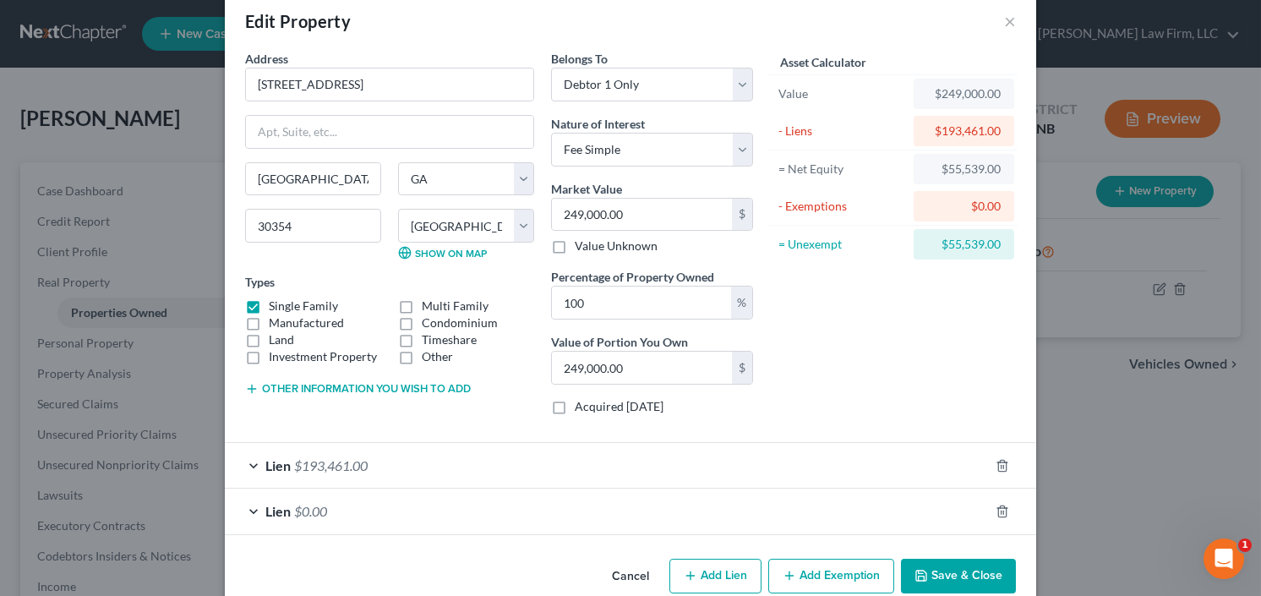
scroll to position [56, 0]
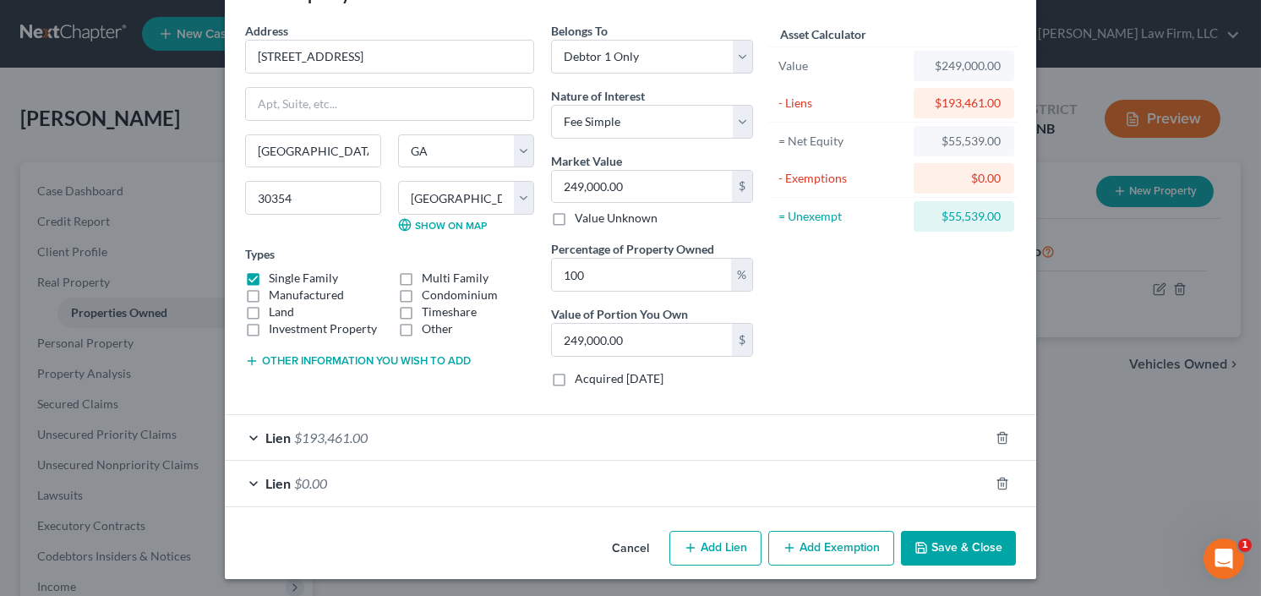
click at [798, 549] on button "Add Exemption" at bounding box center [831, 548] width 126 height 35
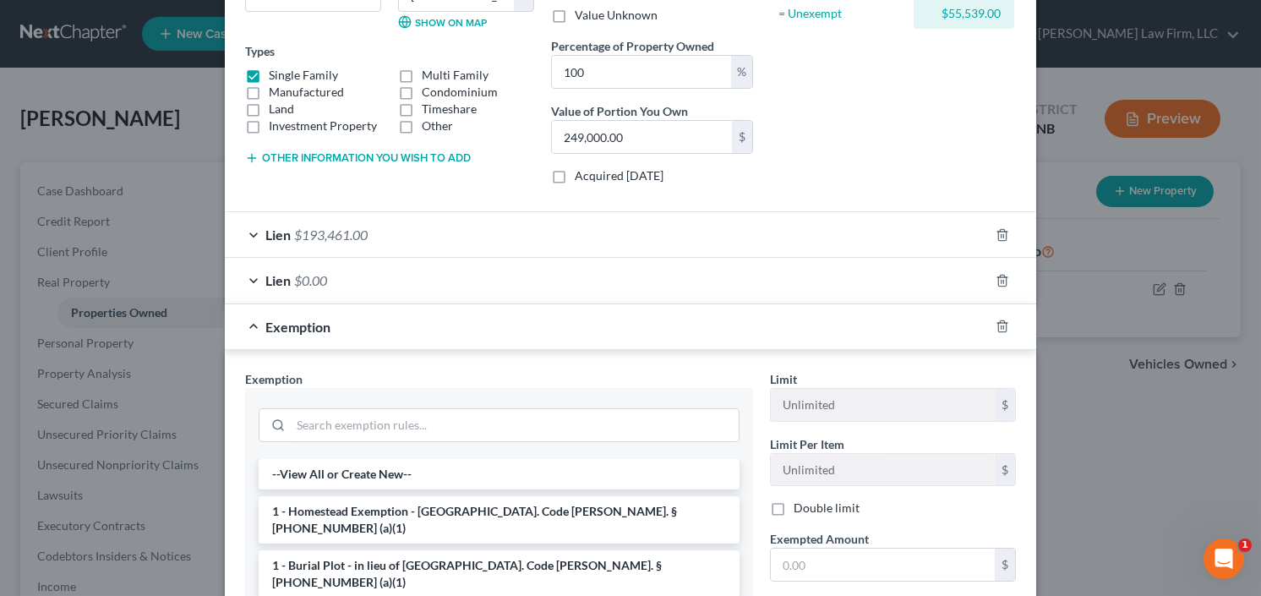
scroll to position [326, 0]
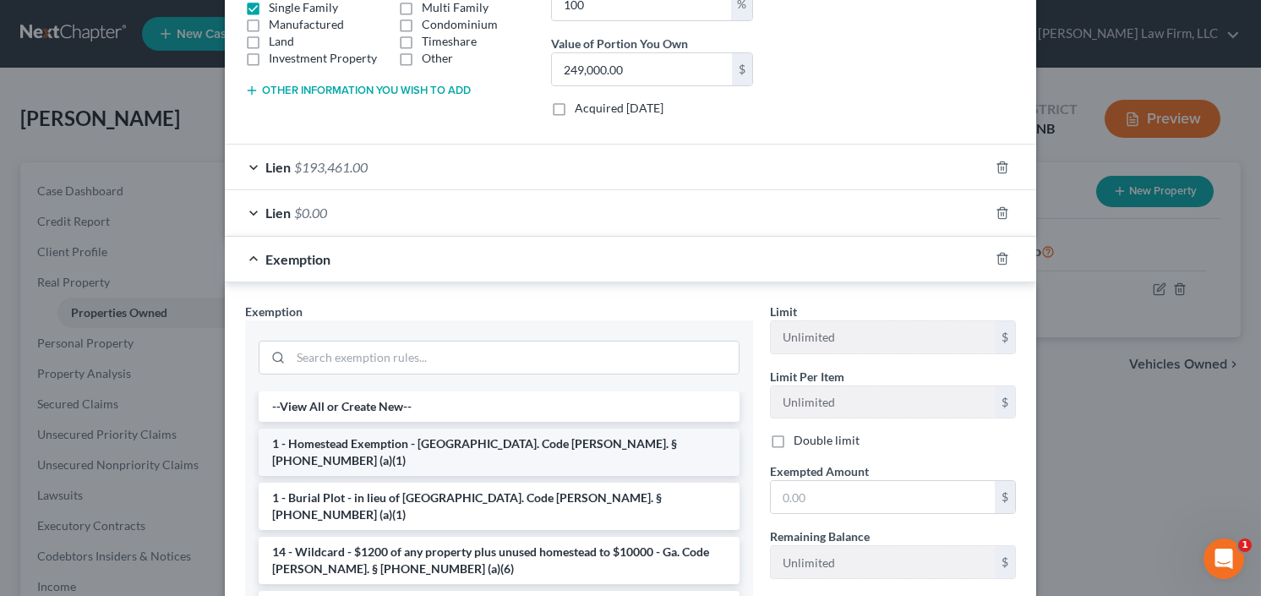
click at [449, 438] on li "1 - Homestead Exemption - Ga. Code Ann. § 44-13-100 (a)(1)" at bounding box center [499, 451] width 481 height 47
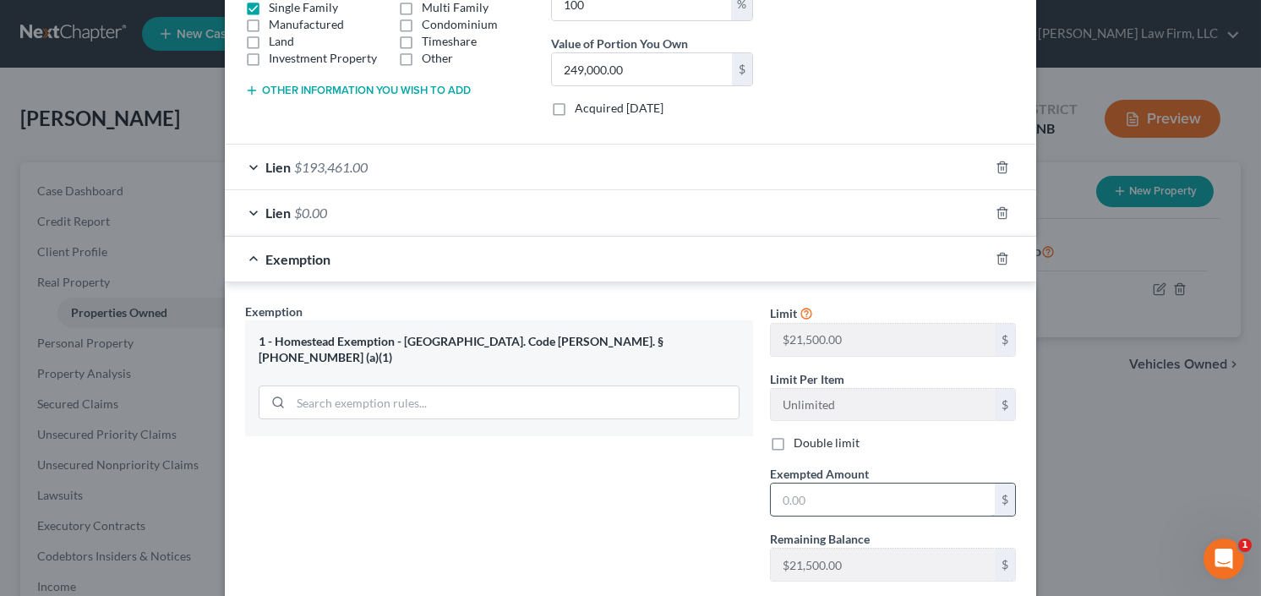
click at [846, 508] on input "text" at bounding box center [883, 499] width 224 height 32
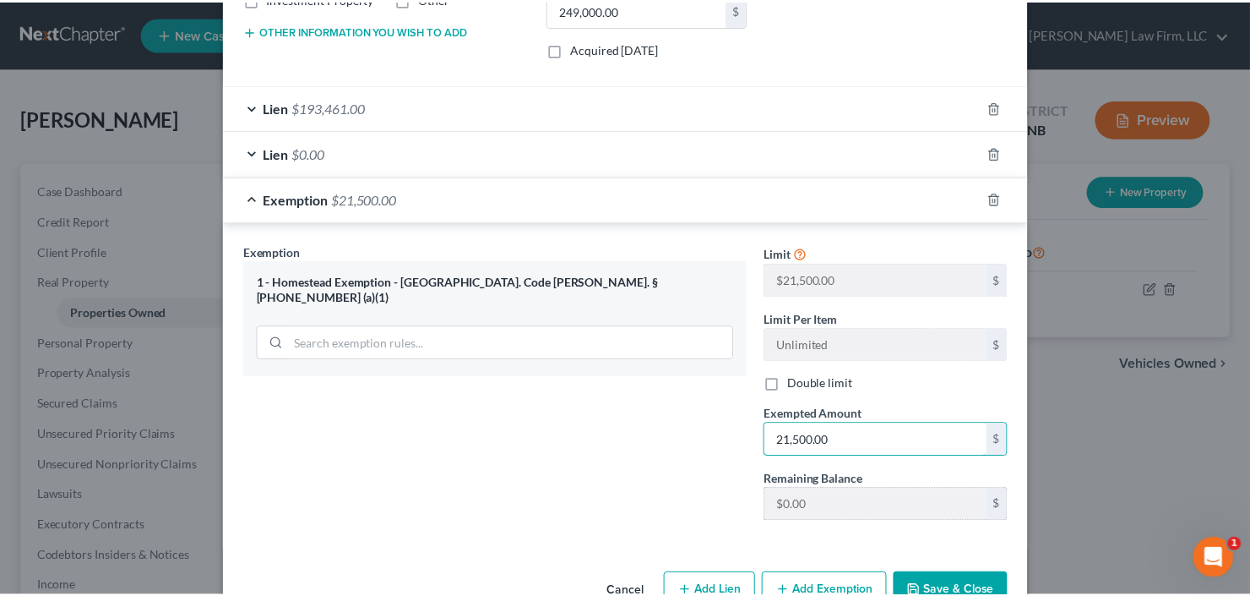
scroll to position [428, 0]
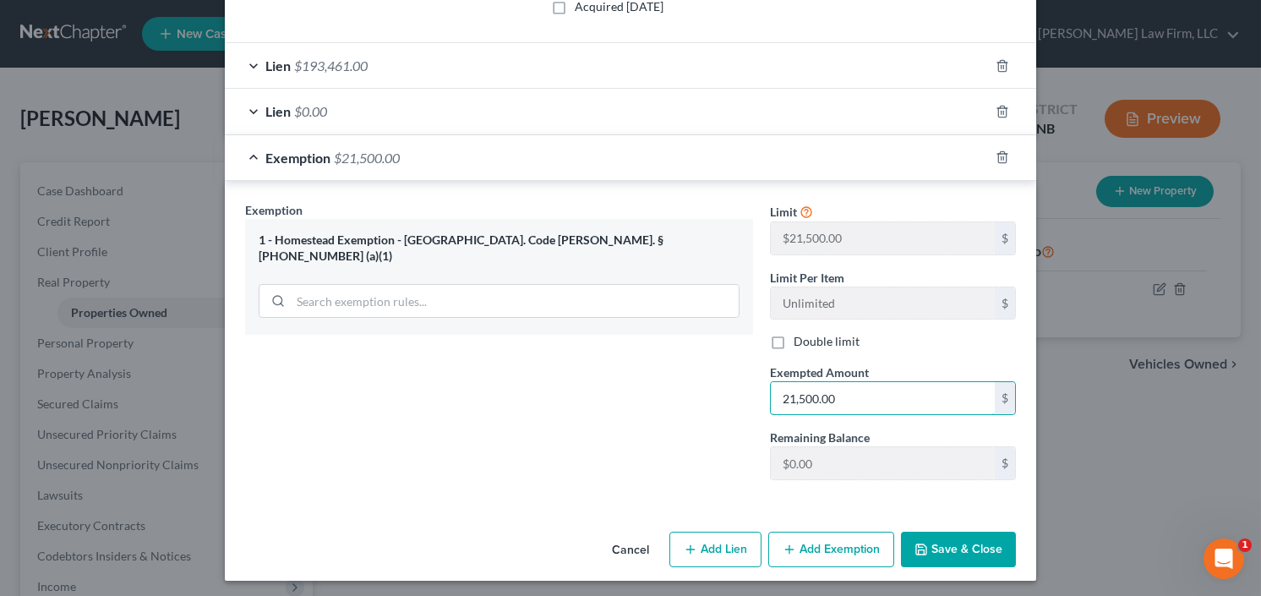
type input "21,500.00"
click at [955, 547] on button "Save & Close" at bounding box center [958, 548] width 115 height 35
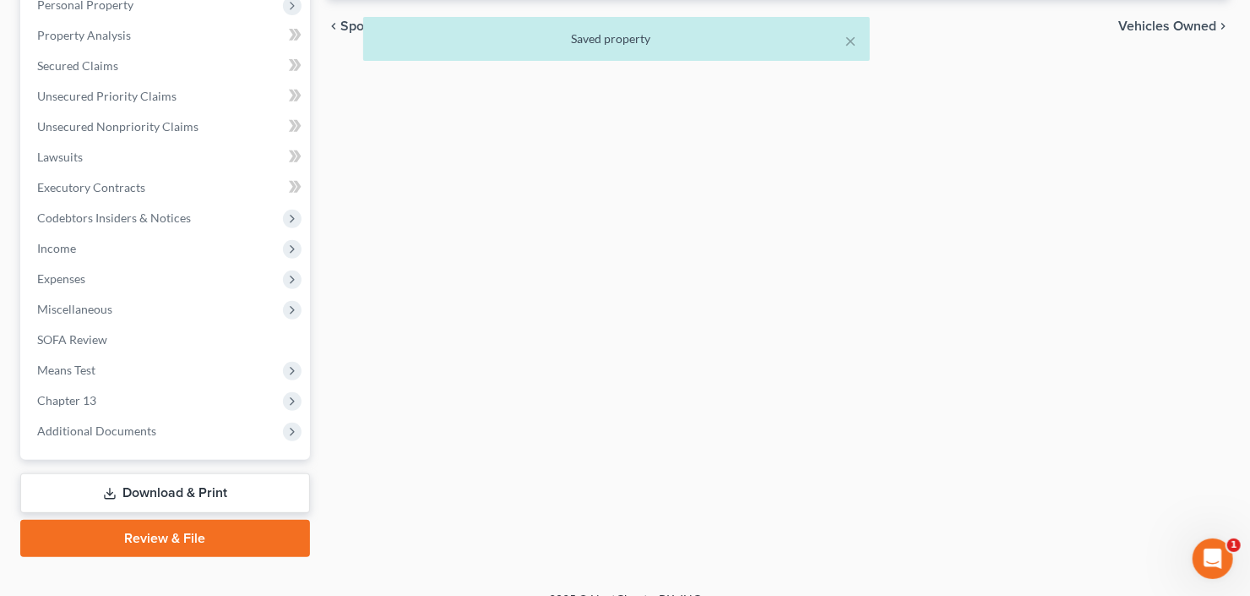
click at [185, 488] on link "Download & Print" at bounding box center [165, 493] width 290 height 40
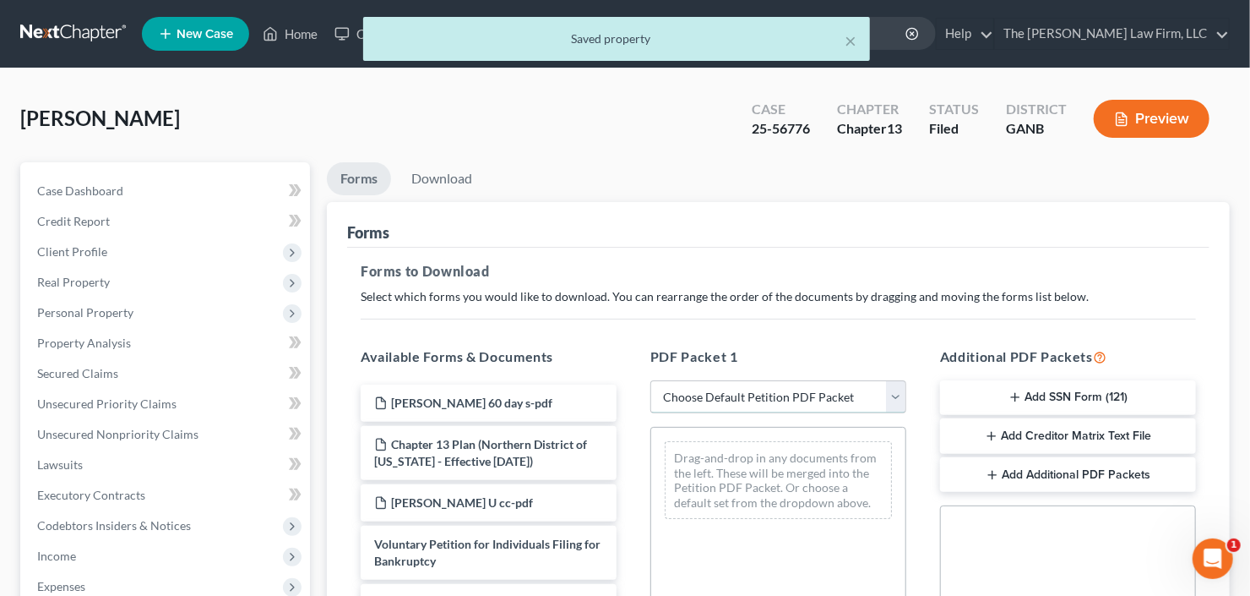
click at [745, 403] on select "Choose Default Petition PDF Packet Complete Bankruptcy Petition (all forms and …" at bounding box center [779, 397] width 256 height 34
select select "2"
click at [651, 380] on select "Choose Default Petition PDF Packet Complete Bankruptcy Petition (all forms and …" at bounding box center [779, 397] width 256 height 34
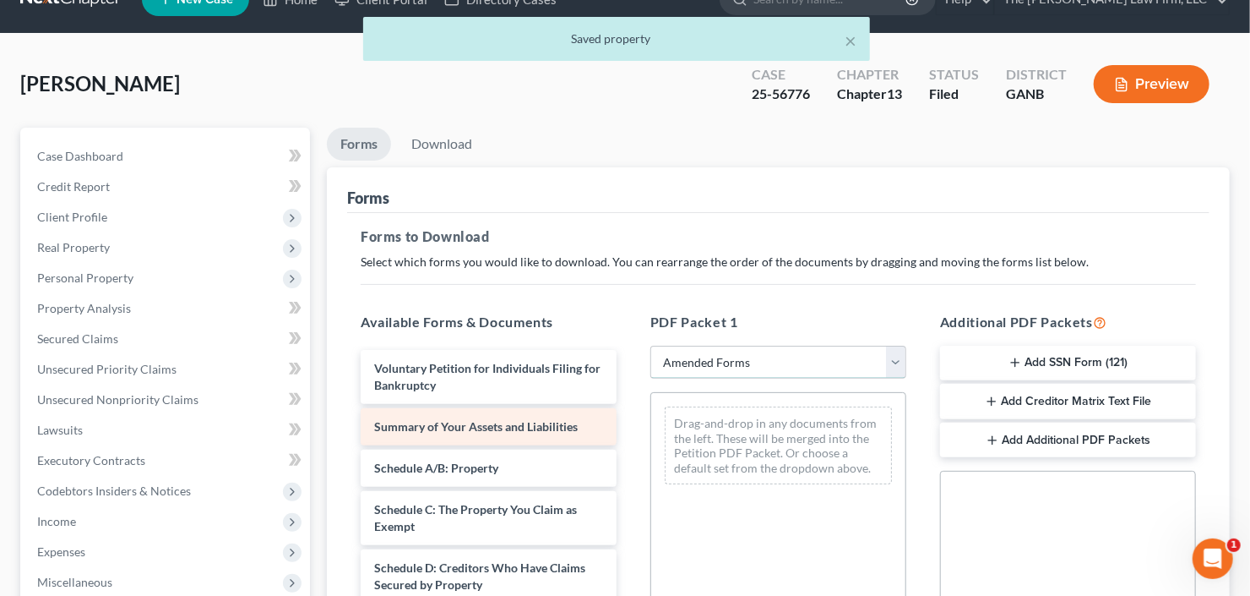
scroll to position [68, 0]
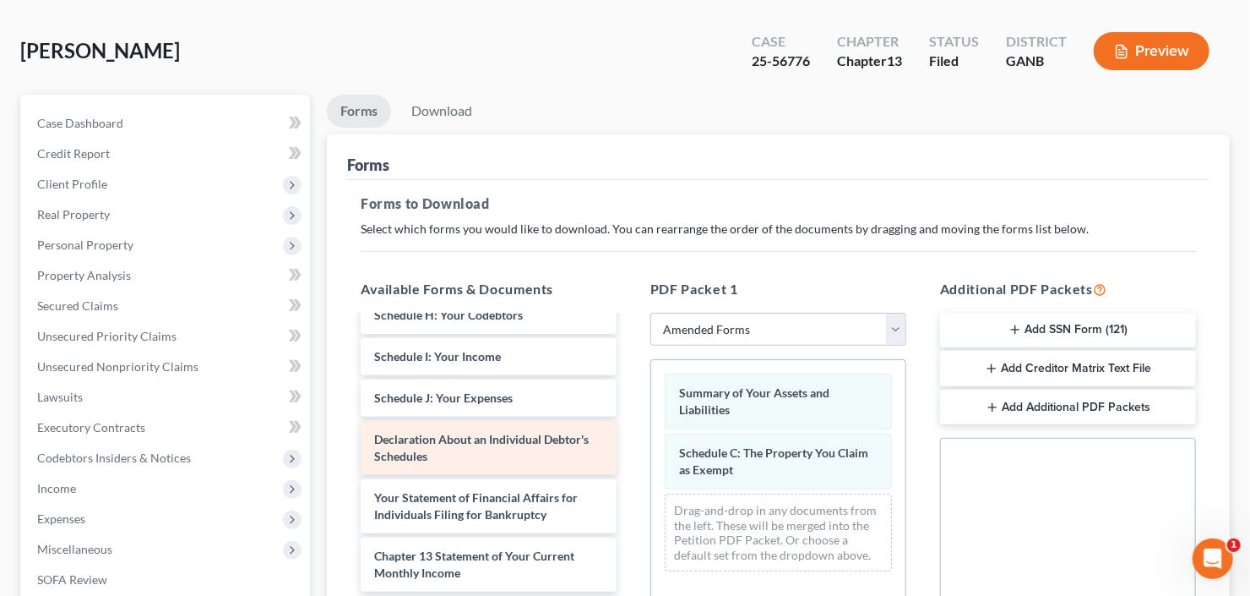
click at [630, 457] on div "Voluntary Petition for Individuals Filing for Bankruptcy Schedule A/B: Property…" at bounding box center [488, 398] width 283 height 752
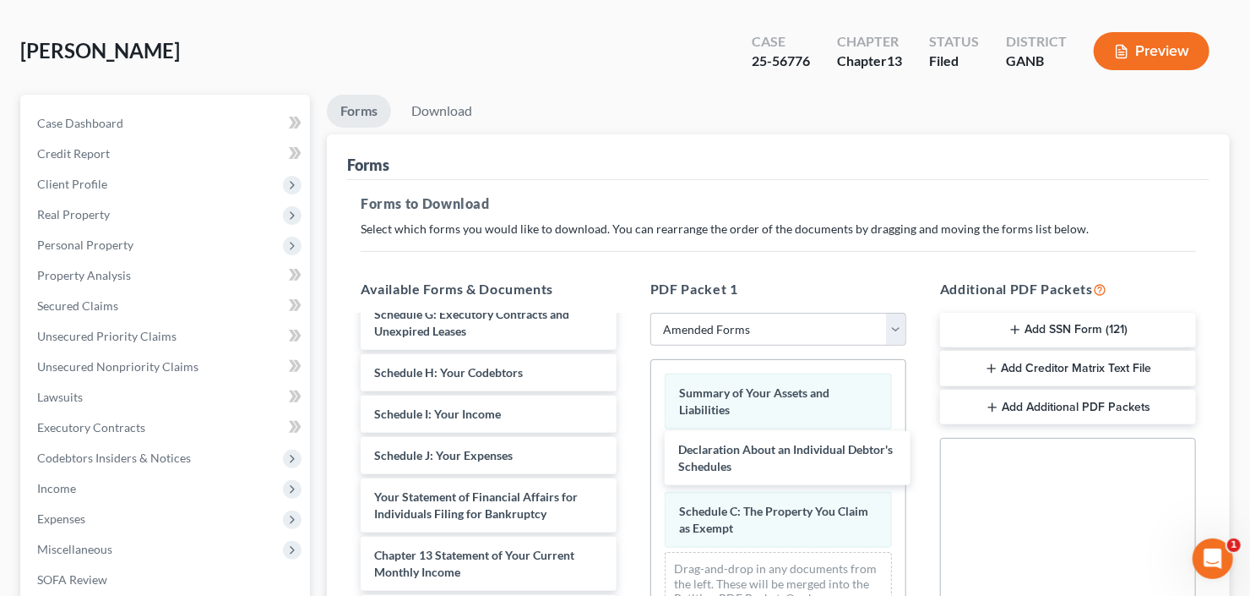
scroll to position [237, 0]
drag, startPoint x: 781, startPoint y: 458, endPoint x: 783, endPoint y: 550, distance: 92.1
click at [780, 556] on div "Declaration About an Individual Debtor's Schedules Summary of Your Assets and L…" at bounding box center [778, 502] width 254 height 285
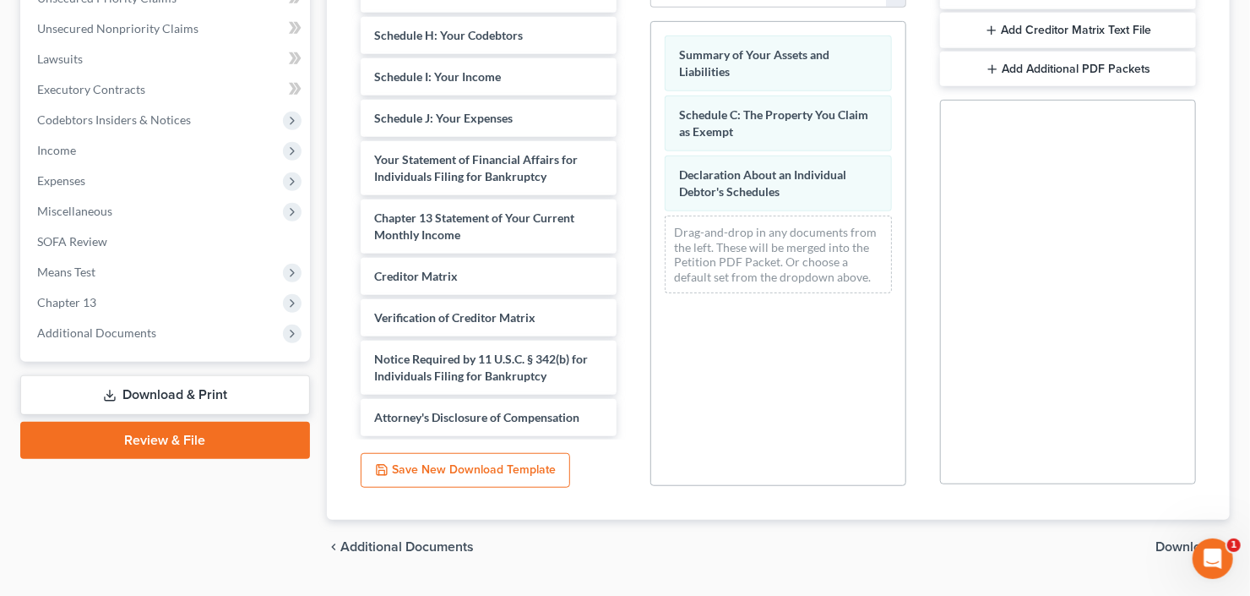
click at [1169, 542] on span "Download" at bounding box center [1186, 547] width 61 height 14
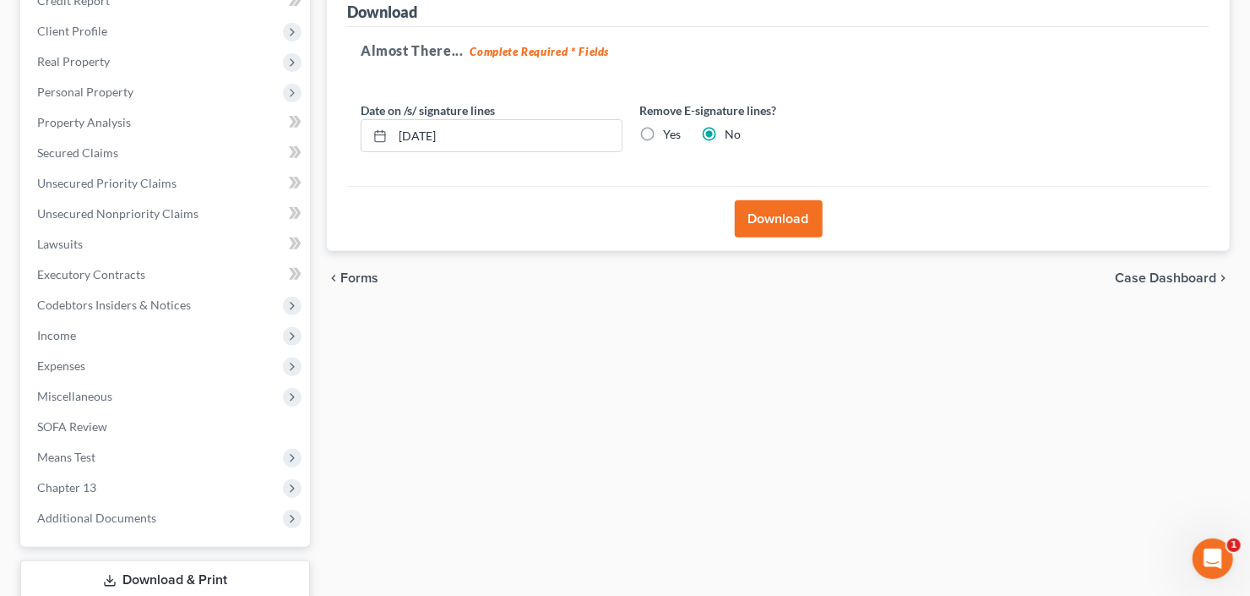
scroll to position [127, 0]
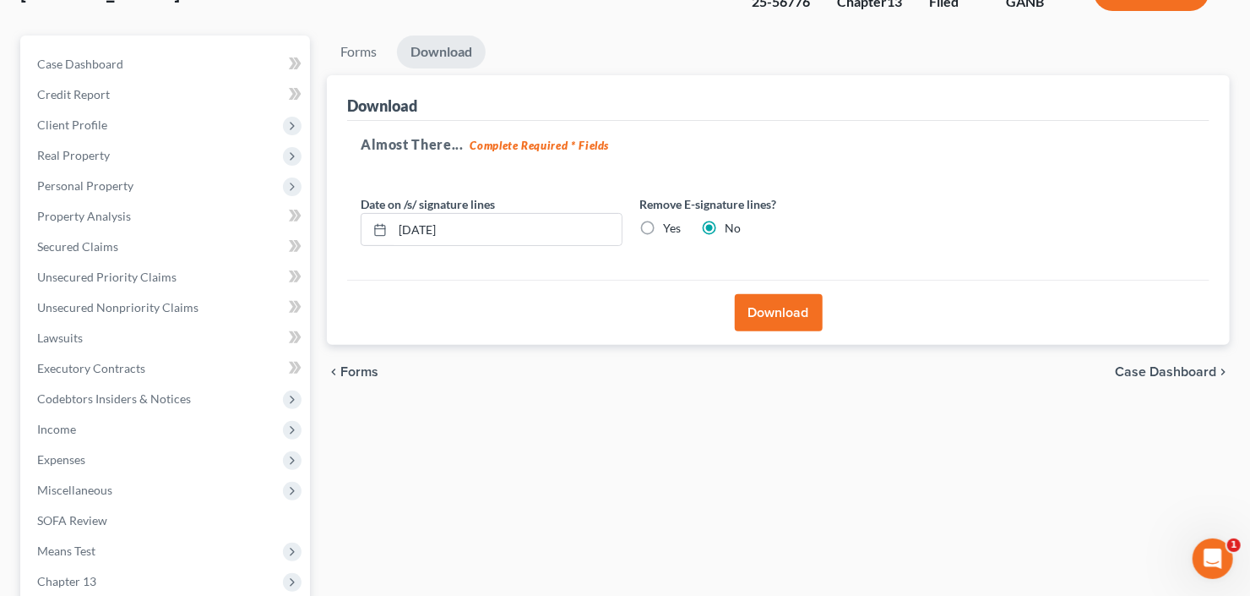
click at [776, 329] on div "Download" at bounding box center [778, 312] width 863 height 65
click at [778, 324] on button "Download" at bounding box center [779, 312] width 88 height 37
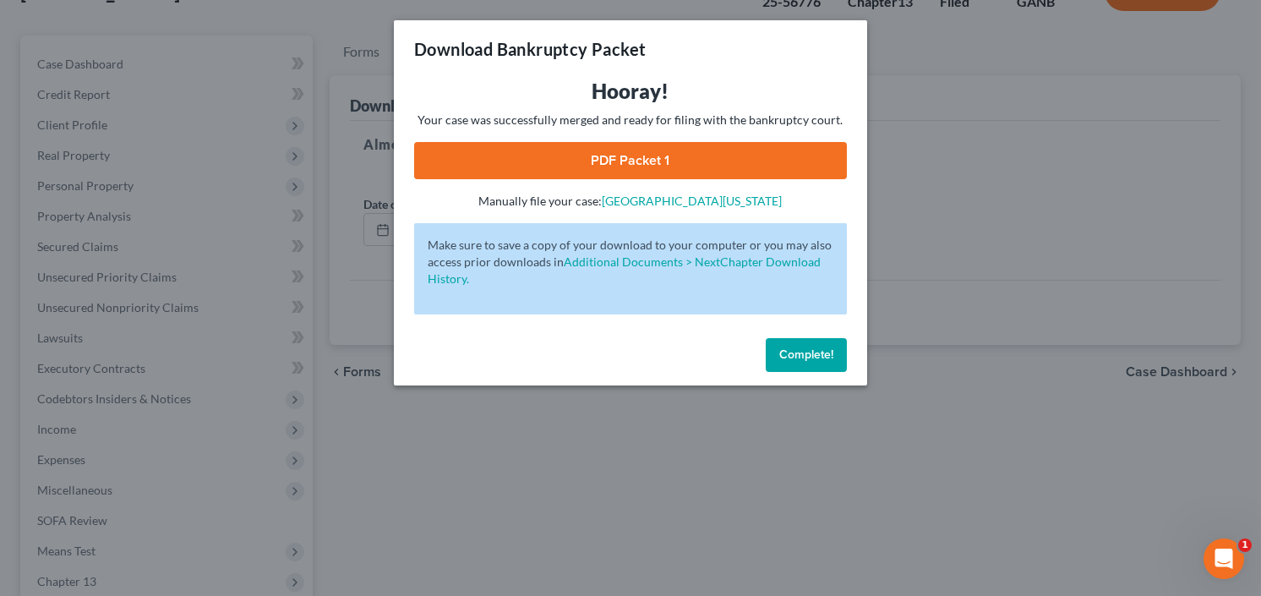
click at [589, 148] on link "PDF Packet 1" at bounding box center [630, 160] width 433 height 37
click at [811, 352] on span "Complete!" at bounding box center [806, 354] width 54 height 14
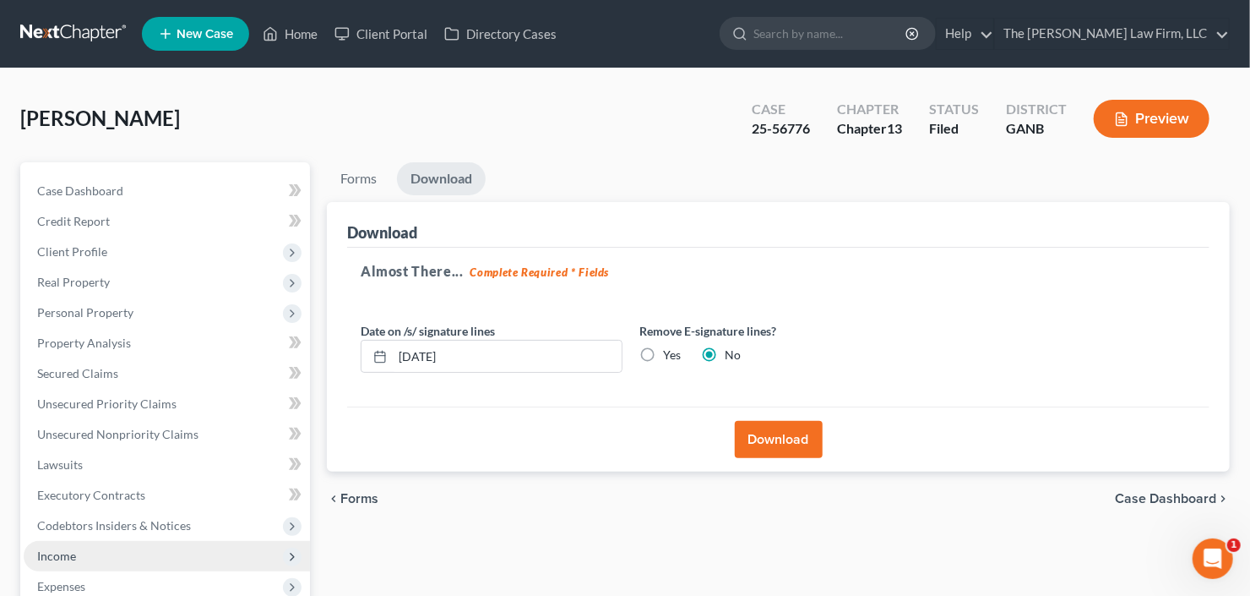
scroll to position [329, 0]
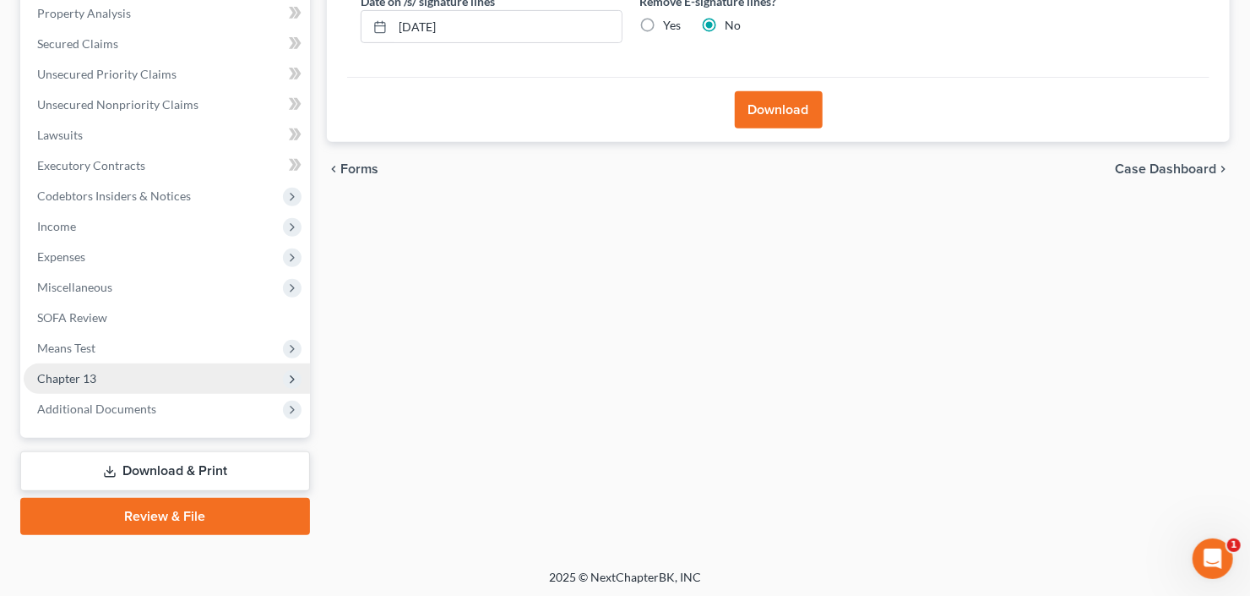
click at [105, 384] on span "Chapter 13" at bounding box center [167, 378] width 286 height 30
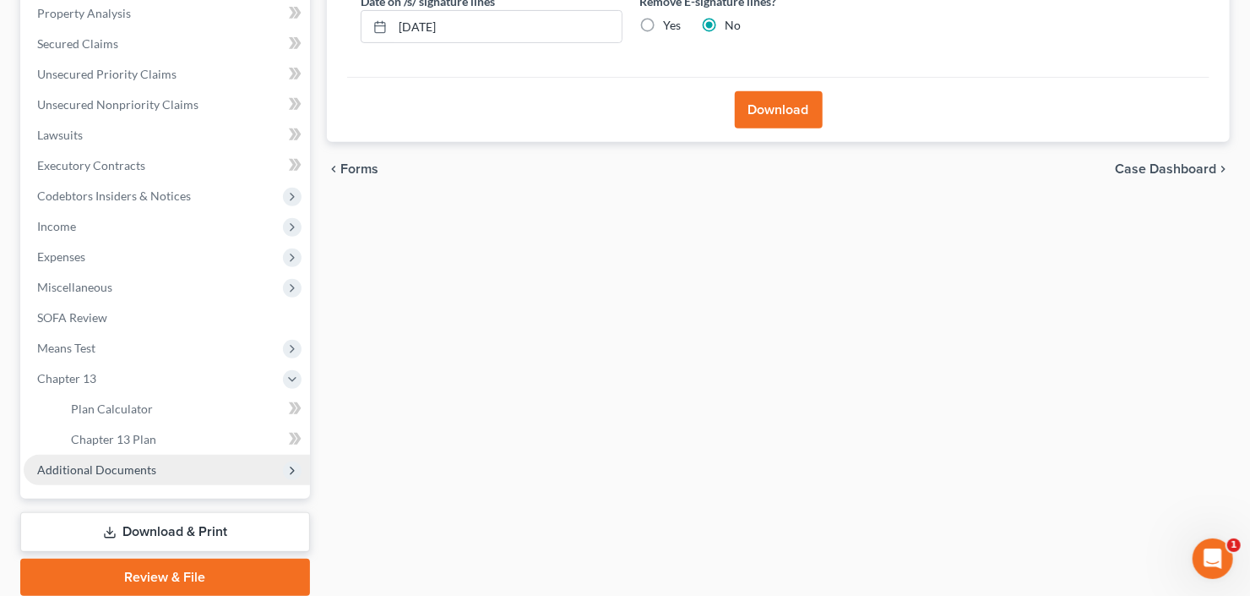
click at [107, 476] on span "Additional Documents" at bounding box center [167, 470] width 286 height 30
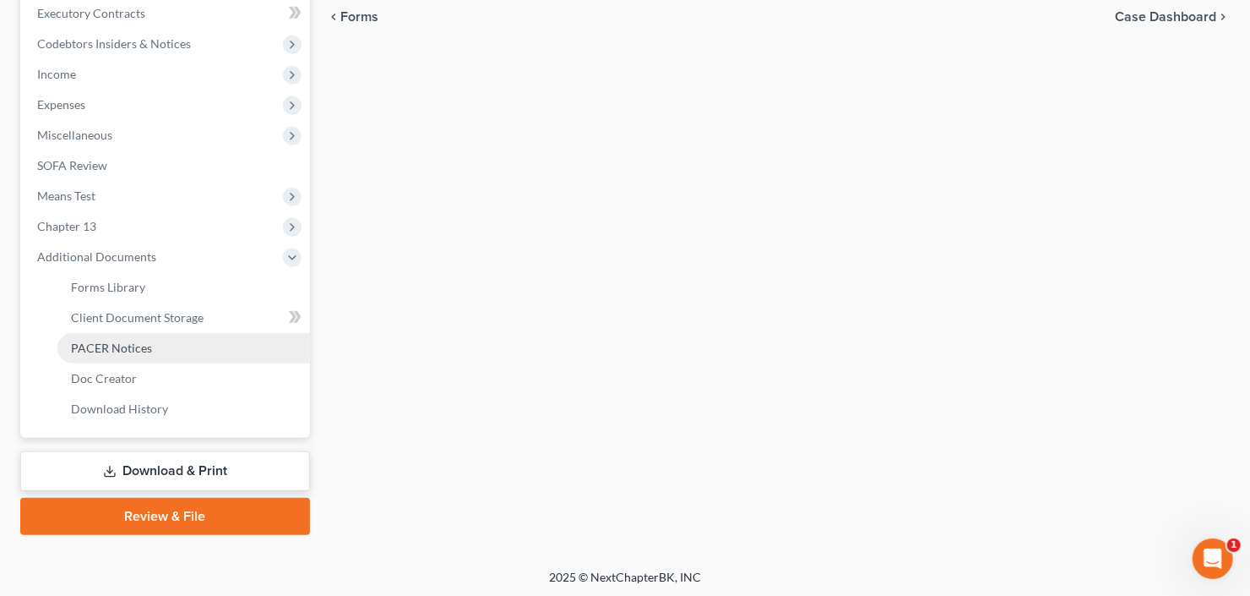
click at [112, 345] on span "PACER Notices" at bounding box center [111, 347] width 81 height 14
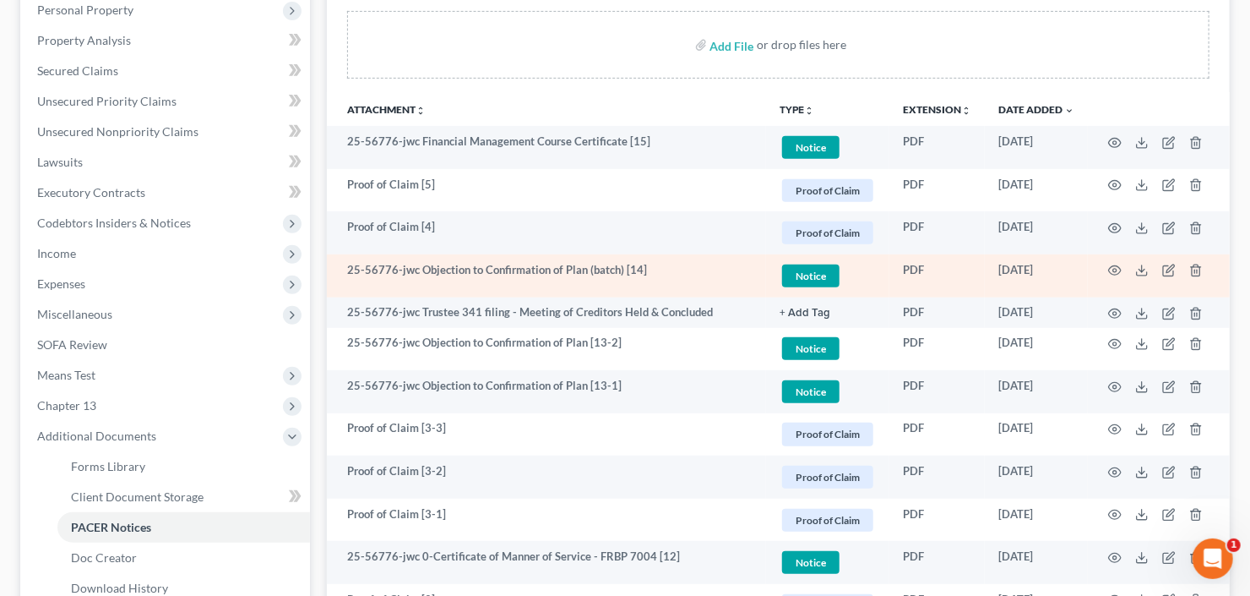
scroll to position [270, 0]
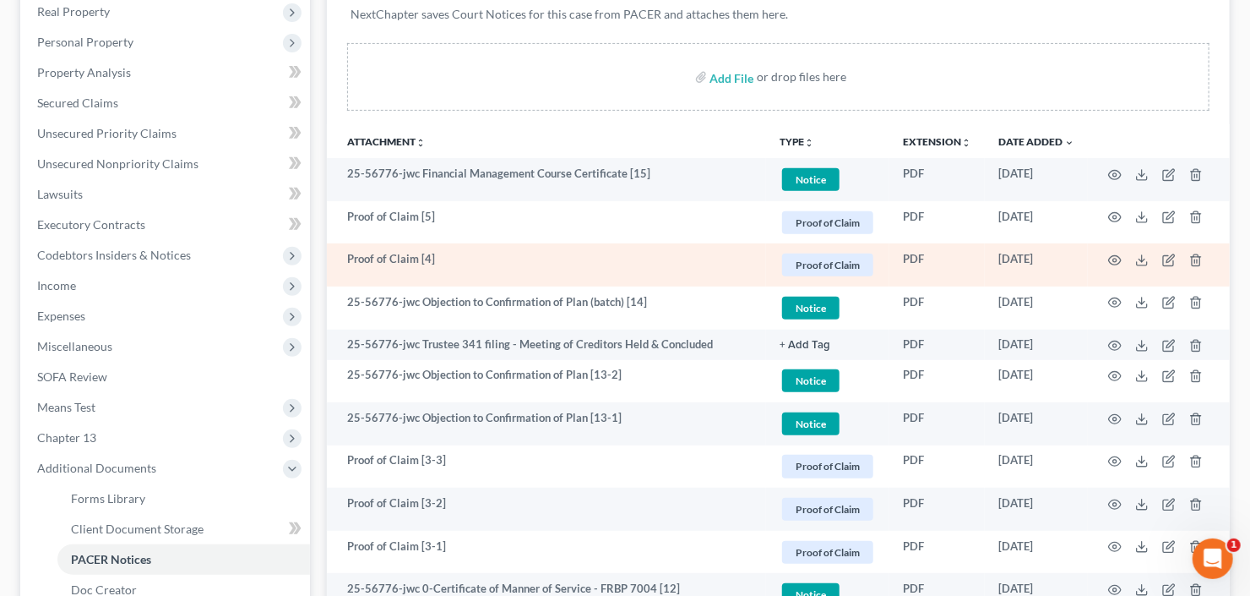
click at [1108, 258] on td at bounding box center [1159, 264] width 142 height 43
click at [1110, 259] on icon "button" at bounding box center [1115, 260] width 14 height 14
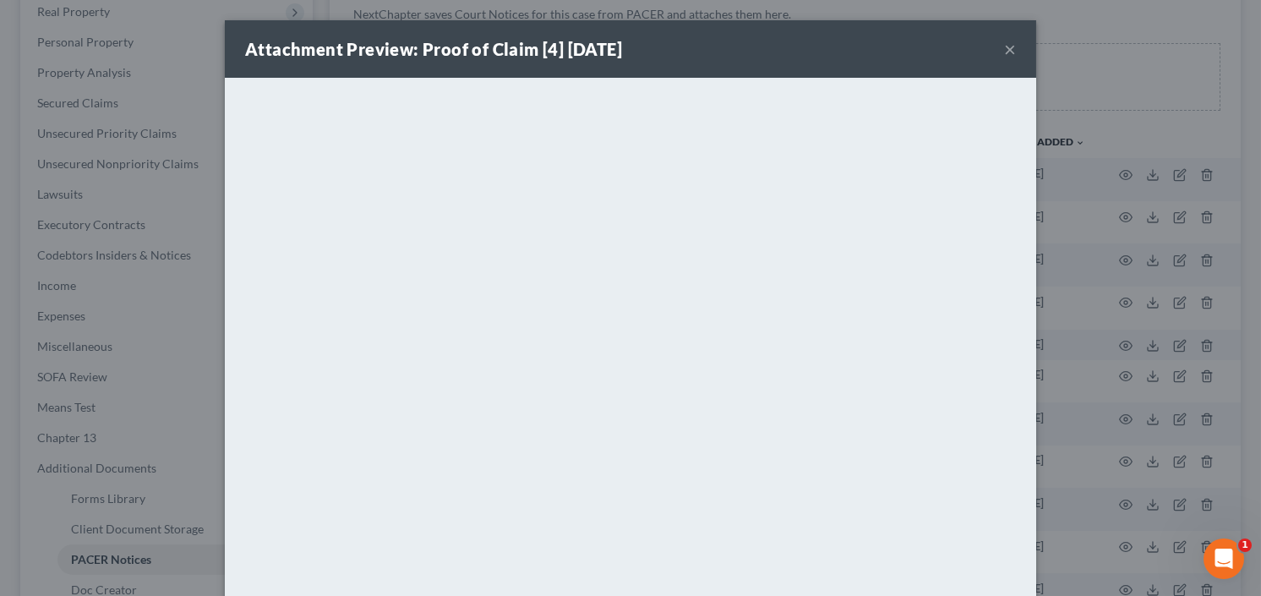
click at [1004, 46] on button "×" at bounding box center [1010, 49] width 12 height 20
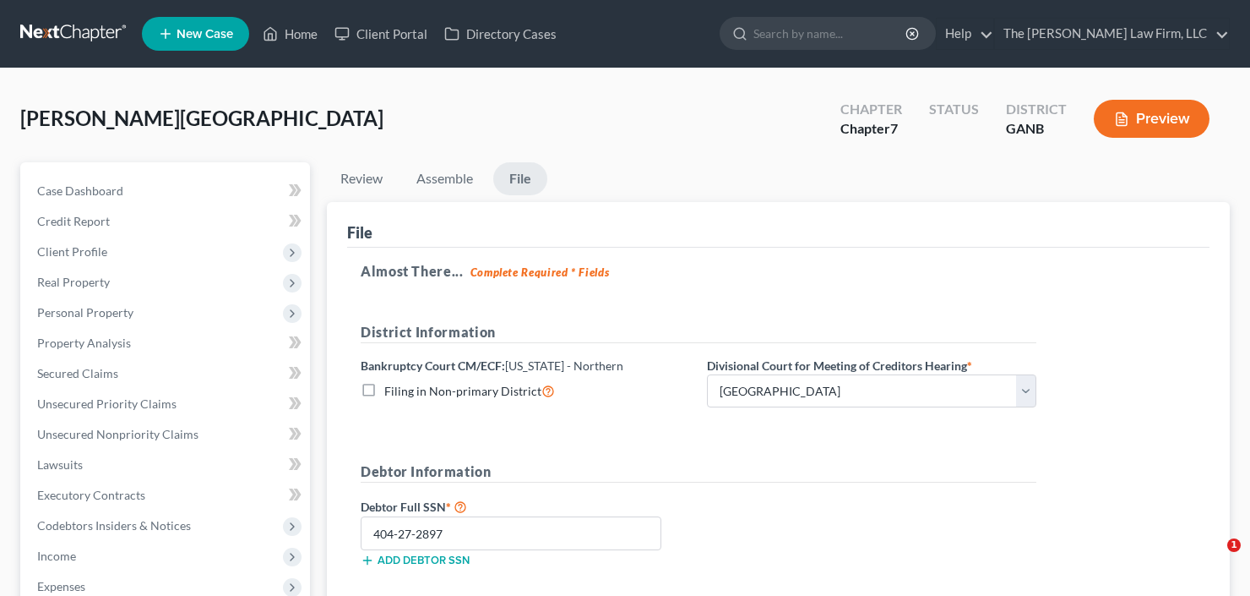
select select "0"
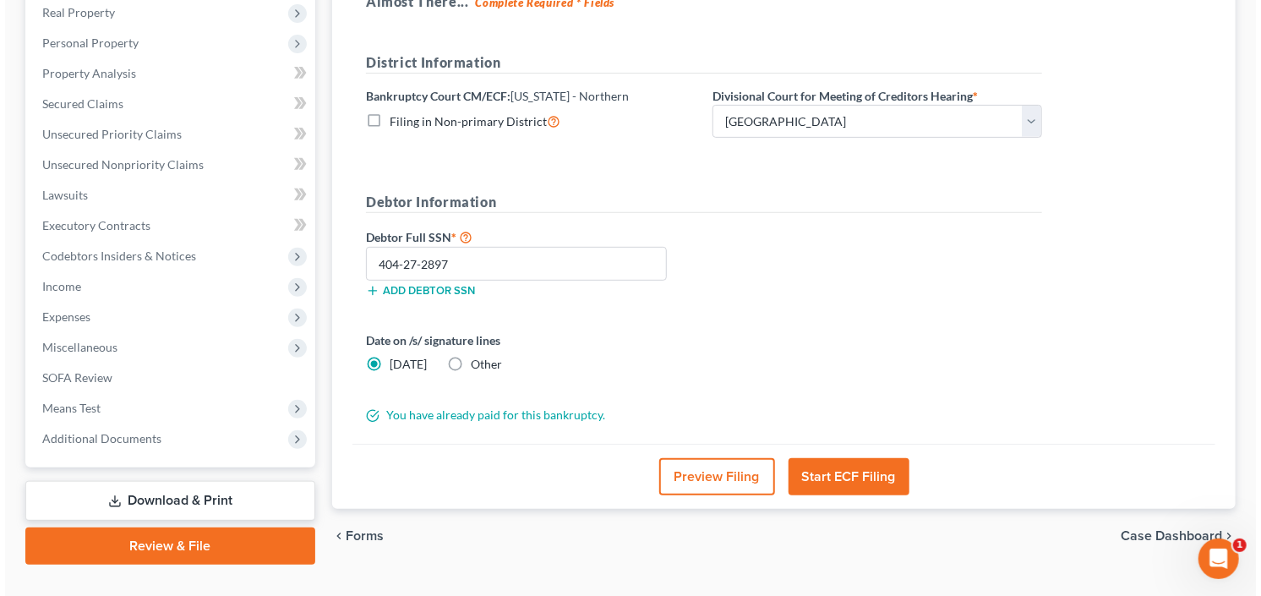
scroll to position [270, 0]
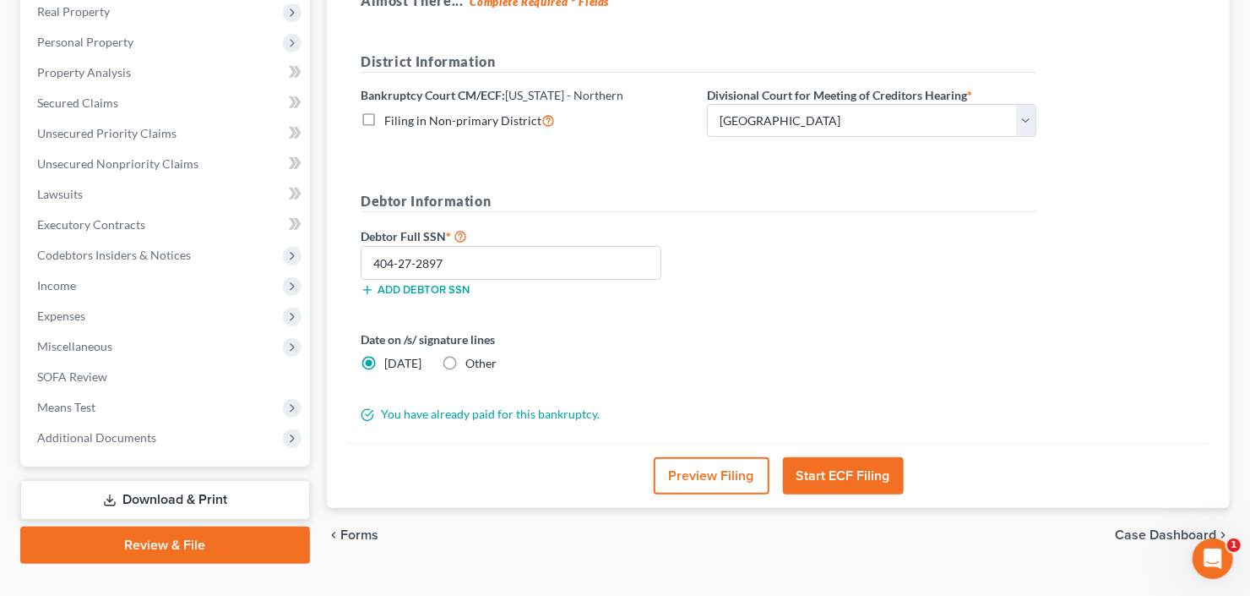
click at [846, 461] on button "Start ECF Filing" at bounding box center [843, 475] width 121 height 37
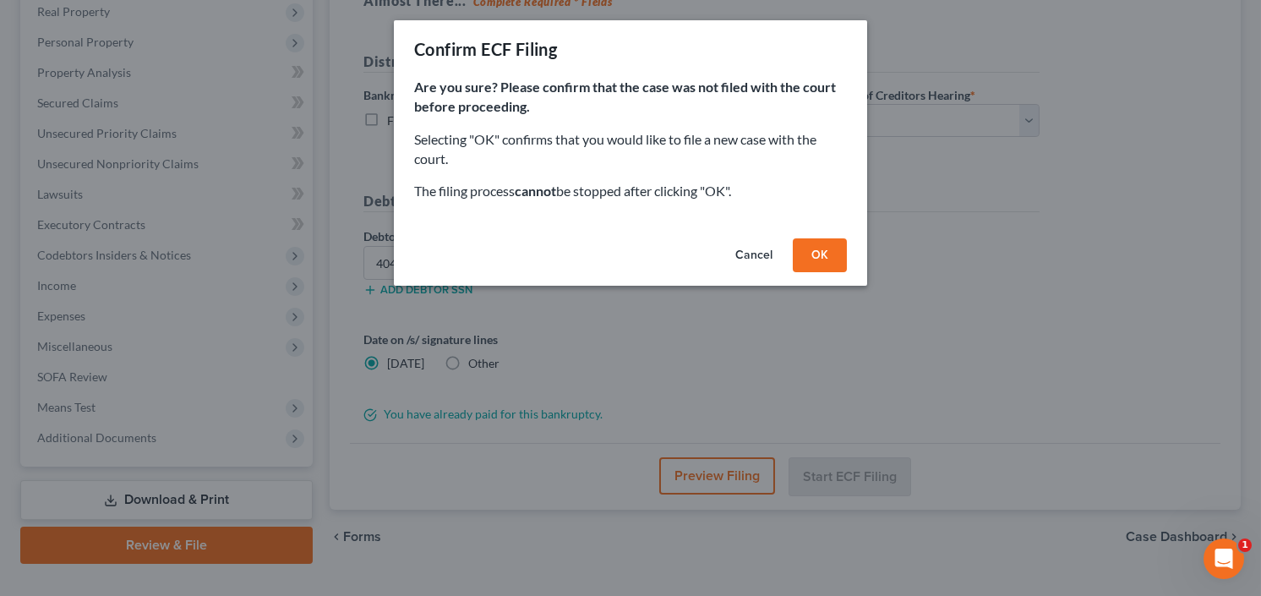
click at [814, 252] on button "OK" at bounding box center [819, 255] width 54 height 34
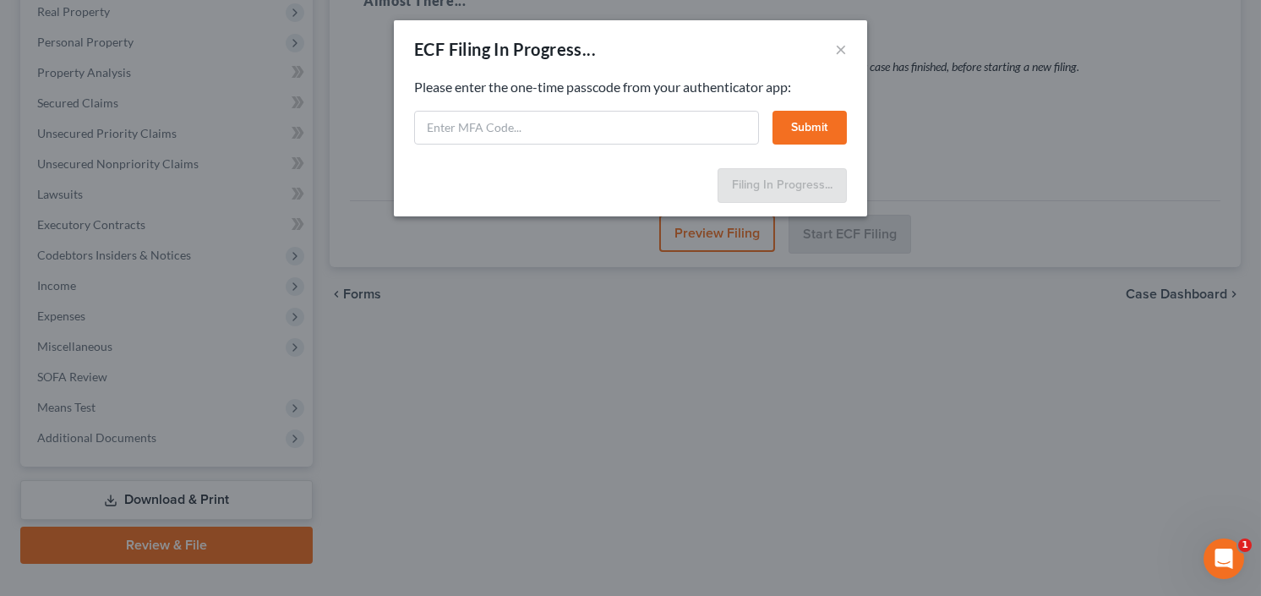
select select "0"
